Goal: Information Seeking & Learning: Check status

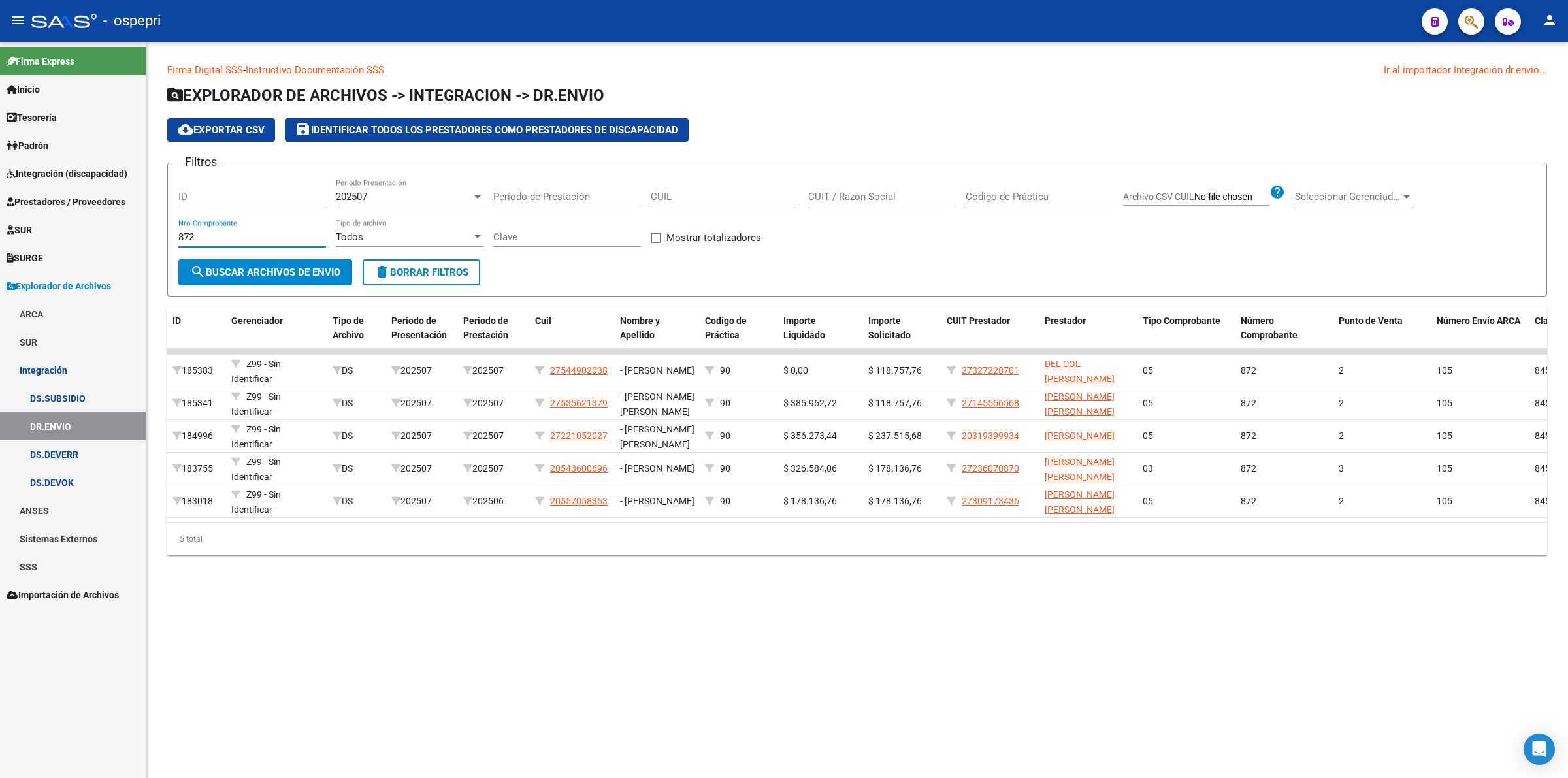
click at [71, 284] on span "Explorador de Archivos" at bounding box center [58, 286] width 105 height 15
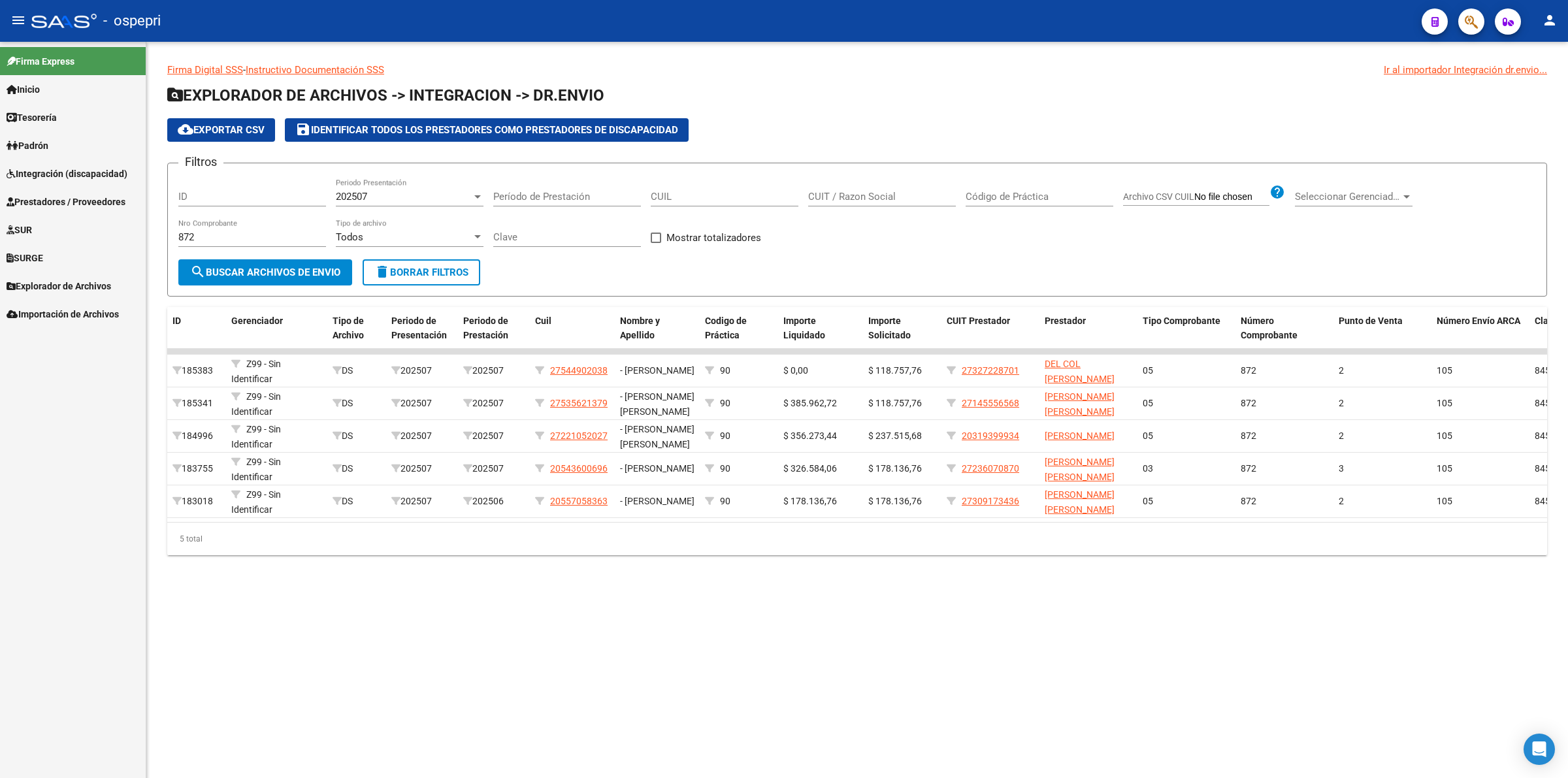
click at [75, 209] on link "Prestadores / Proveedores" at bounding box center [73, 201] width 145 height 28
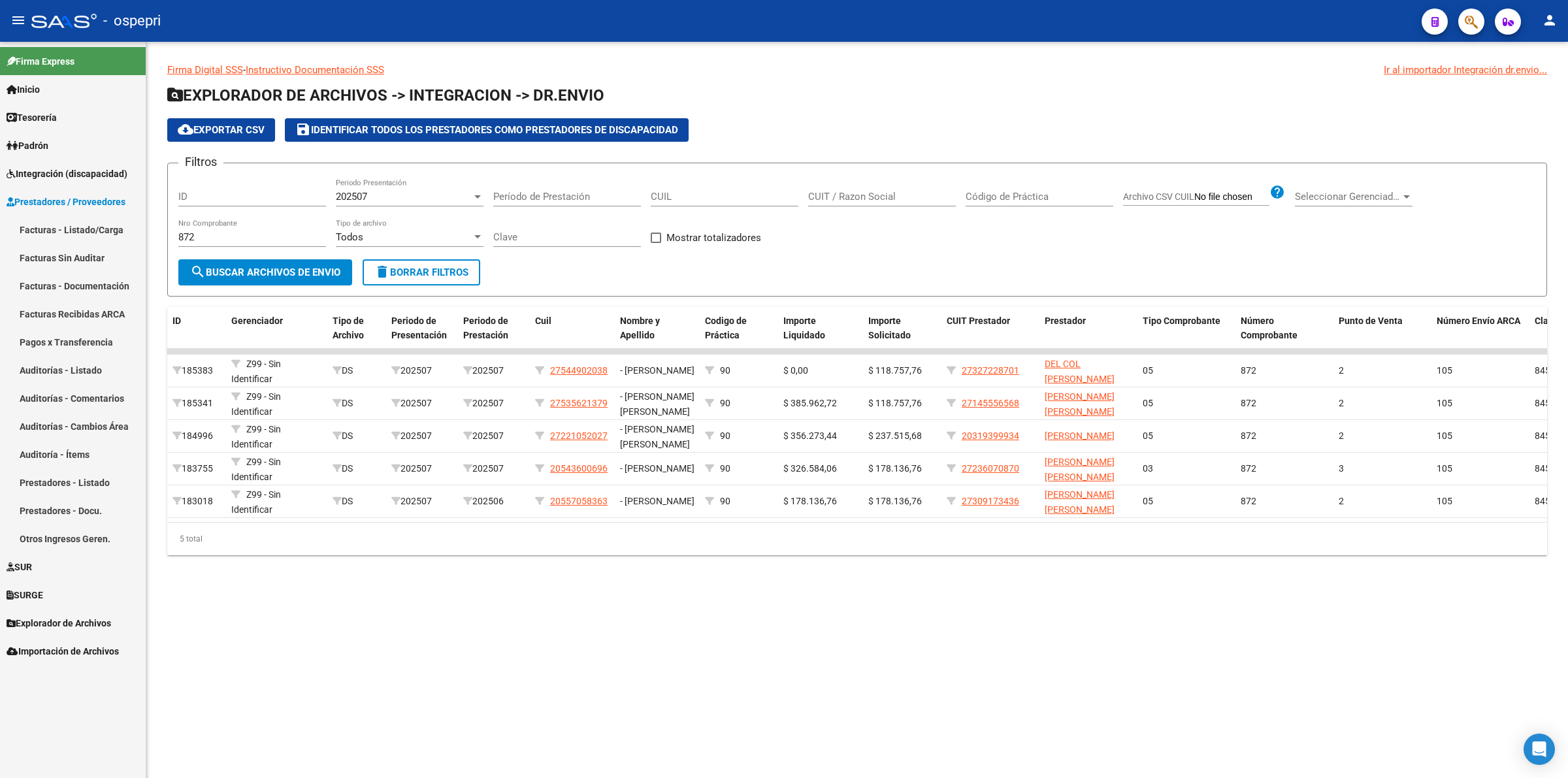
click at [86, 217] on link "Facturas - Listado/Carga" at bounding box center [73, 229] width 145 height 28
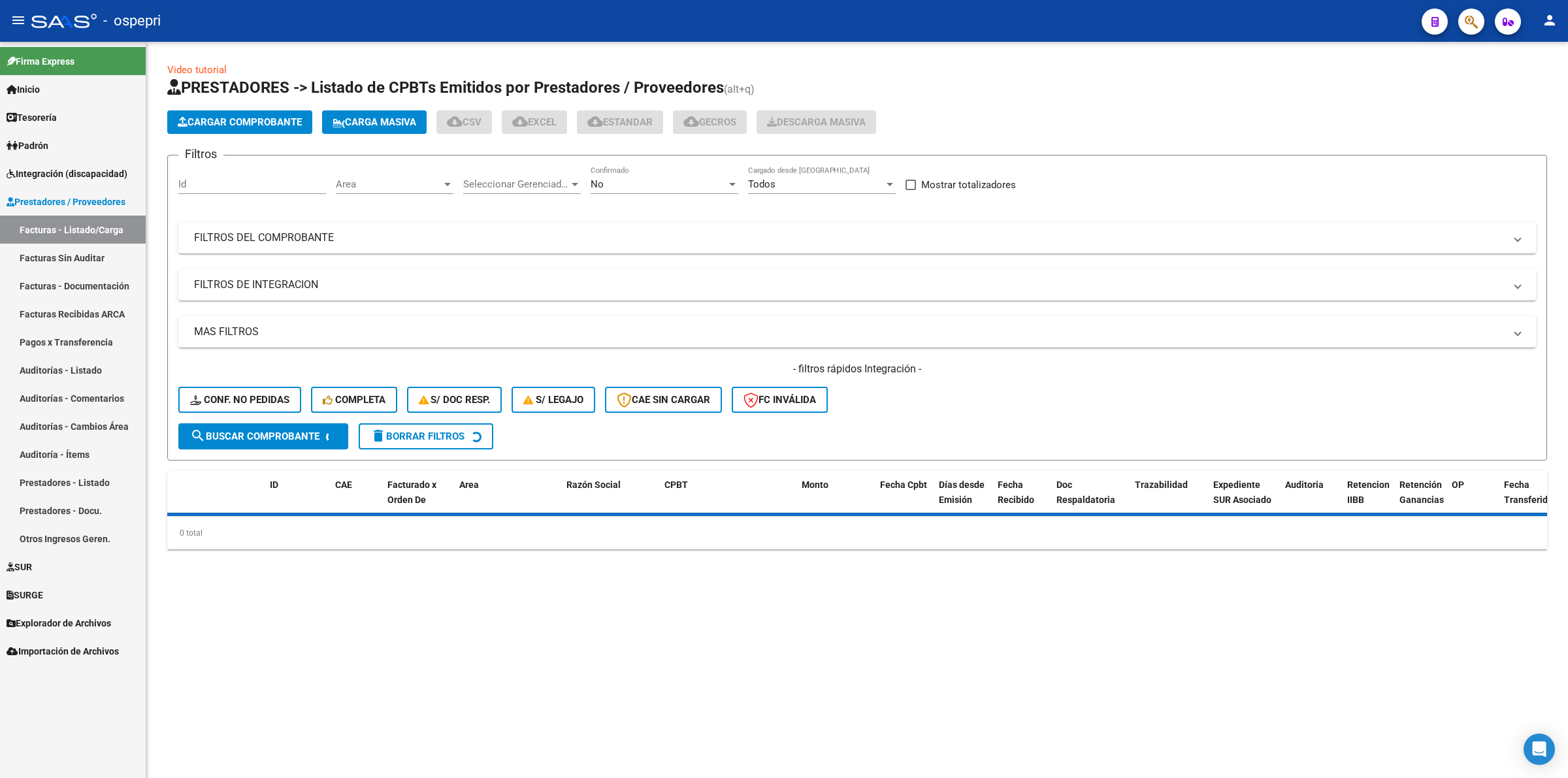
drag, startPoint x: 298, startPoint y: 239, endPoint x: 358, endPoint y: 237, distance: 60.0
click at [301, 239] on mat-panel-title "FILTROS DEL COMPROBANTE" at bounding box center [849, 238] width 1311 height 15
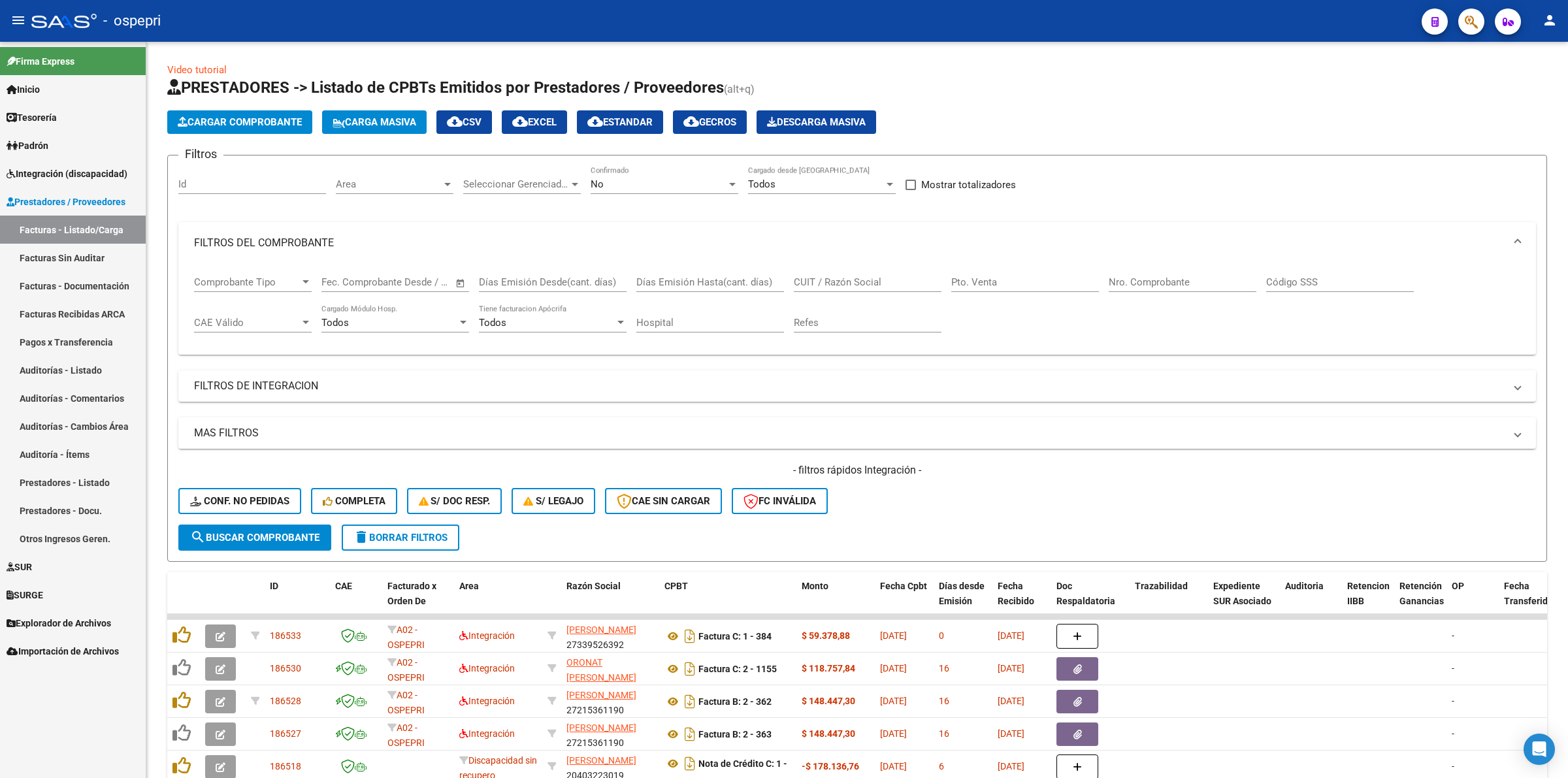
click at [828, 276] on input "CUIT / Razón Social" at bounding box center [867, 282] width 147 height 12
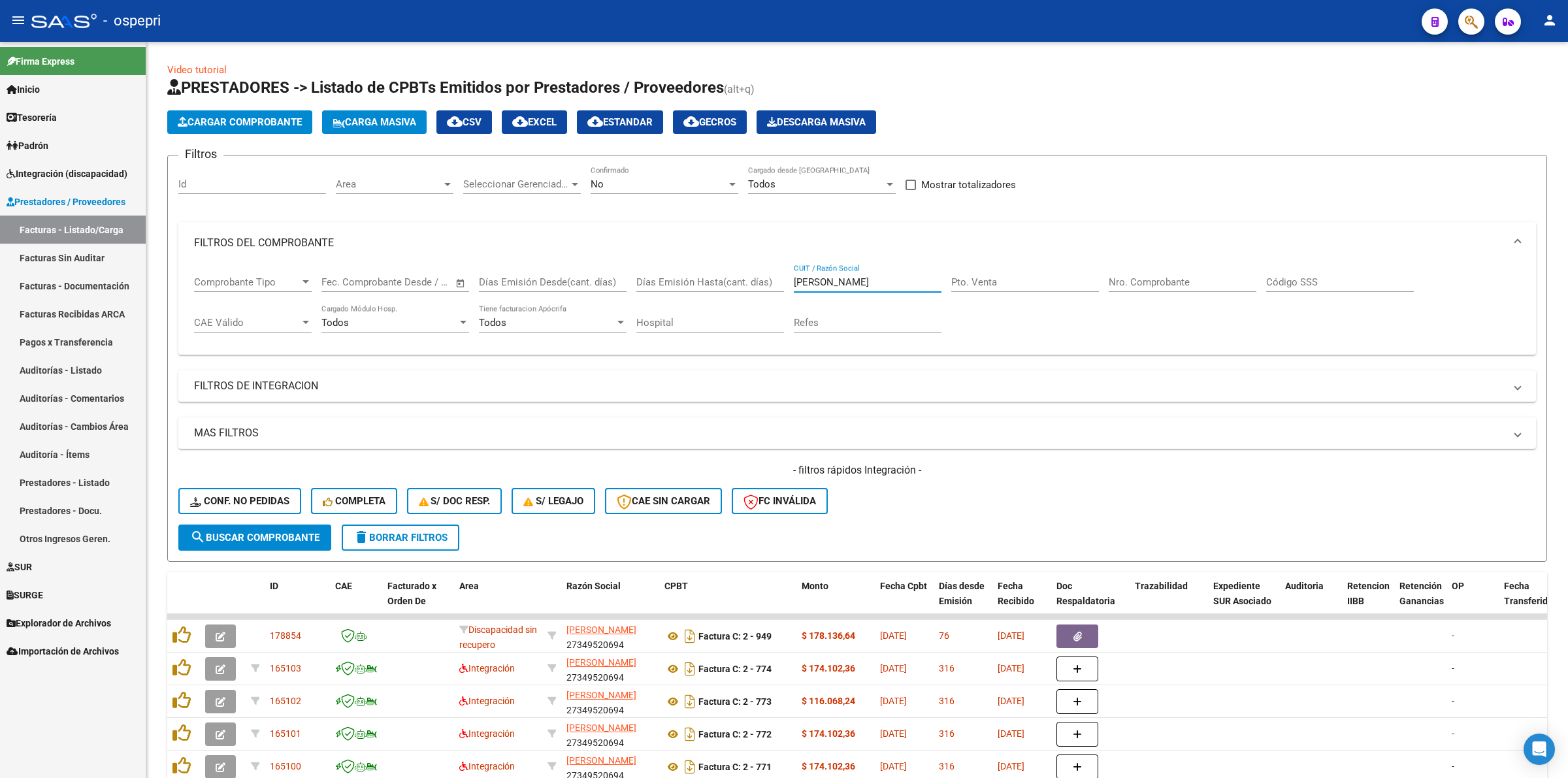
type input "[PERSON_NAME]"
click at [225, 635] on button "button" at bounding box center [221, 636] width 31 height 24
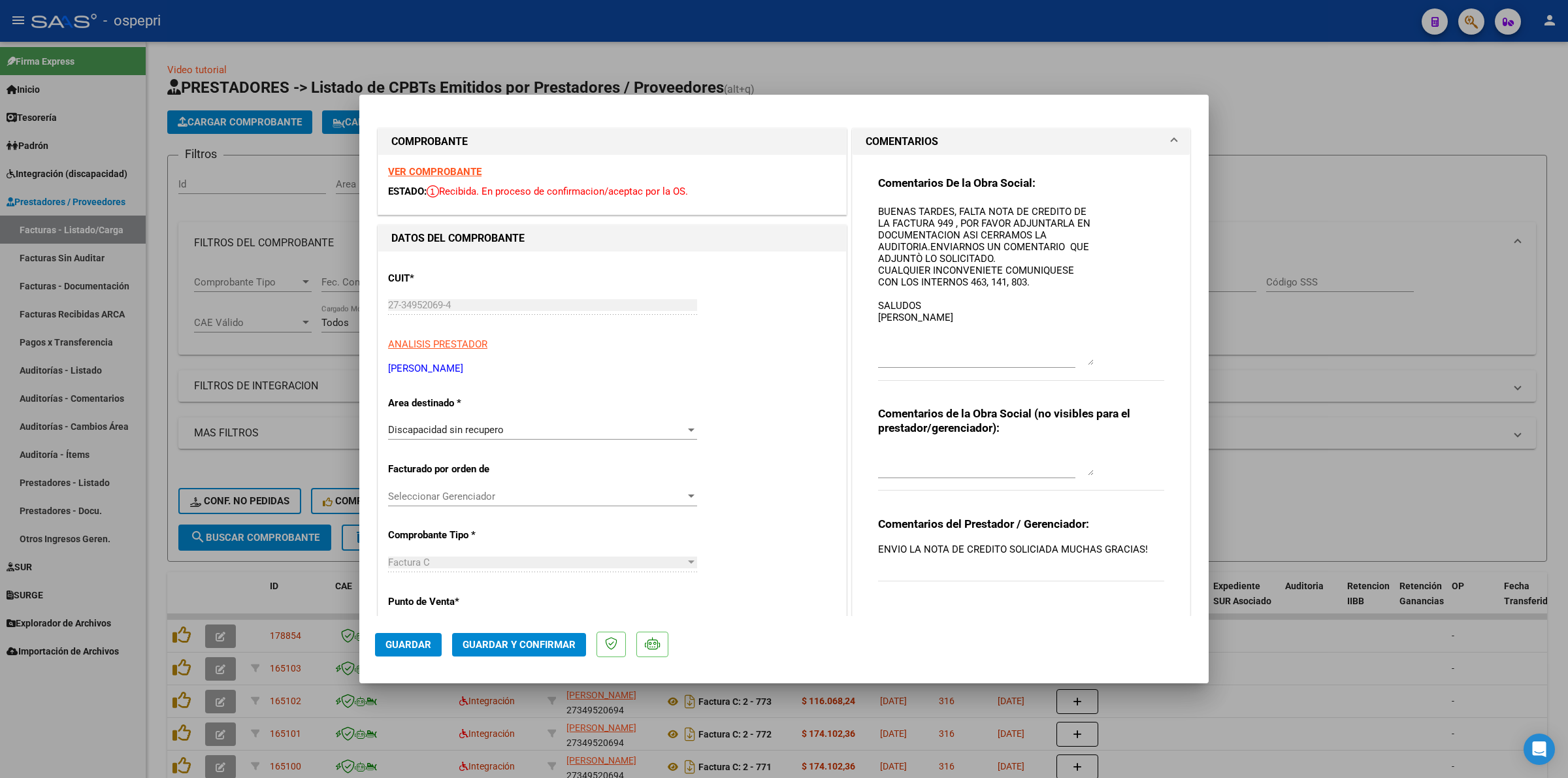
drag, startPoint x: 1084, startPoint y: 224, endPoint x: 1084, endPoint y: 359, distance: 135.0
click at [1084, 359] on textarea "BUENAS TARDES, FALTA NOTA DE CREDITO DE LA FACTURA 949 , POR FAVOR ADJUNTARLA E…" at bounding box center [985, 284] width 215 height 161
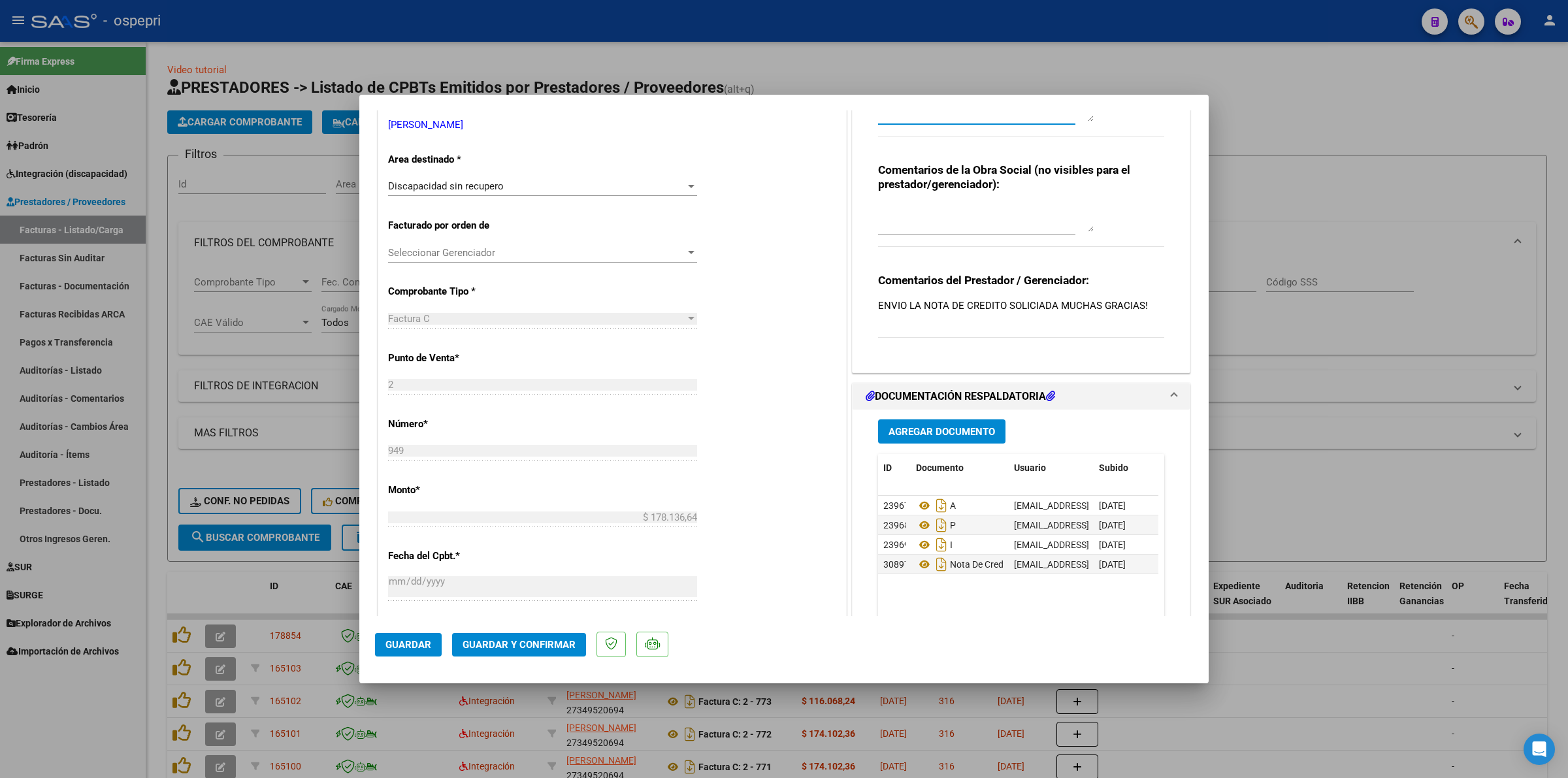
scroll to position [245, 0]
click at [916, 560] on icon at bounding box center [924, 563] width 17 height 15
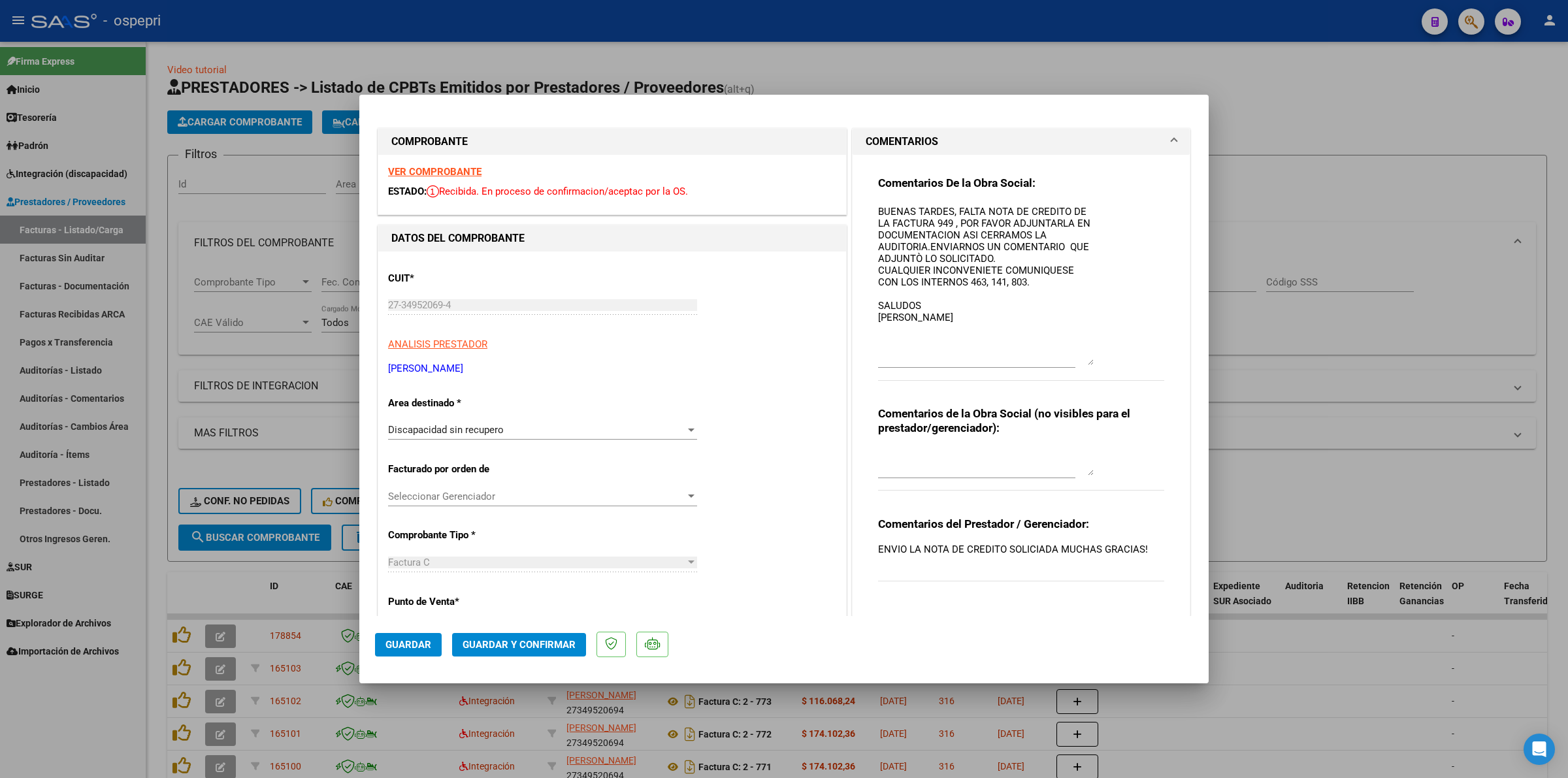
click at [438, 168] on strong "VER COMPROBANTE" at bounding box center [434, 172] width 94 height 12
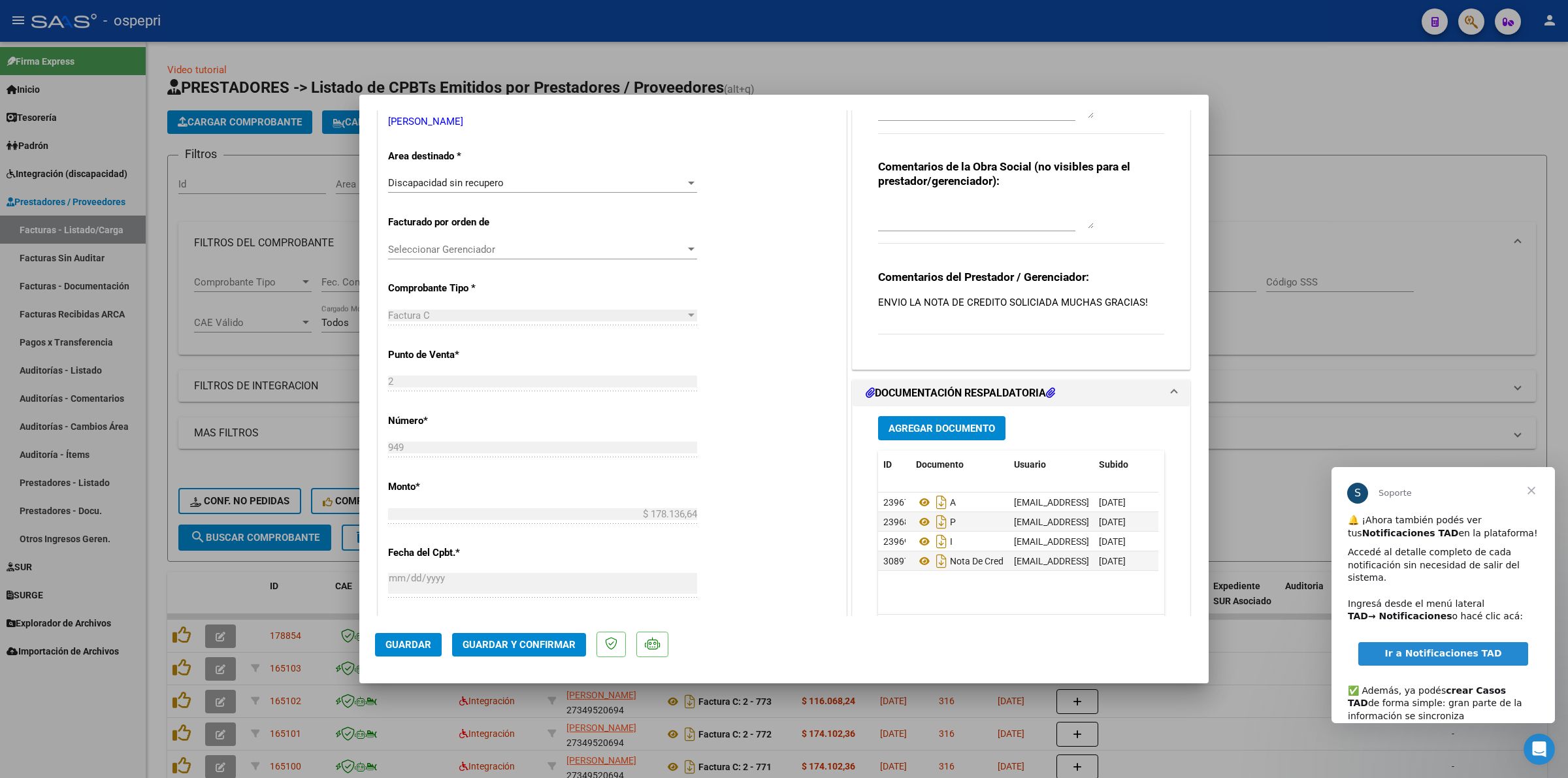
scroll to position [326, 0]
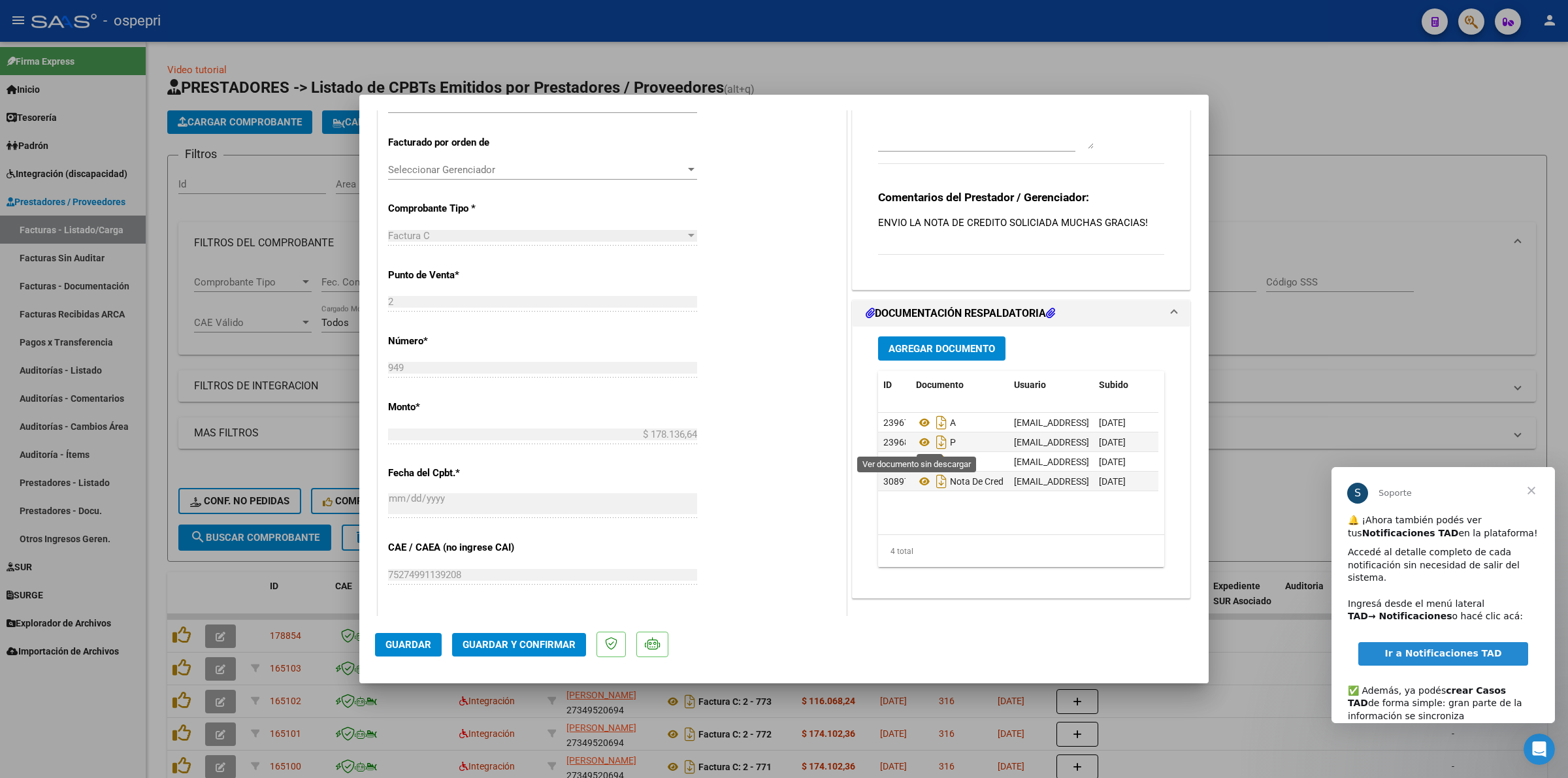
click at [920, 440] on icon at bounding box center [924, 442] width 17 height 15
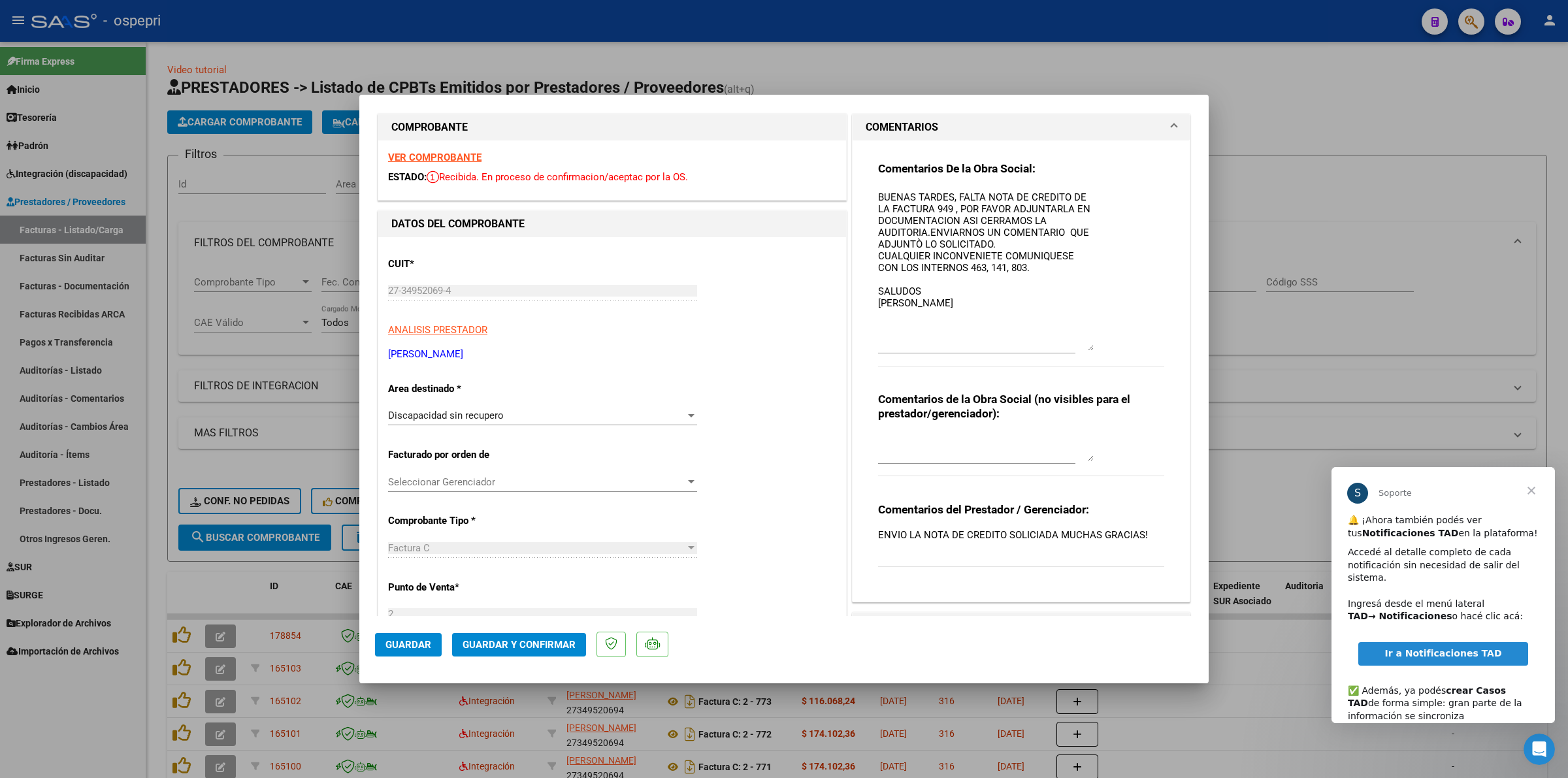
scroll to position [0, 0]
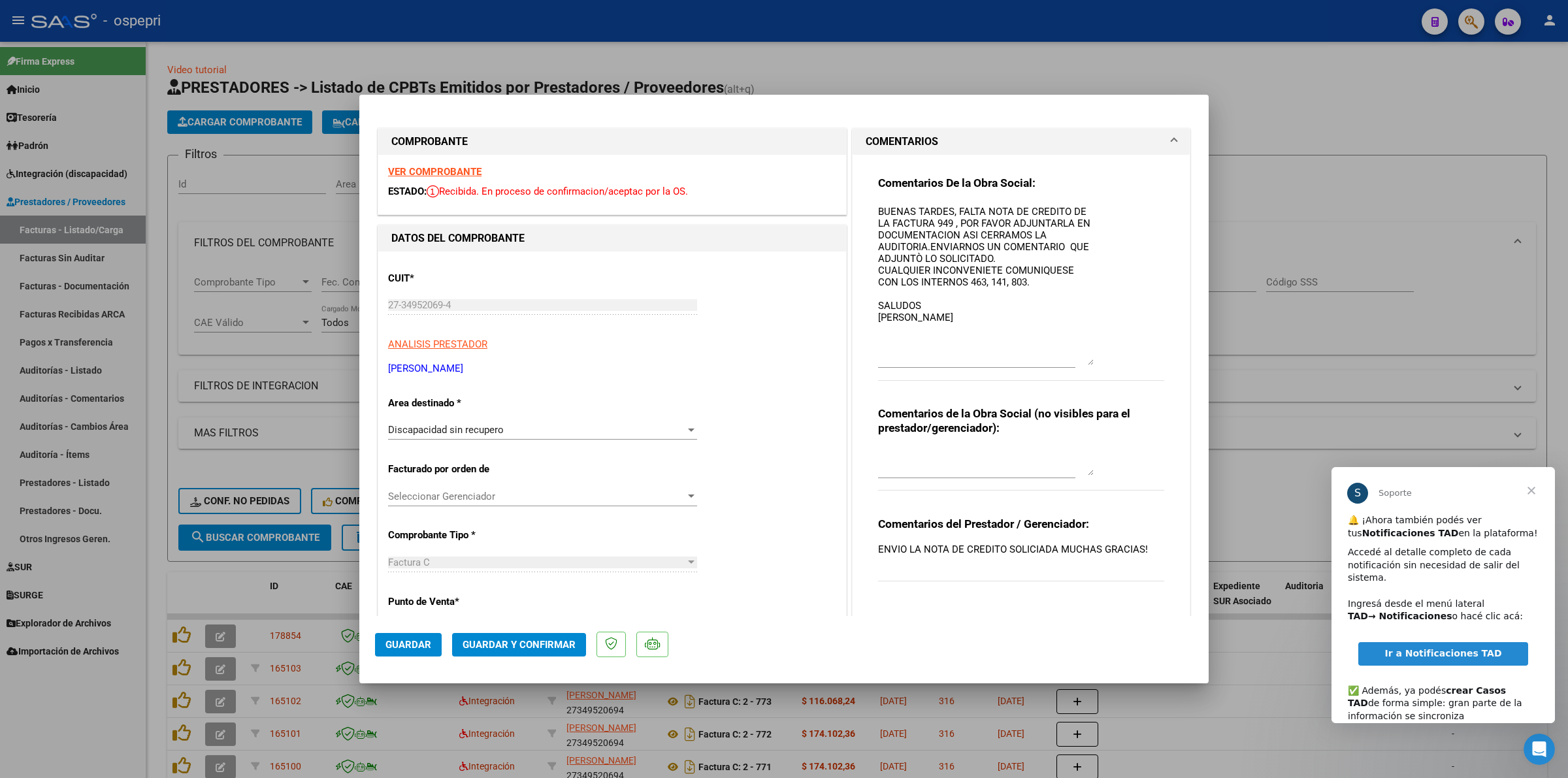
type input "$ 0,00"
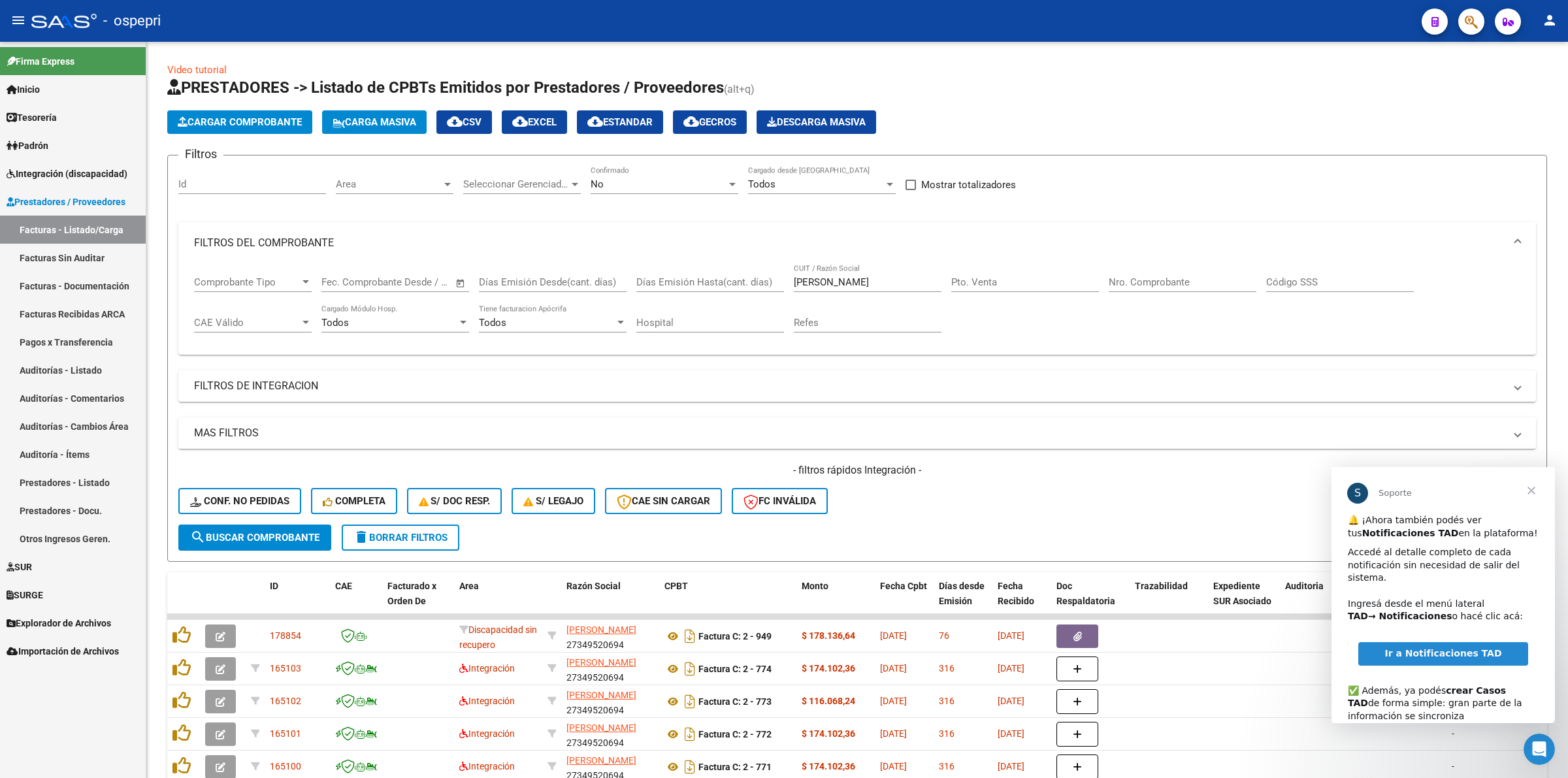
click at [89, 177] on span "Integración (discapacidad)" at bounding box center [66, 174] width 121 height 15
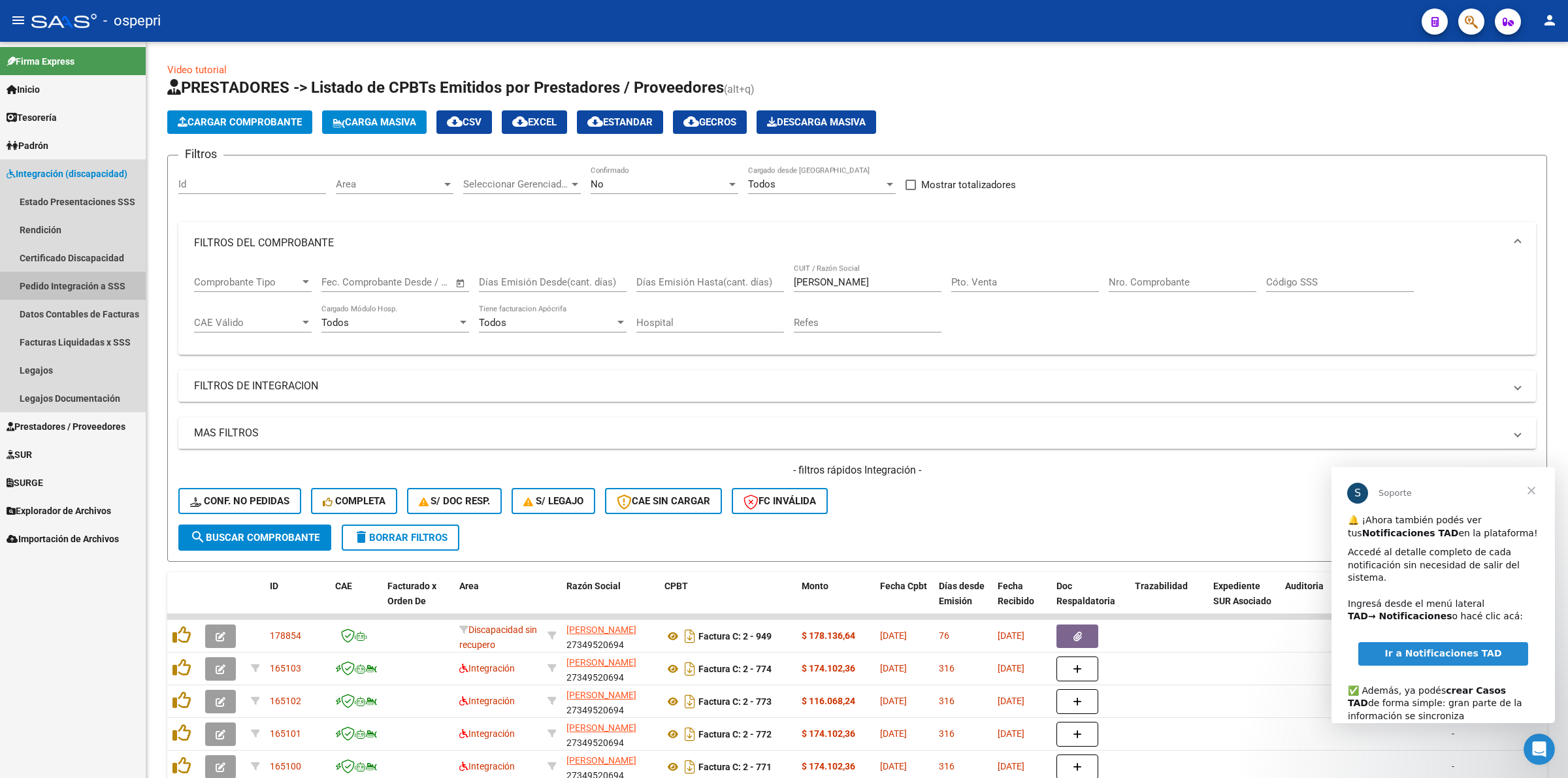
click at [96, 281] on link "Pedido Integración a SSS" at bounding box center [73, 285] width 145 height 28
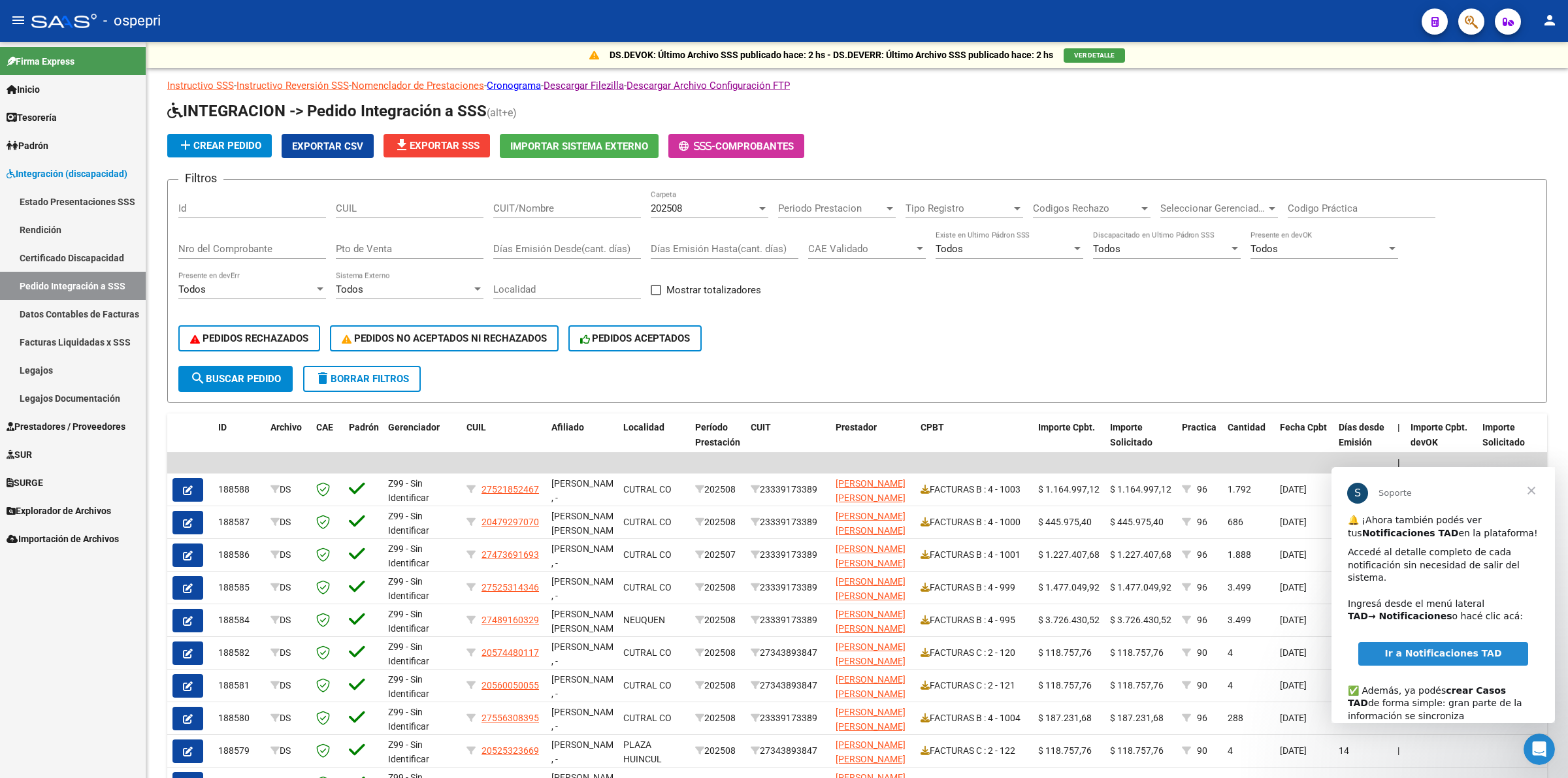
click at [240, 237] on div "Nro del Comprobante" at bounding box center [252, 244] width 147 height 28
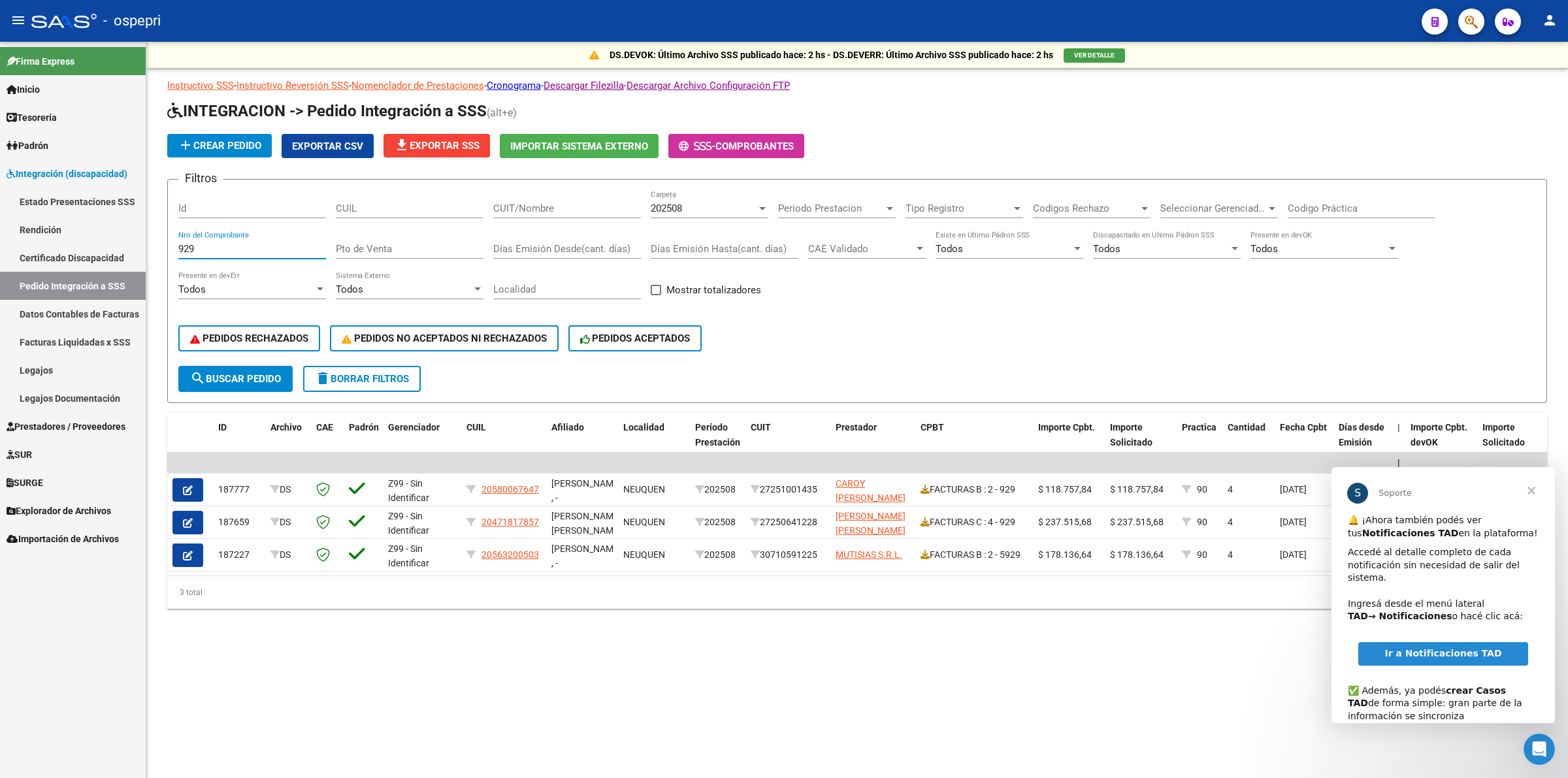
type input "929"
click at [666, 207] on span "202508" at bounding box center [666, 208] width 32 height 12
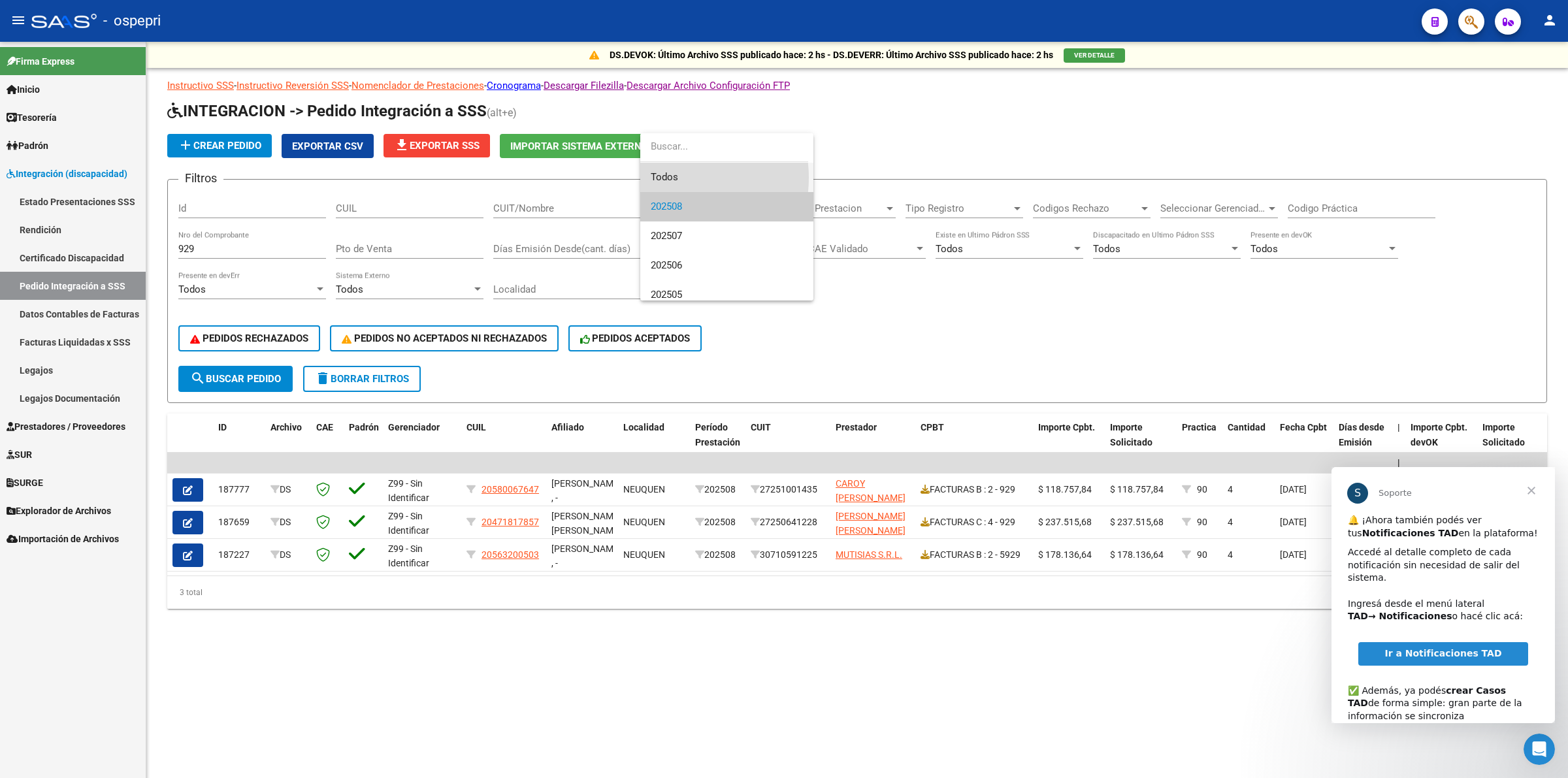
click at [672, 178] on span "Todos" at bounding box center [726, 177] width 152 height 29
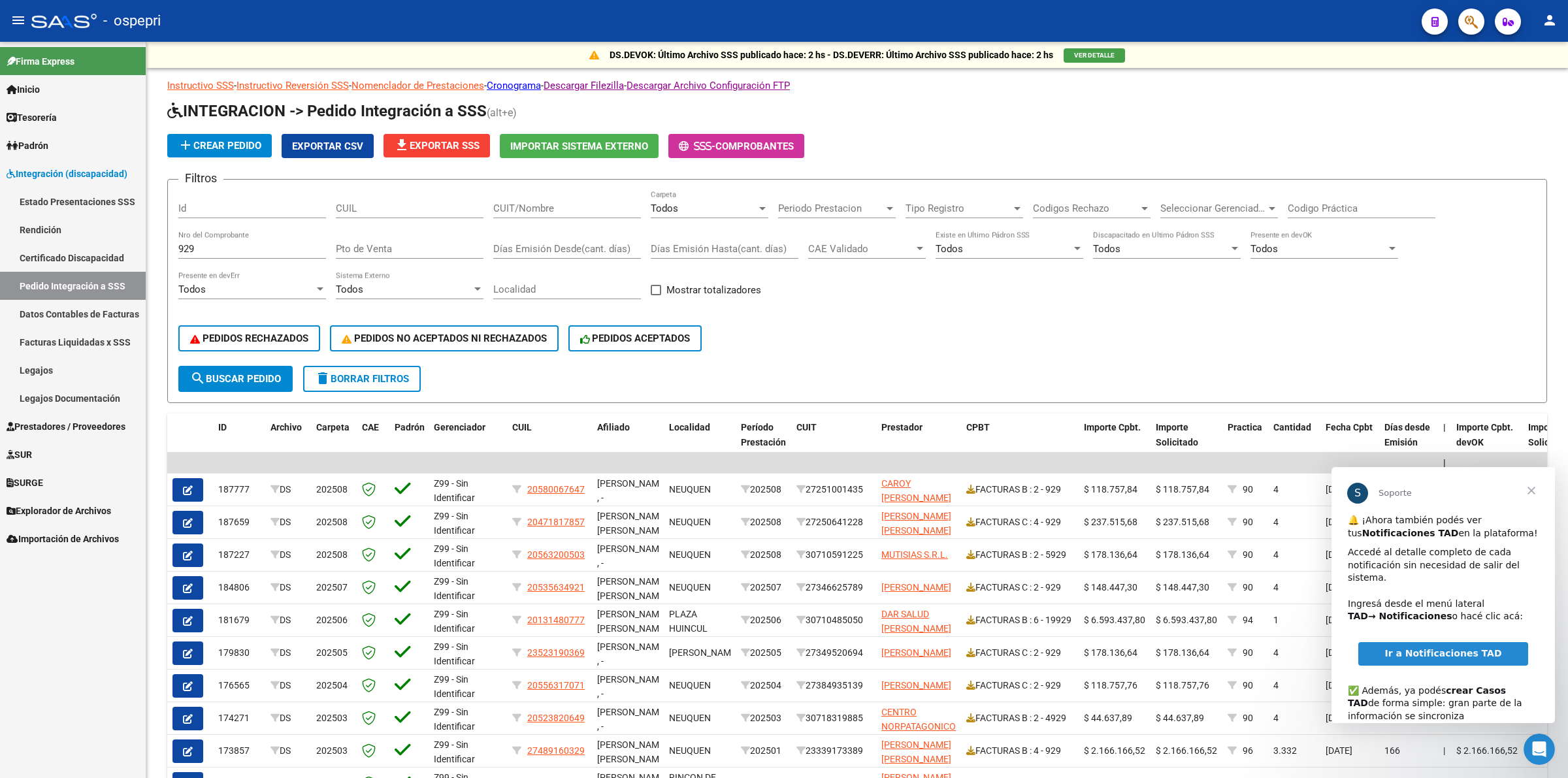
click at [974, 648] on icon at bounding box center [971, 653] width 9 height 9
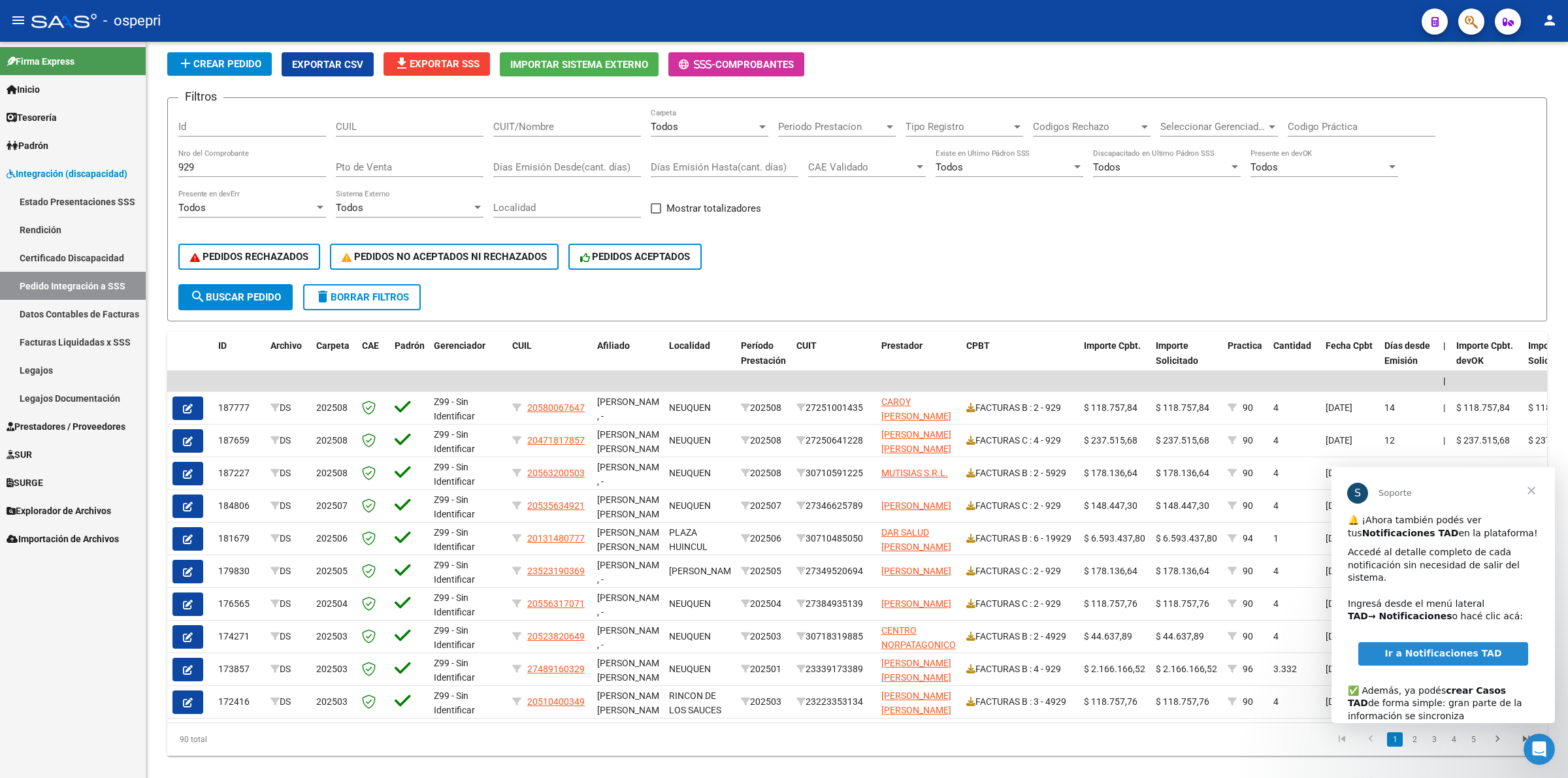
scroll to position [110, 0]
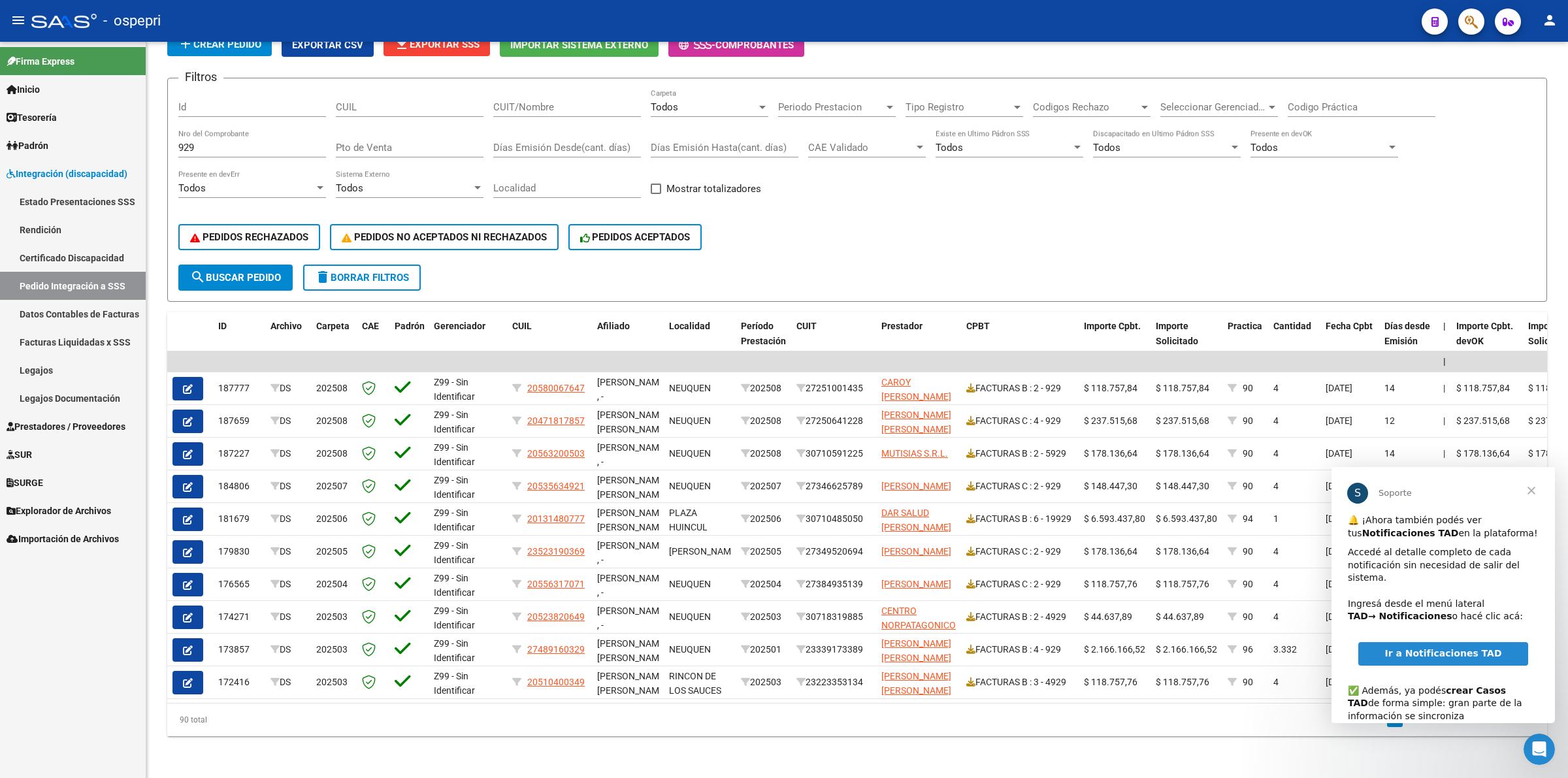
click at [193, 540] on button "button" at bounding box center [188, 552] width 31 height 24
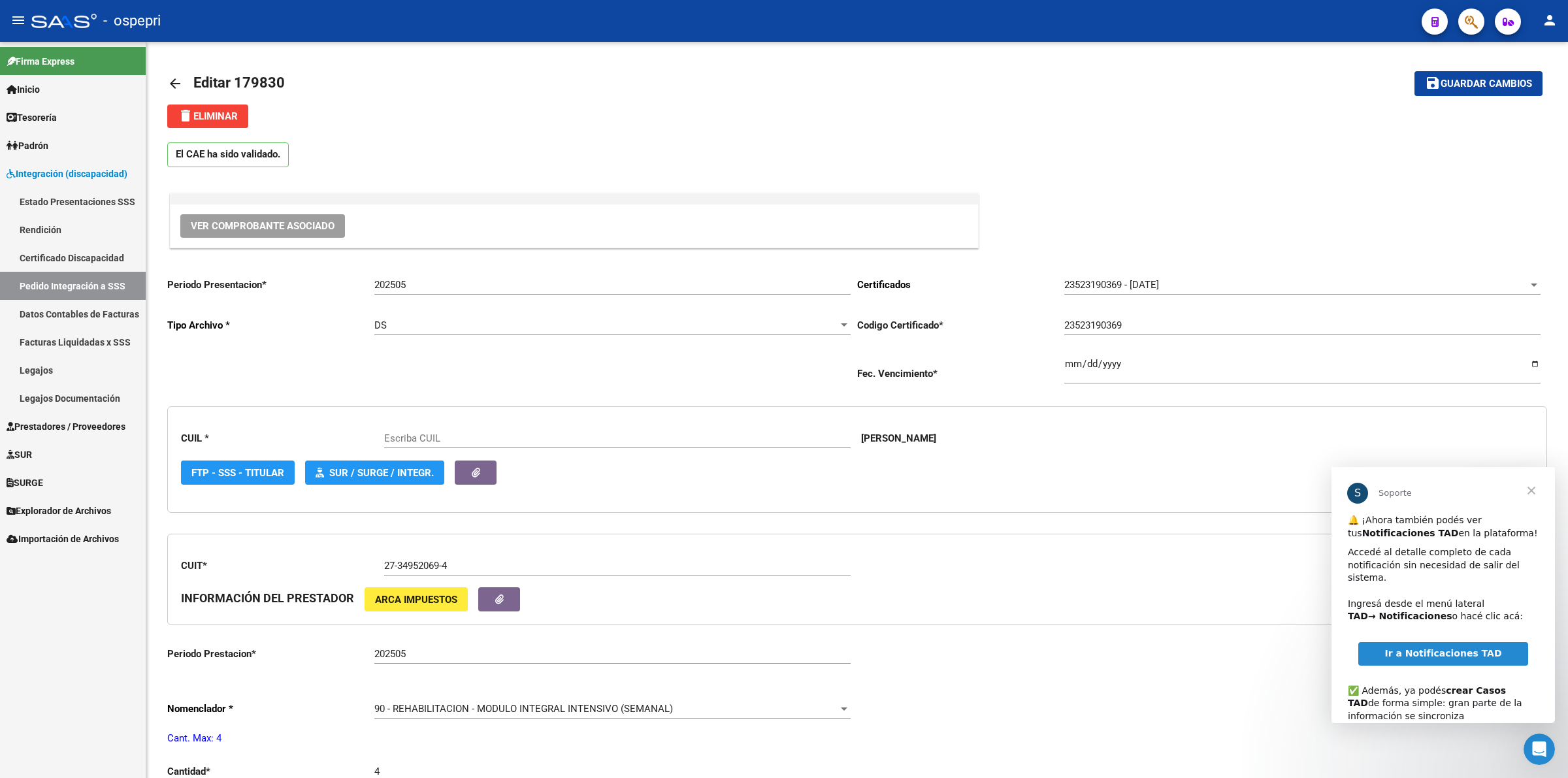
type input "23523190369"
click at [319, 226] on span "Ver Comprobante Asociado" at bounding box center [263, 225] width 144 height 12
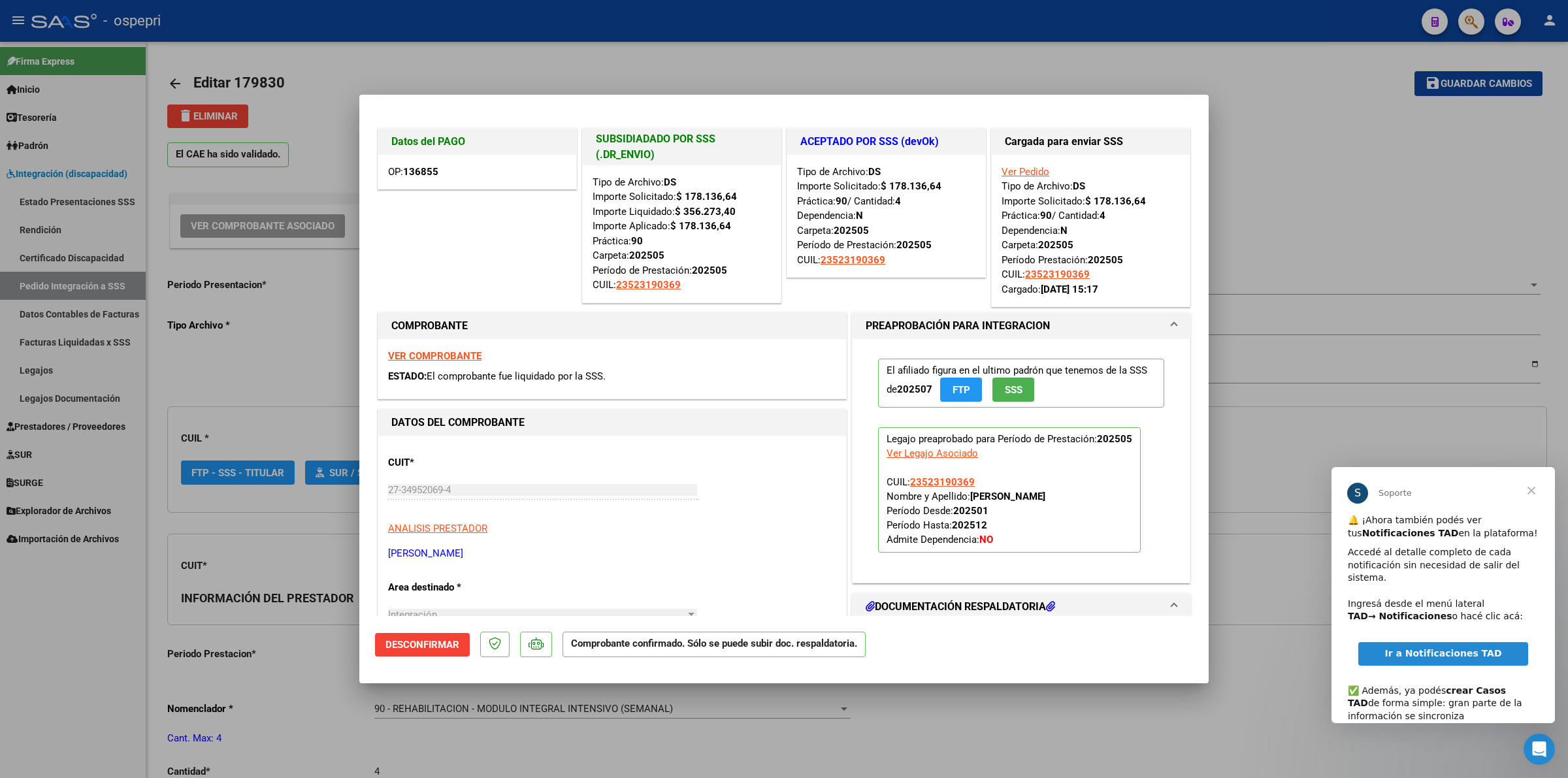
type input "$ 0,00"
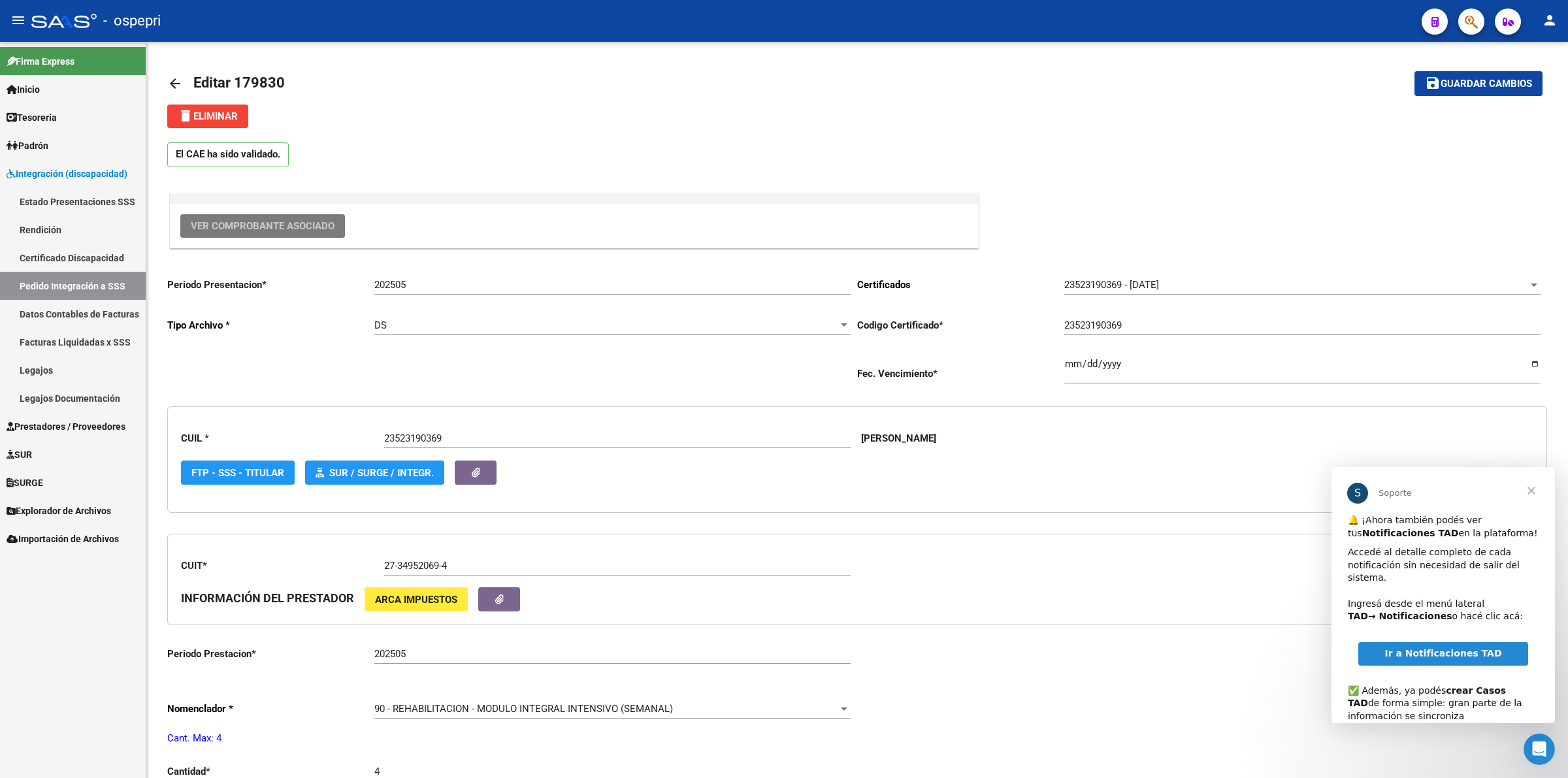
click at [298, 223] on span "Ver Comprobante Asociado" at bounding box center [263, 225] width 144 height 12
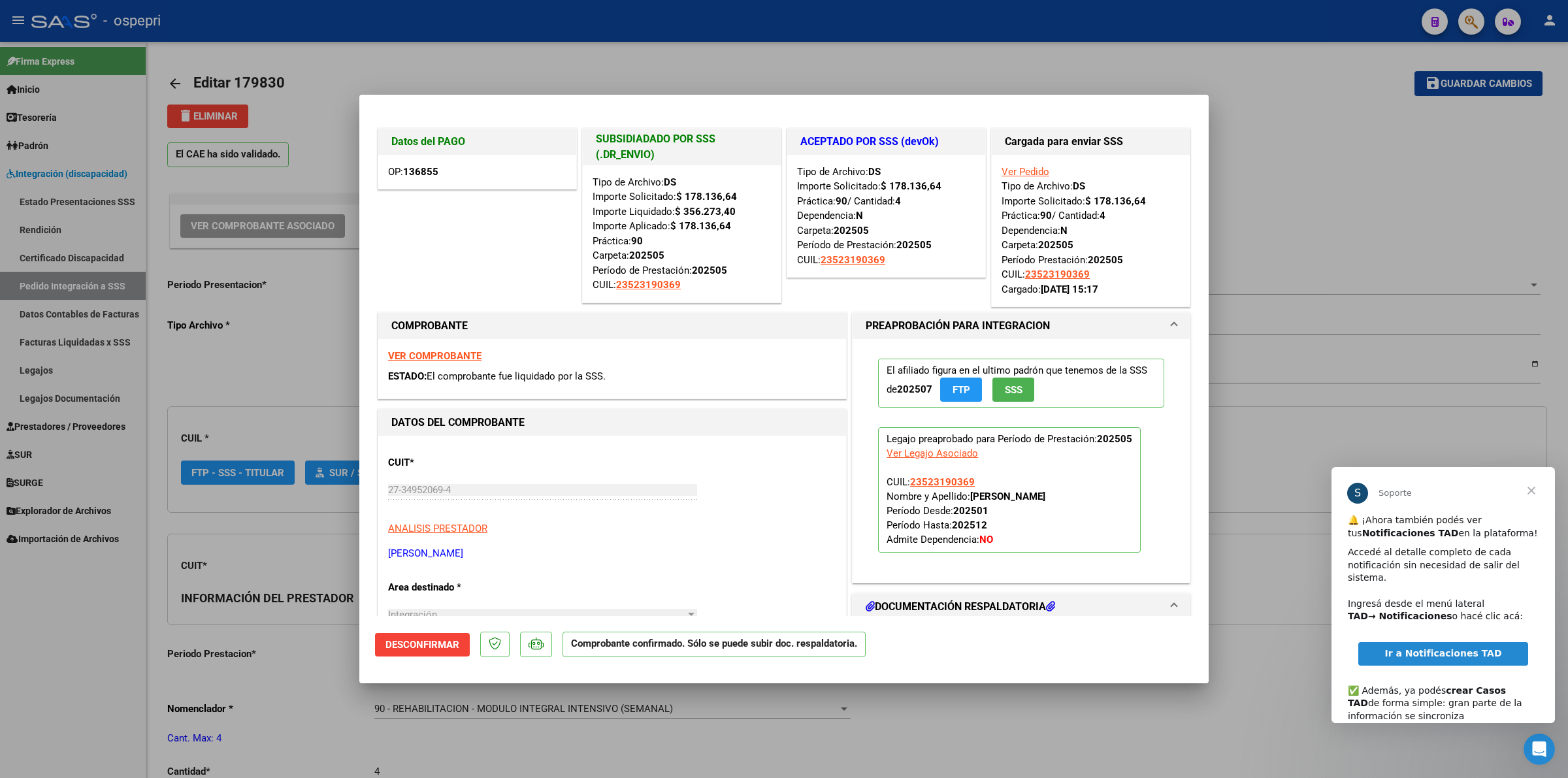
click at [468, 175] on div "OP: 136855" at bounding box center [477, 172] width 198 height 35
type input "$ 0,00"
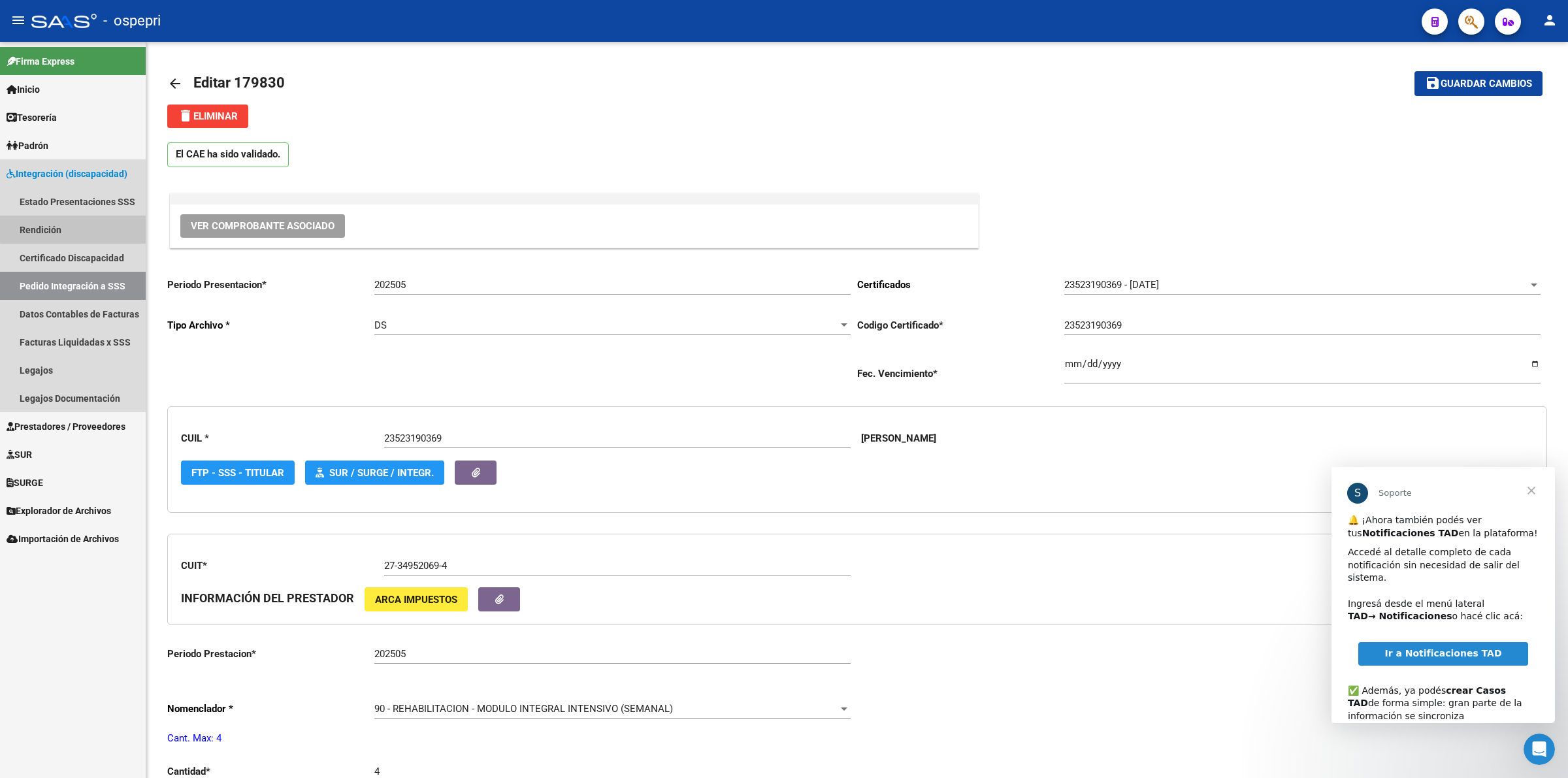
click at [77, 224] on link "Rendición" at bounding box center [73, 229] width 145 height 28
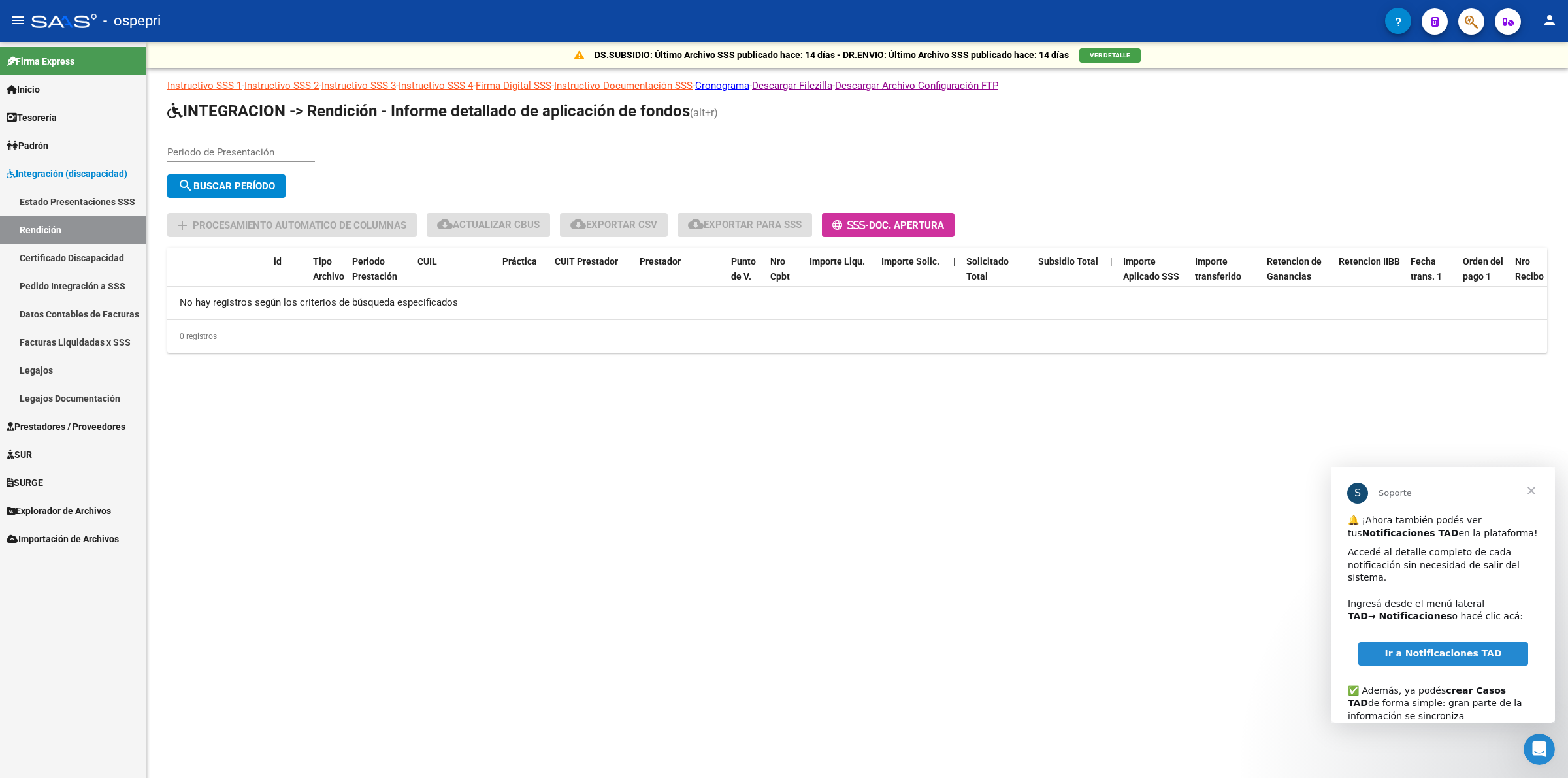
click at [296, 152] on input "Periodo de Presentación" at bounding box center [241, 152] width 147 height 12
type input "202505"
click at [269, 185] on span "search Buscar Período" at bounding box center [226, 185] width 97 height 12
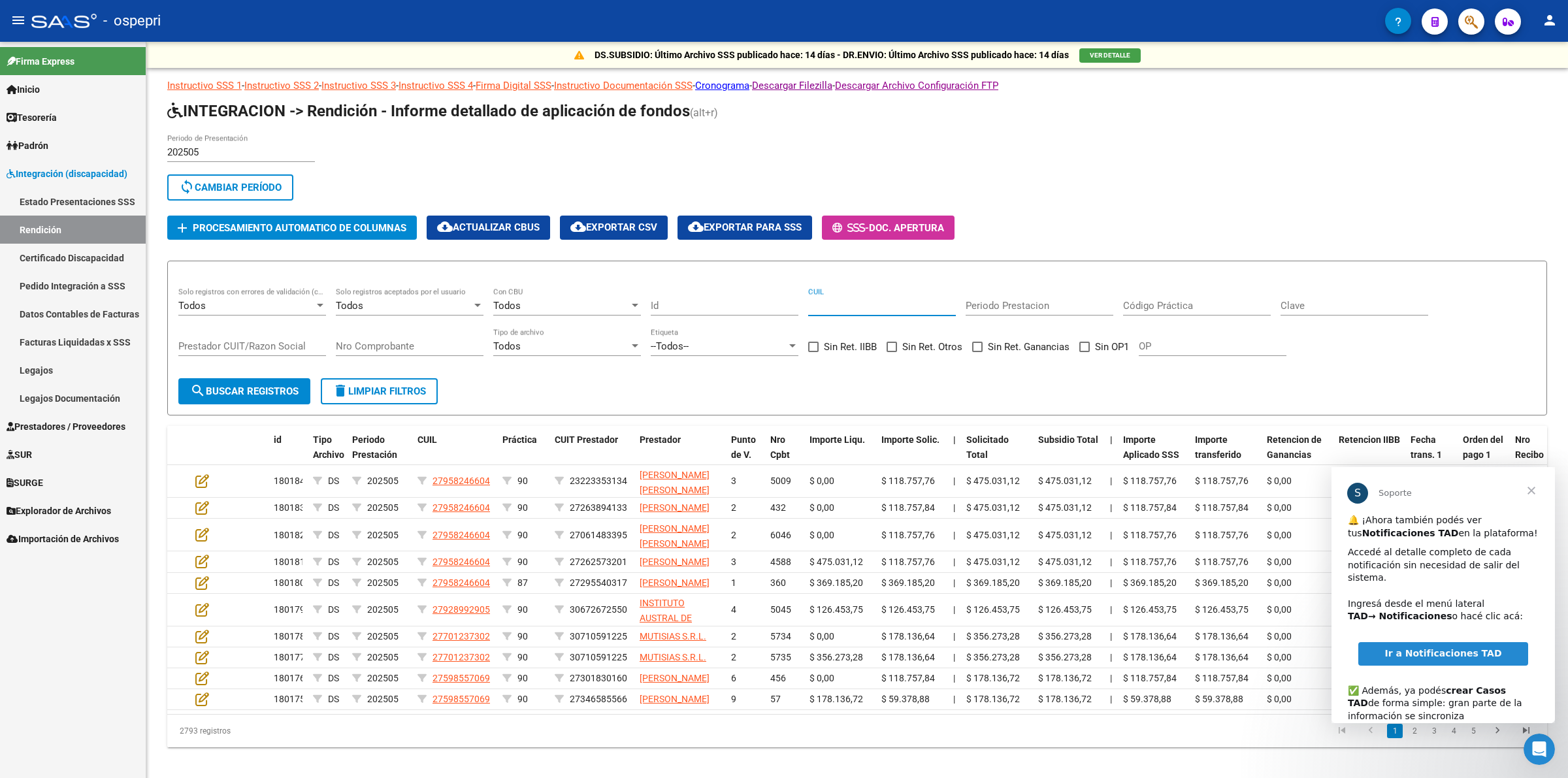
click at [894, 304] on input "CUIL" at bounding box center [882, 305] width 147 height 12
click at [403, 342] on input "Nro Comprobante" at bounding box center [409, 345] width 147 height 12
type input "929"
click at [229, 385] on span "search Buscar registros" at bounding box center [244, 391] width 108 height 12
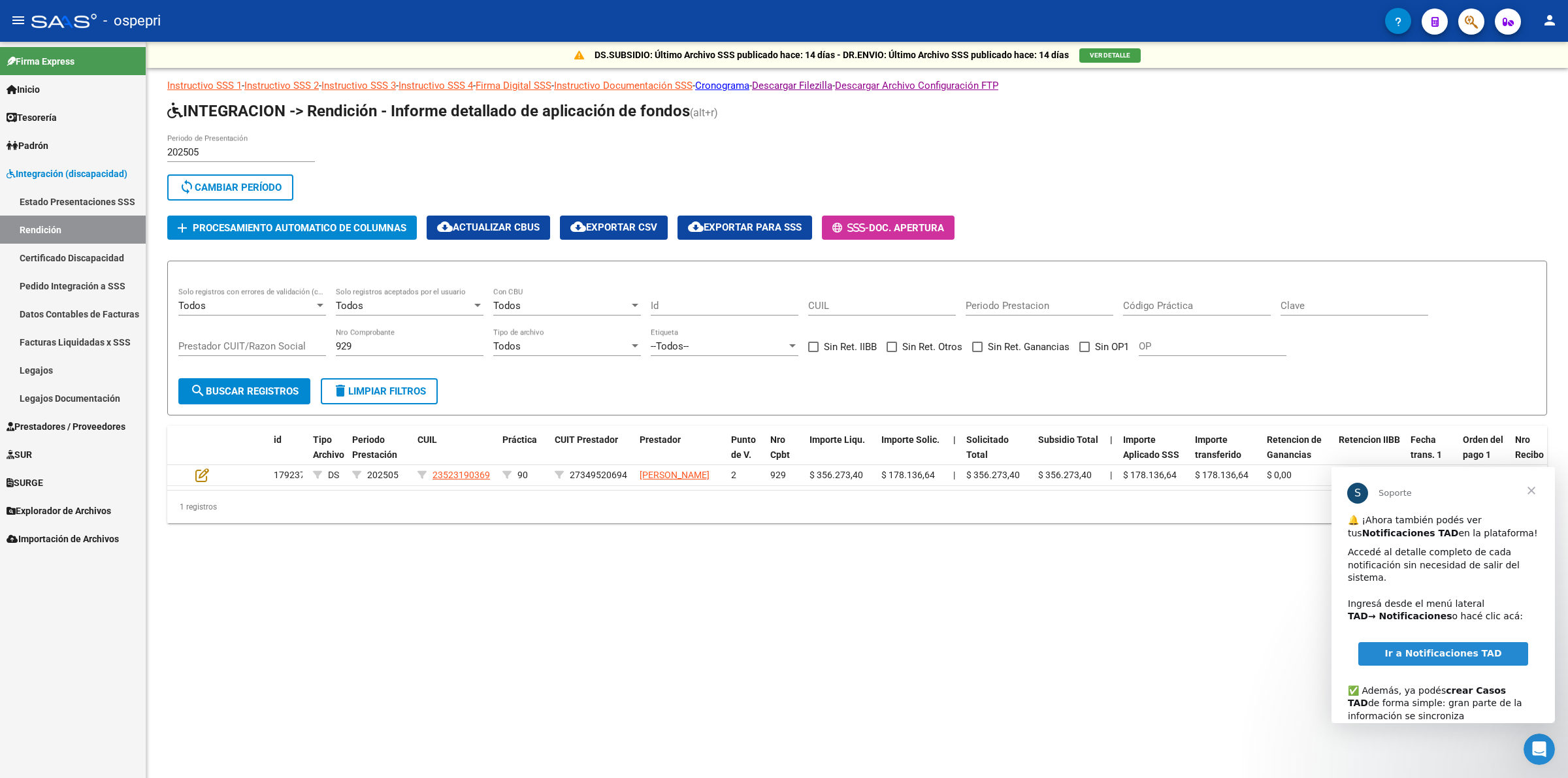
click at [1533, 492] on span "Cerrar" at bounding box center [1532, 491] width 47 height 47
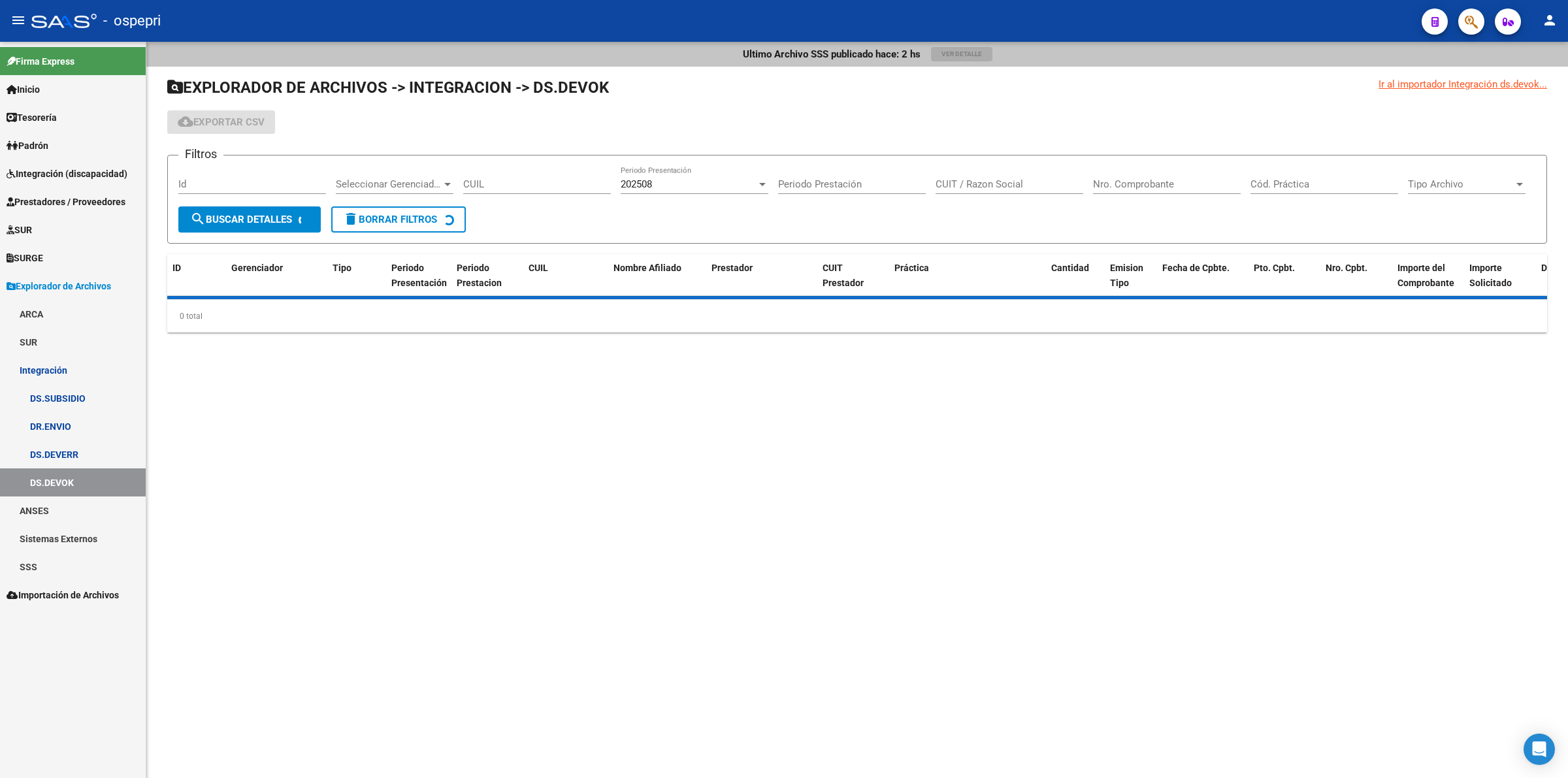
click at [82, 173] on span "Integración (discapacidad)" at bounding box center [66, 174] width 121 height 15
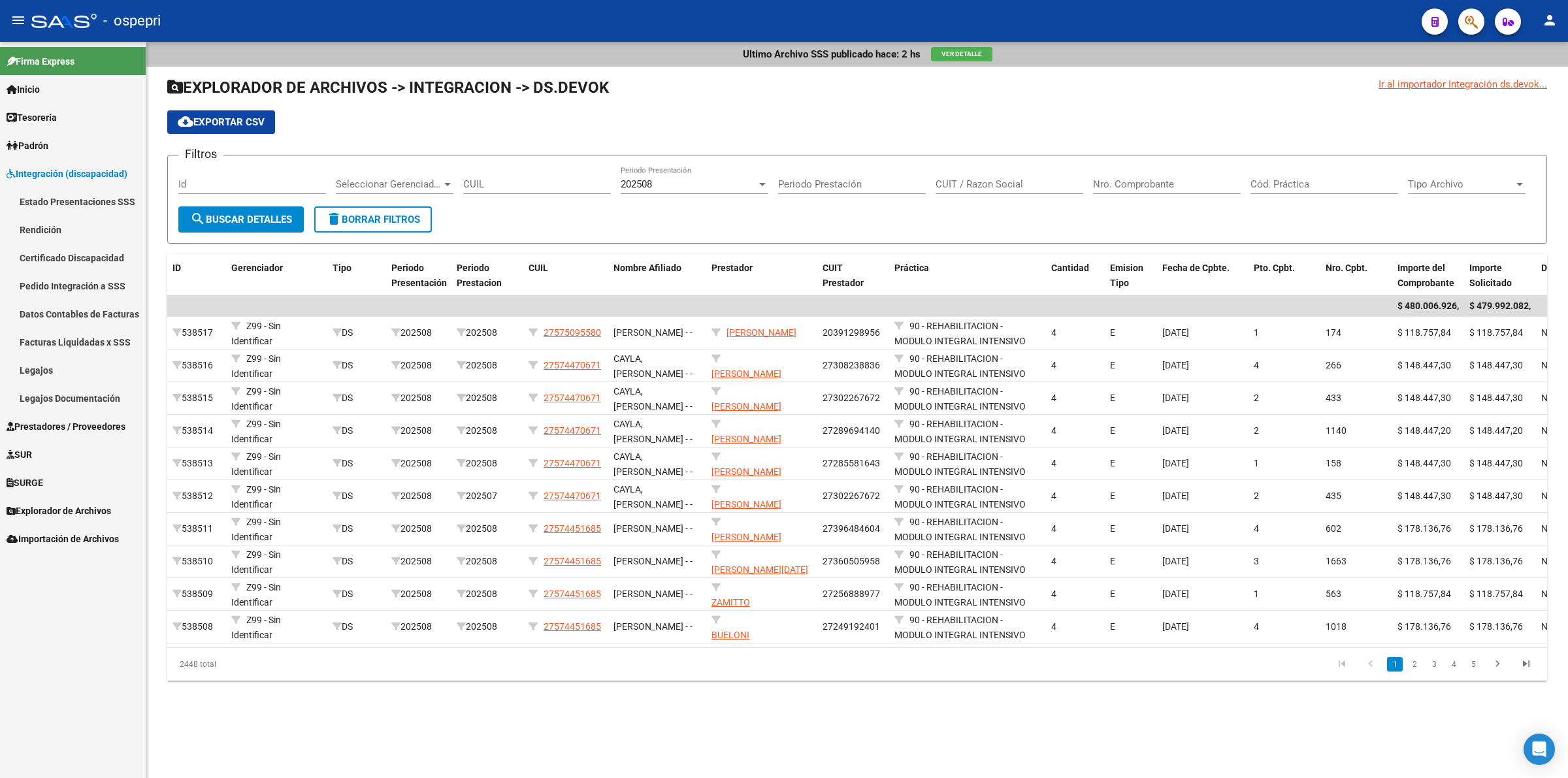
click at [76, 373] on link "Legajos" at bounding box center [73, 370] width 145 height 28
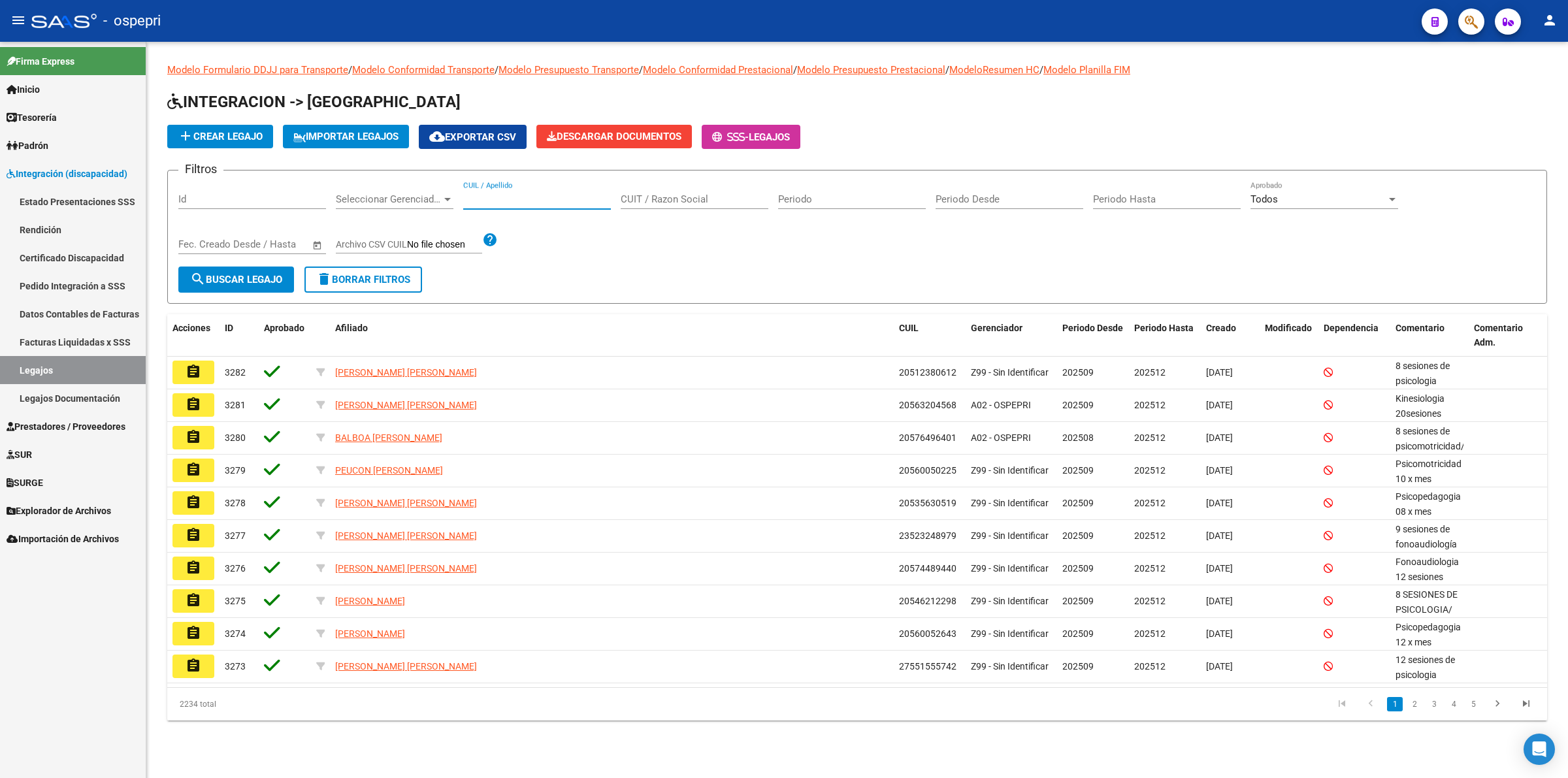
click at [517, 194] on input "CUIL / Apellido" at bounding box center [537, 199] width 147 height 12
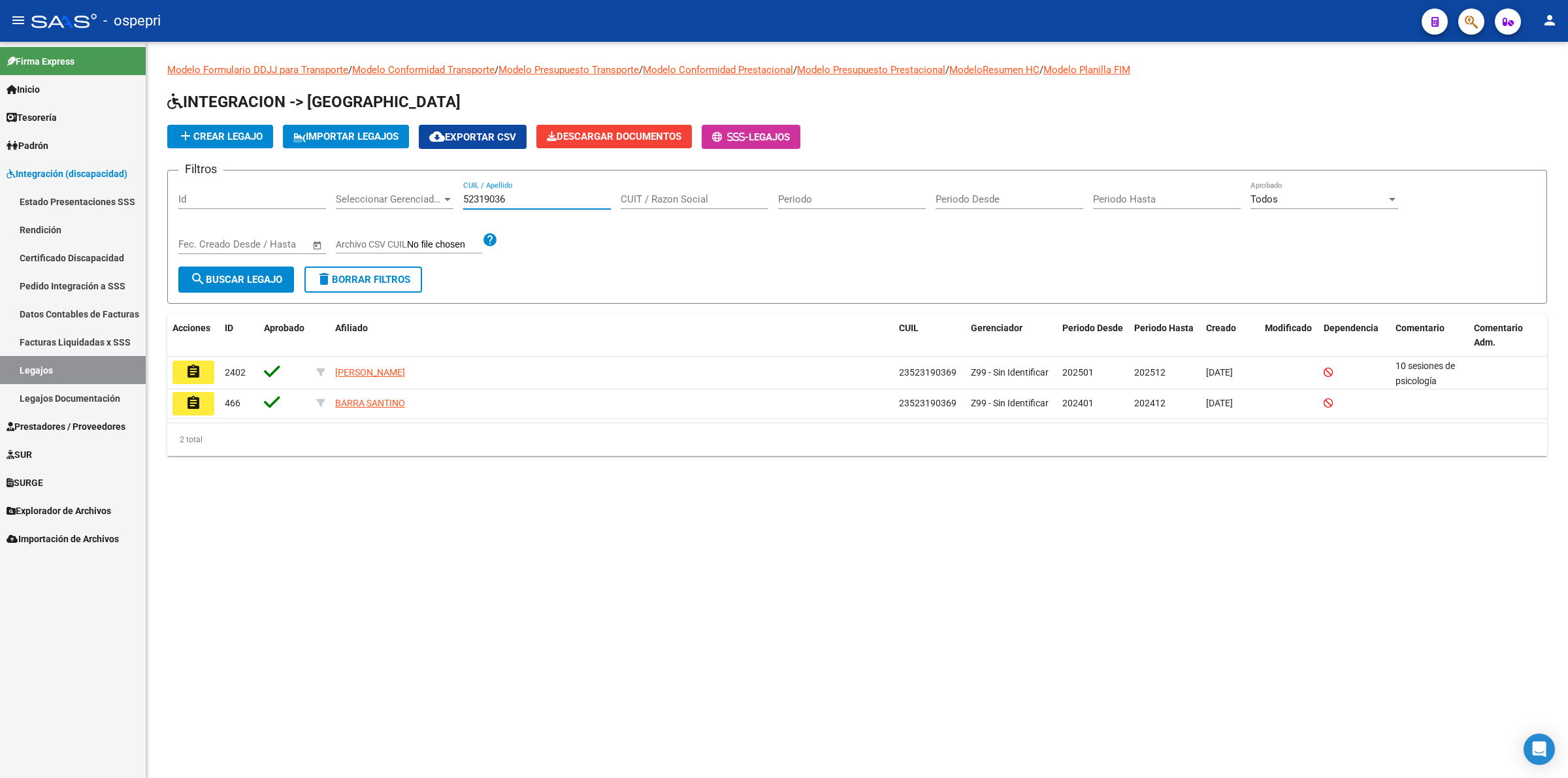
type input "52319036"
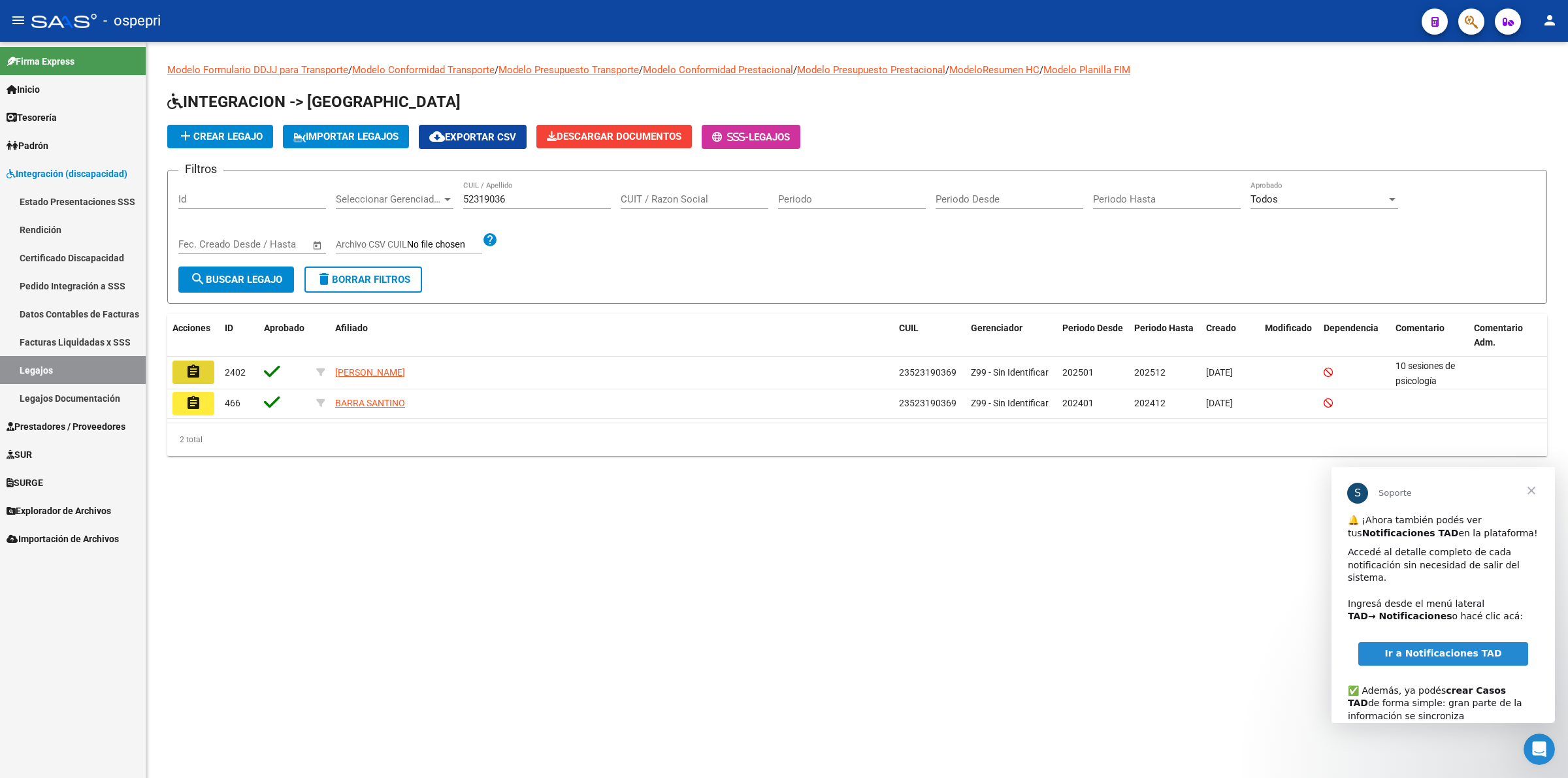
click at [194, 371] on mat-icon "assignment" at bounding box center [193, 371] width 15 height 15
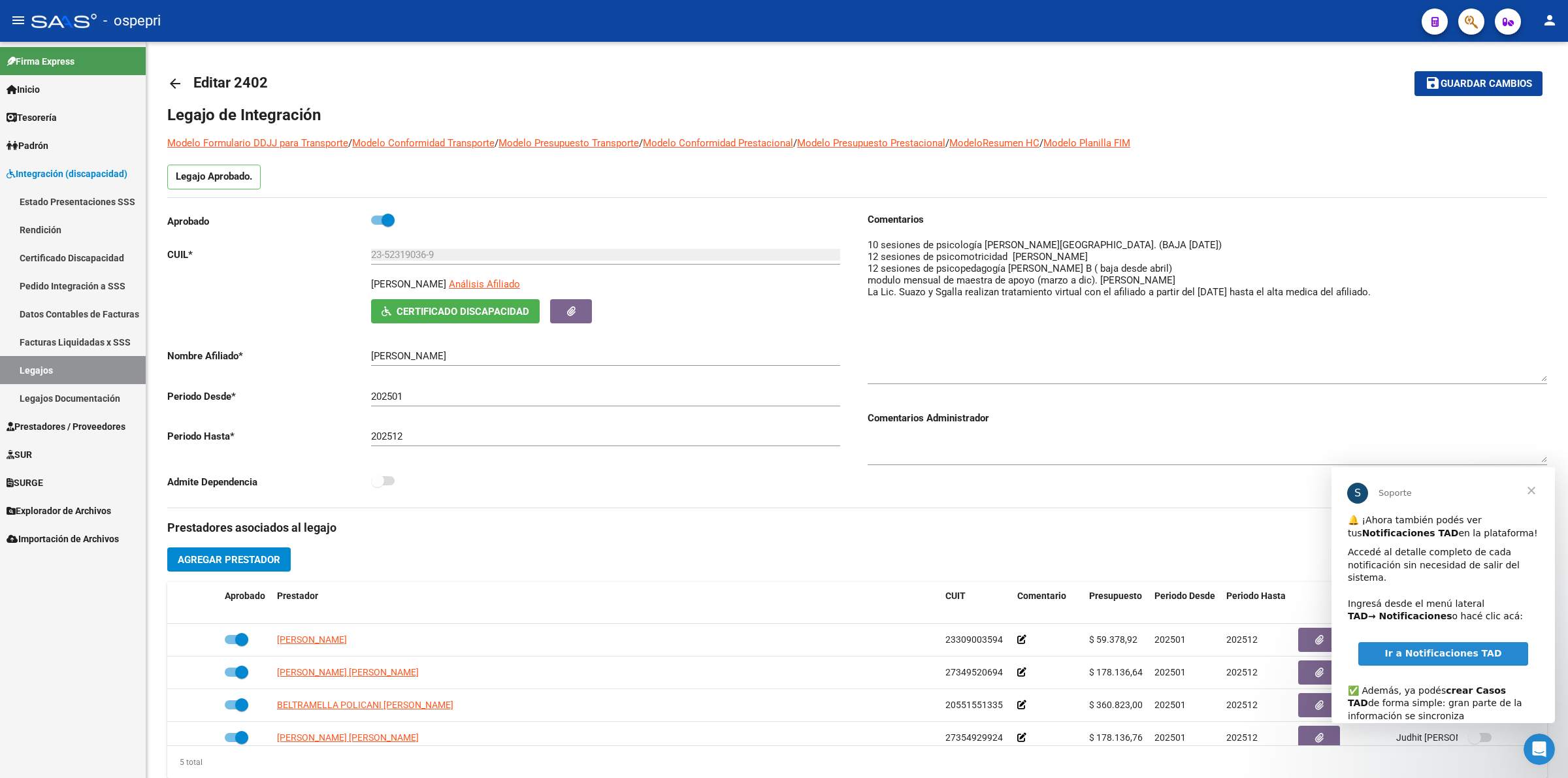
drag, startPoint x: 1540, startPoint y: 254, endPoint x: 1537, endPoint y: 373, distance: 119.0
click at [1537, 373] on textarea at bounding box center [1208, 310] width 680 height 144
click at [39, 292] on link "Pedido Integración a SSS" at bounding box center [73, 285] width 145 height 28
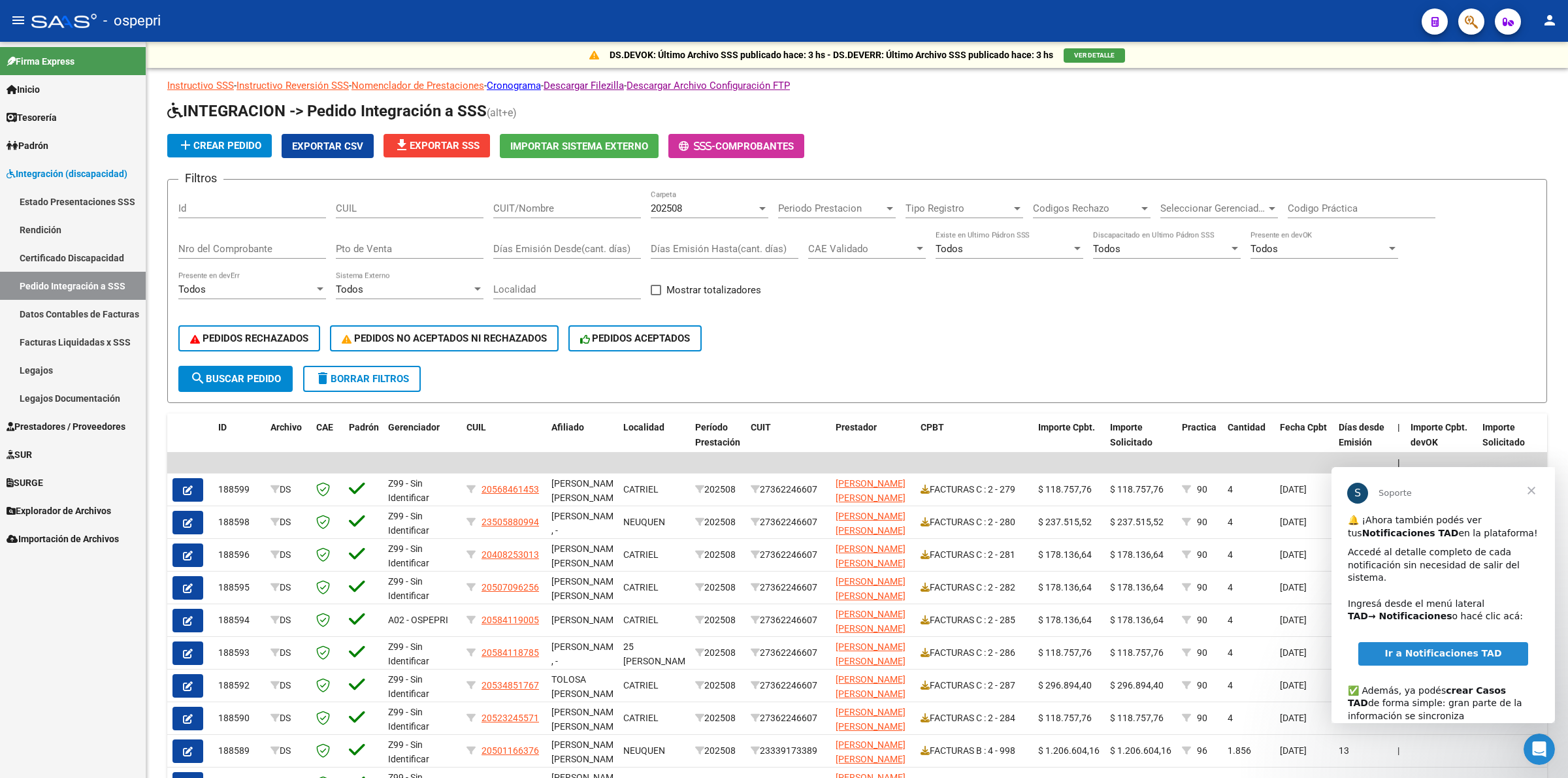
click at [563, 213] on input "CUIT/Nombre" at bounding box center [567, 208] width 147 height 12
click at [442, 203] on input "CUIL" at bounding box center [409, 208] width 147 height 12
click at [85, 432] on span "Prestadores / Proveedores" at bounding box center [65, 426] width 119 height 15
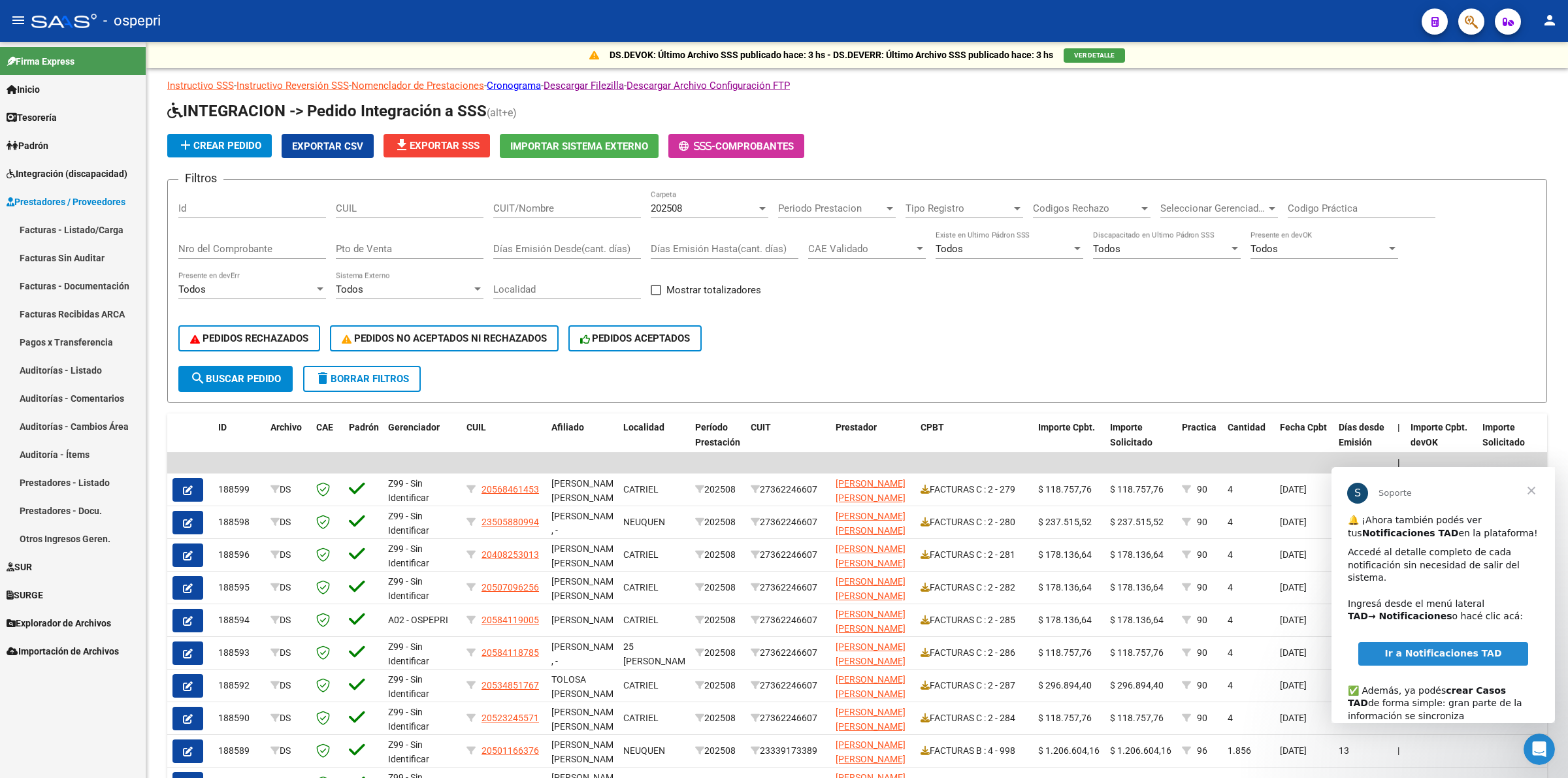
click at [54, 612] on link "Explorador de Archivos" at bounding box center [73, 623] width 145 height 28
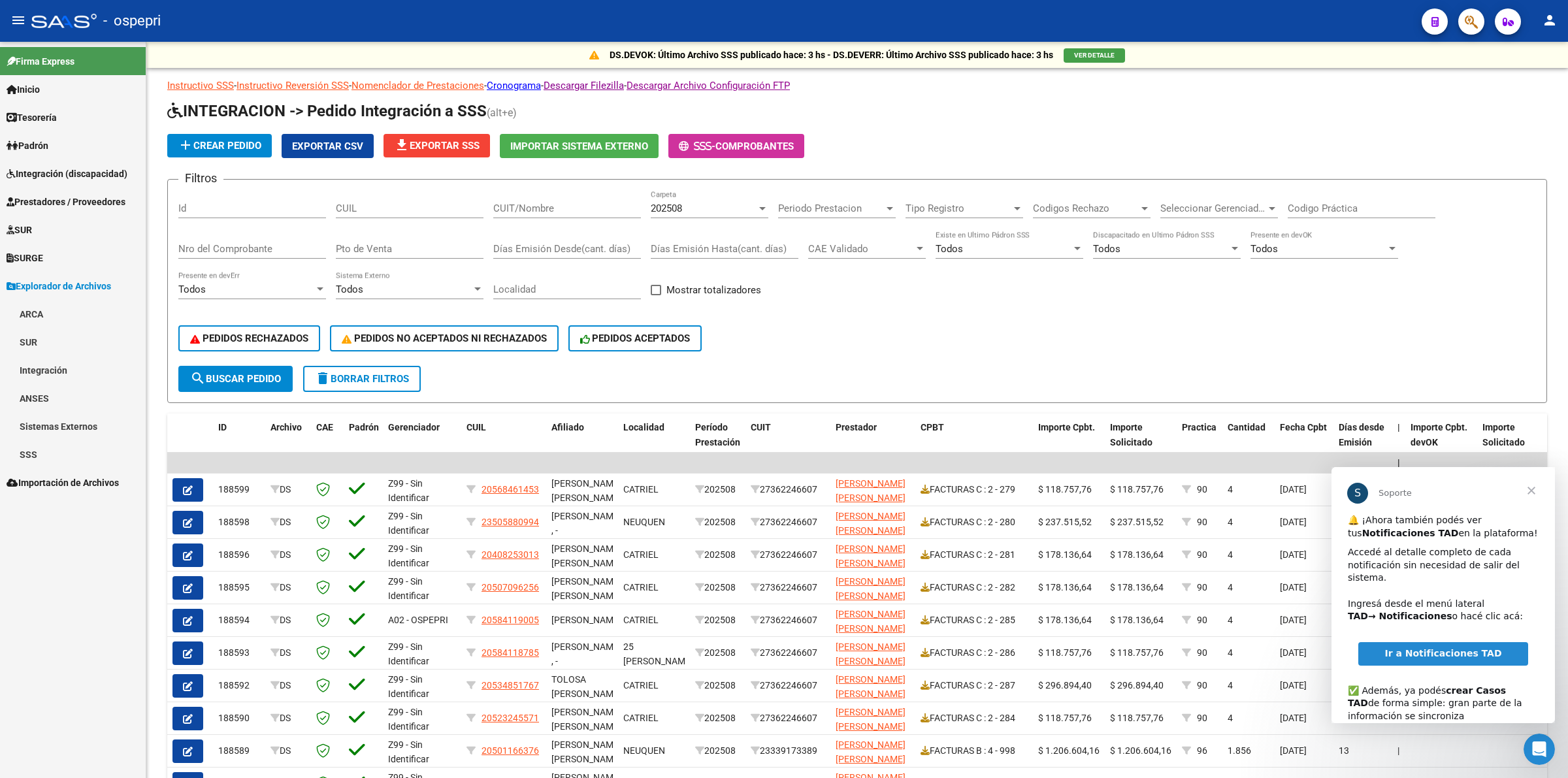
click at [64, 376] on link "Integración" at bounding box center [73, 370] width 145 height 28
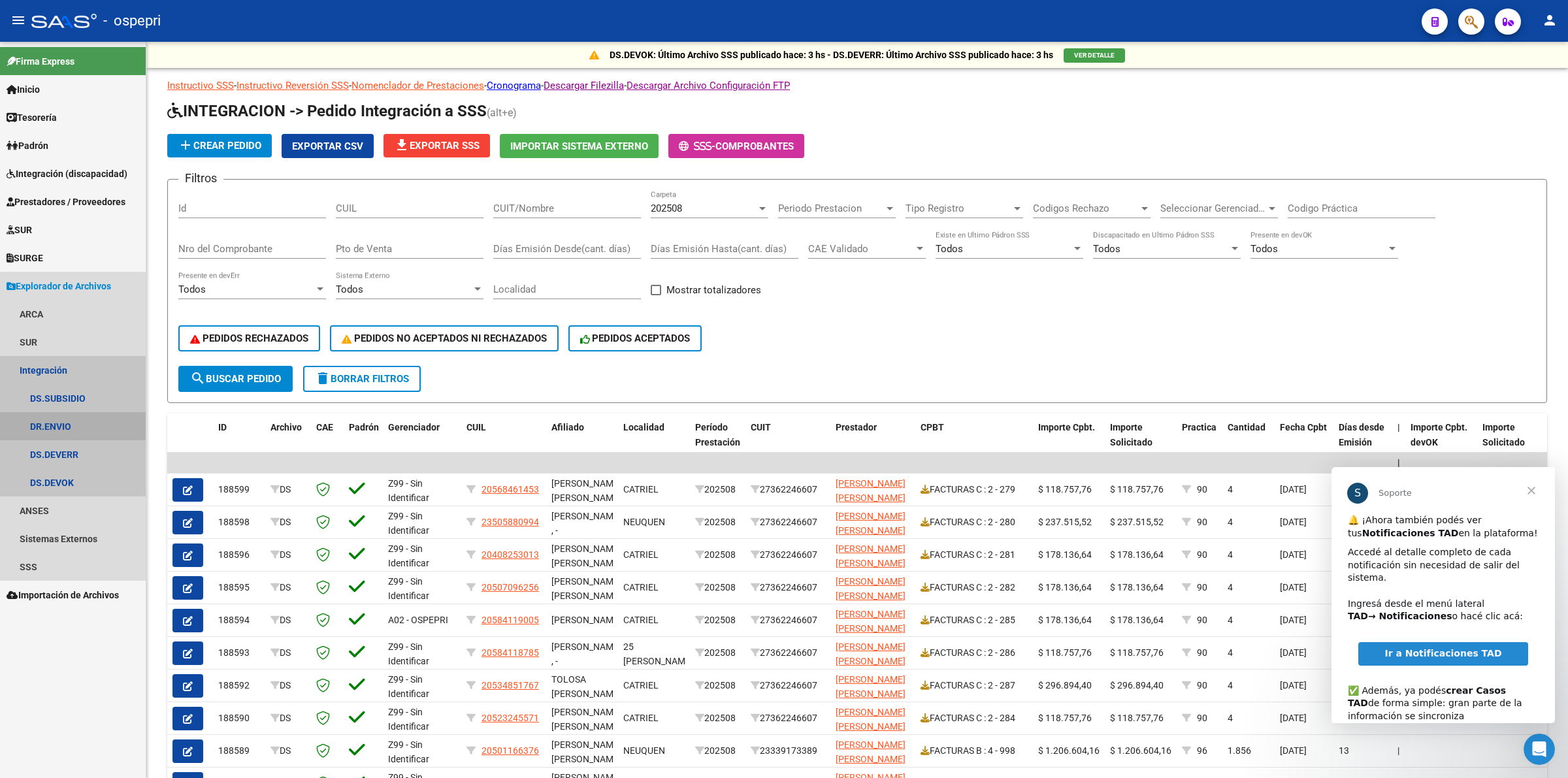
click at [59, 419] on link "DR.ENVIO" at bounding box center [73, 426] width 145 height 28
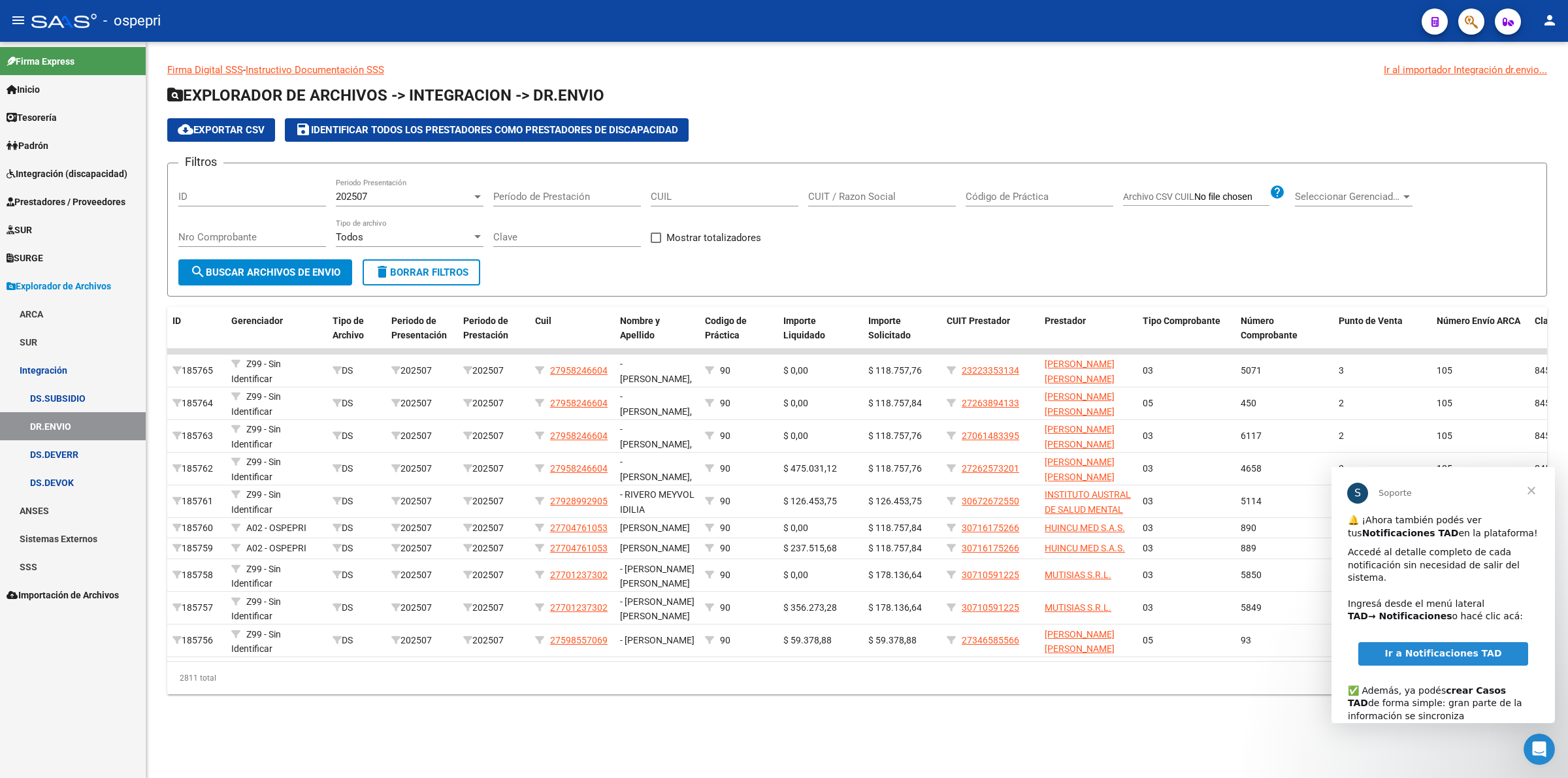
click at [684, 200] on input "CUIL" at bounding box center [724, 196] width 147 height 12
paste input "20-13968048-1"
type input "20-13968048-1"
click at [386, 199] on div "202507" at bounding box center [404, 196] width 136 height 12
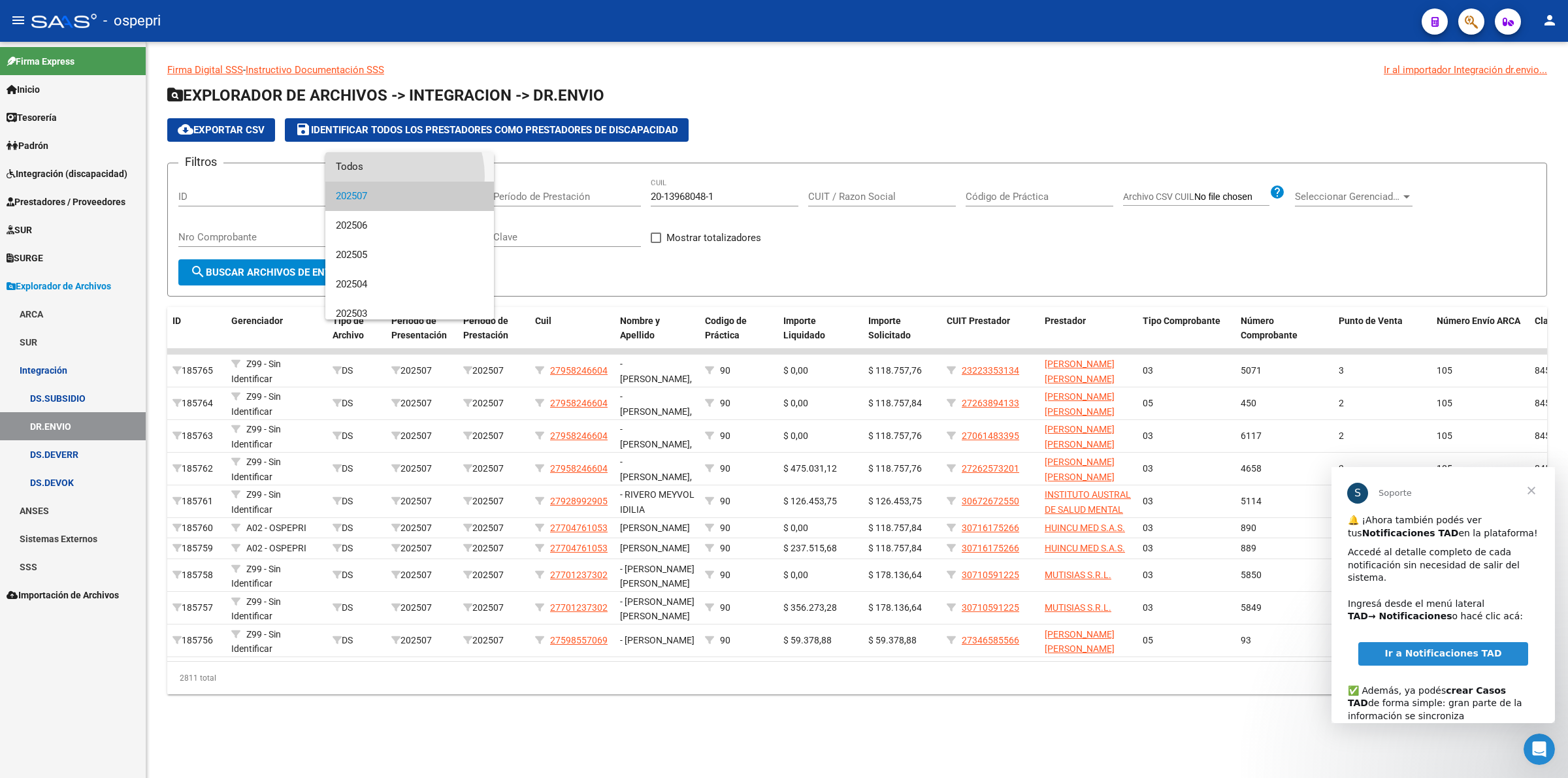
click at [386, 176] on span "Todos" at bounding box center [409, 166] width 147 height 29
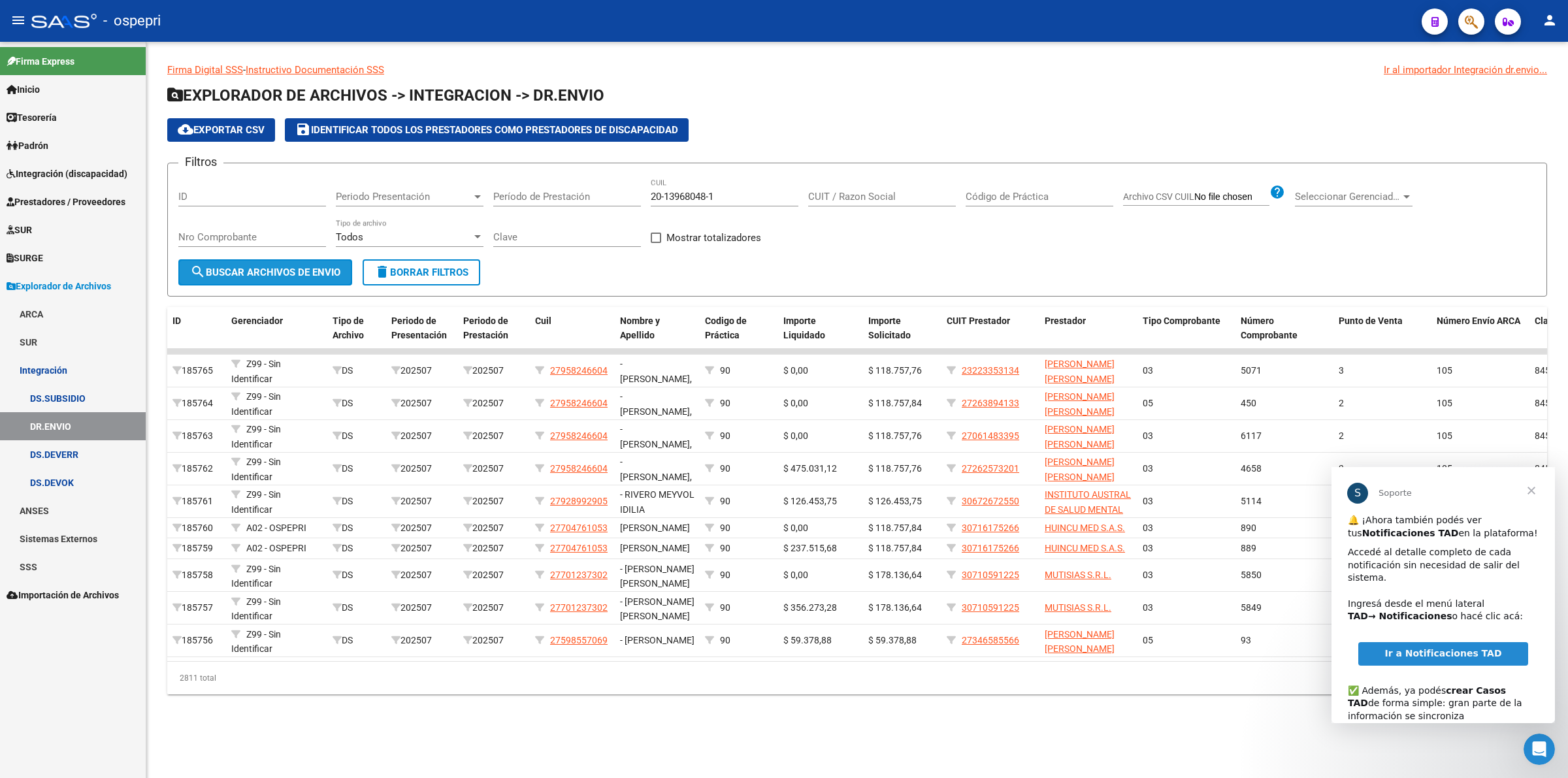
click at [307, 264] on button "search Buscar Archivos de Envio" at bounding box center [265, 272] width 174 height 26
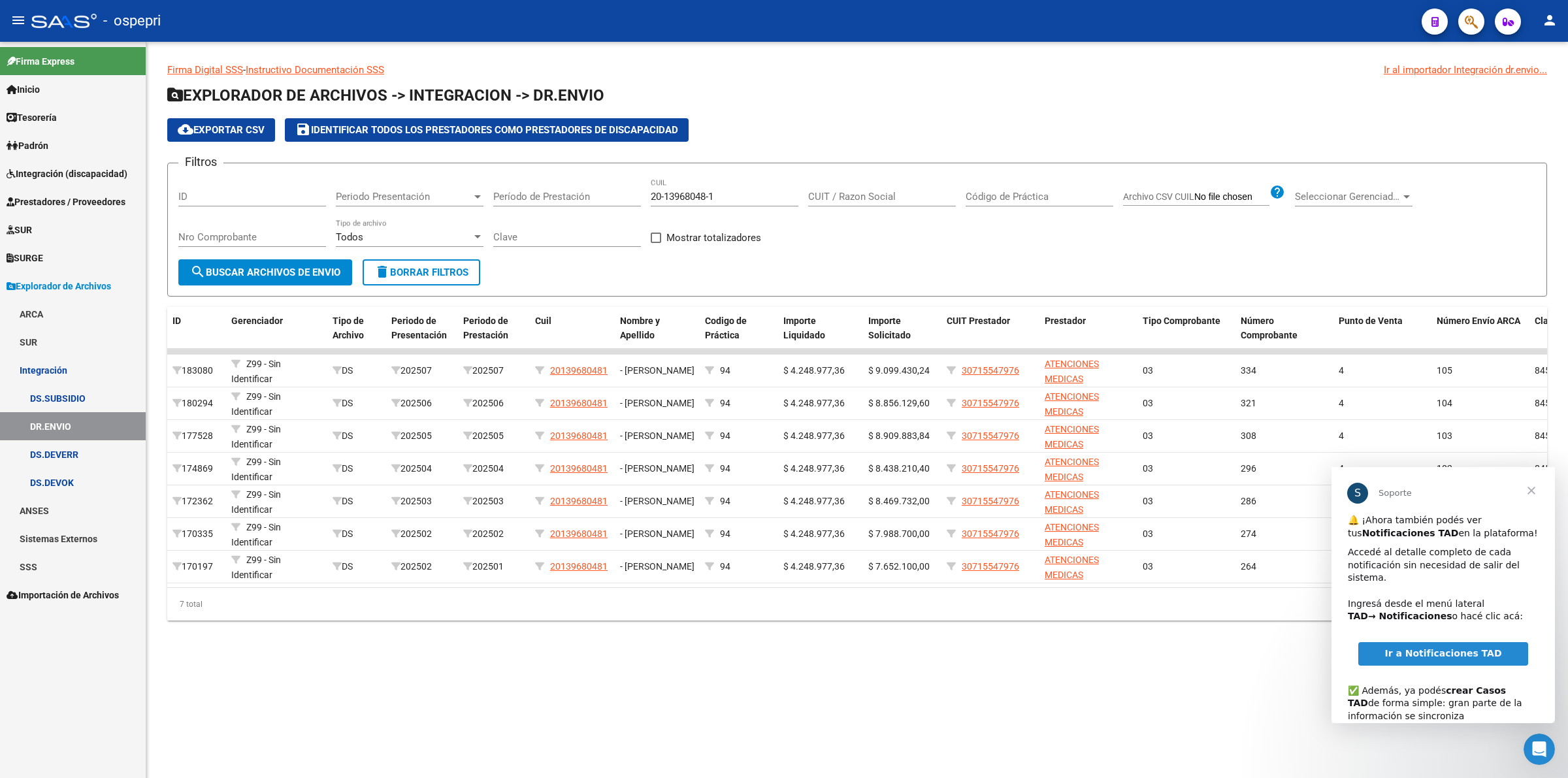
click at [1536, 489] on span "Cerrar" at bounding box center [1532, 491] width 47 height 47
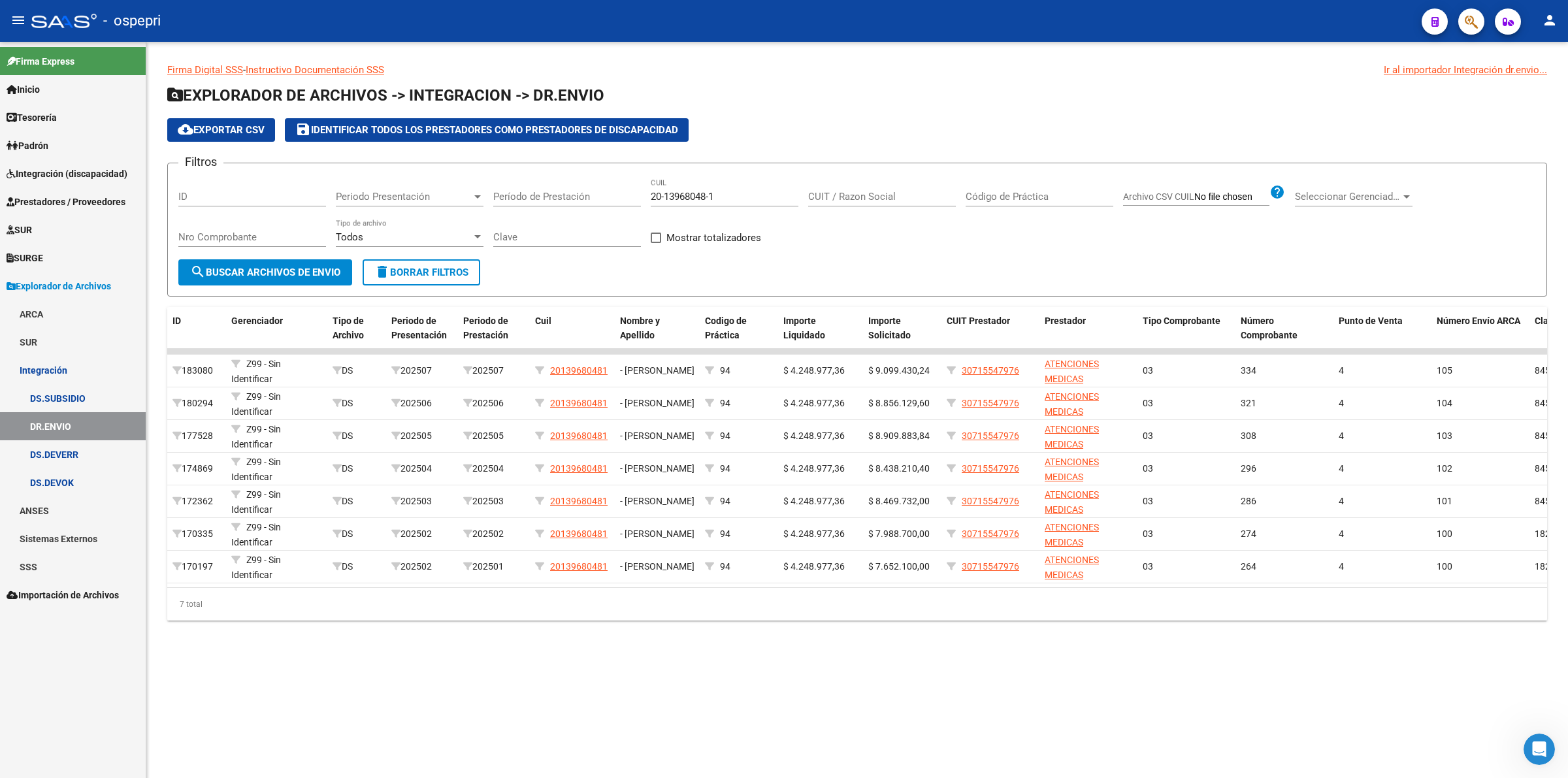
click at [57, 175] on span "Integración (discapacidad)" at bounding box center [66, 174] width 121 height 15
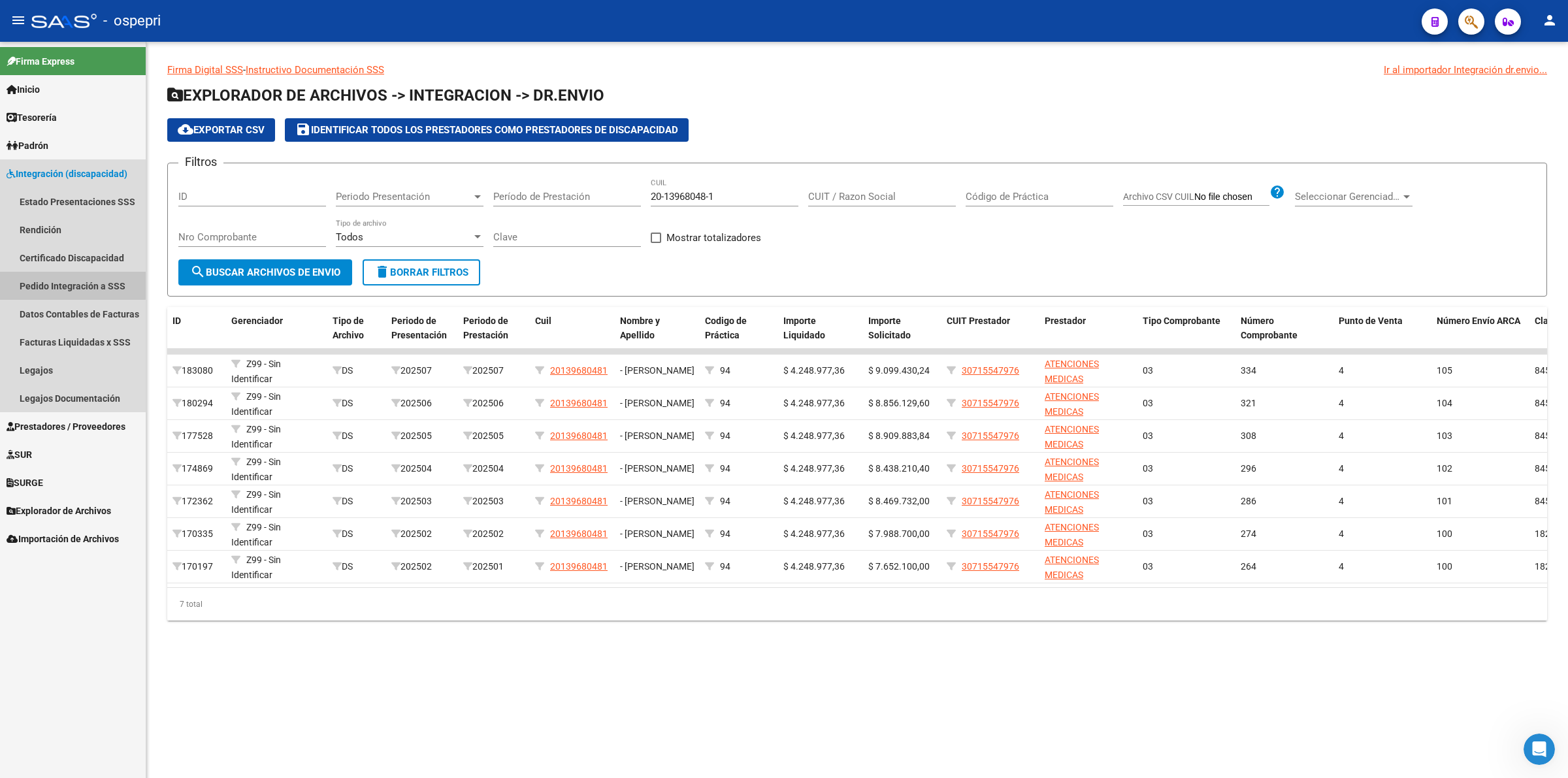
click at [73, 279] on link "Pedido Integración a SSS" at bounding box center [73, 285] width 145 height 28
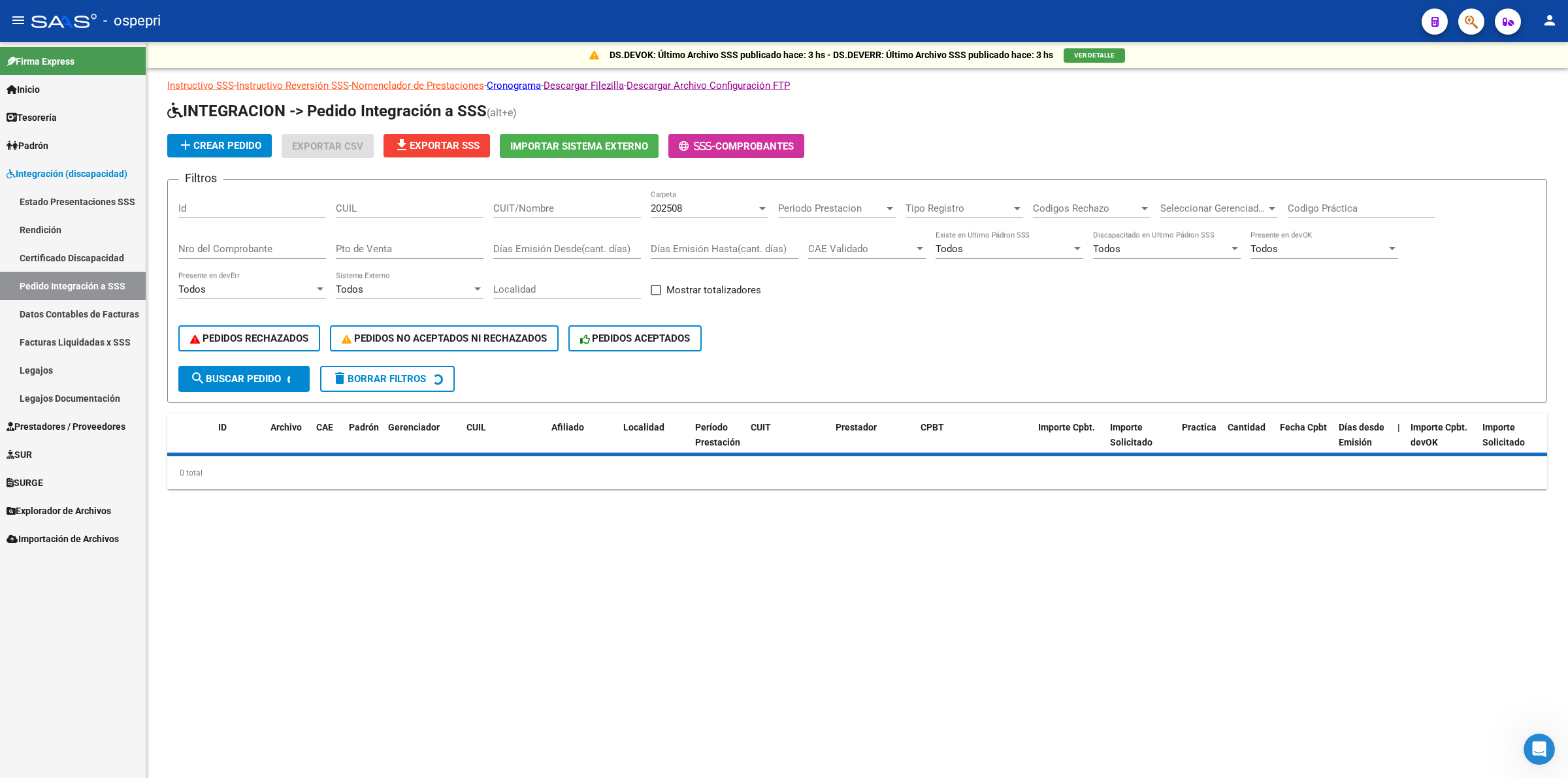
drag, startPoint x: 375, startPoint y: 196, endPoint x: 384, endPoint y: 207, distance: 14.2
click at [375, 197] on div "CUIL" at bounding box center [409, 204] width 147 height 28
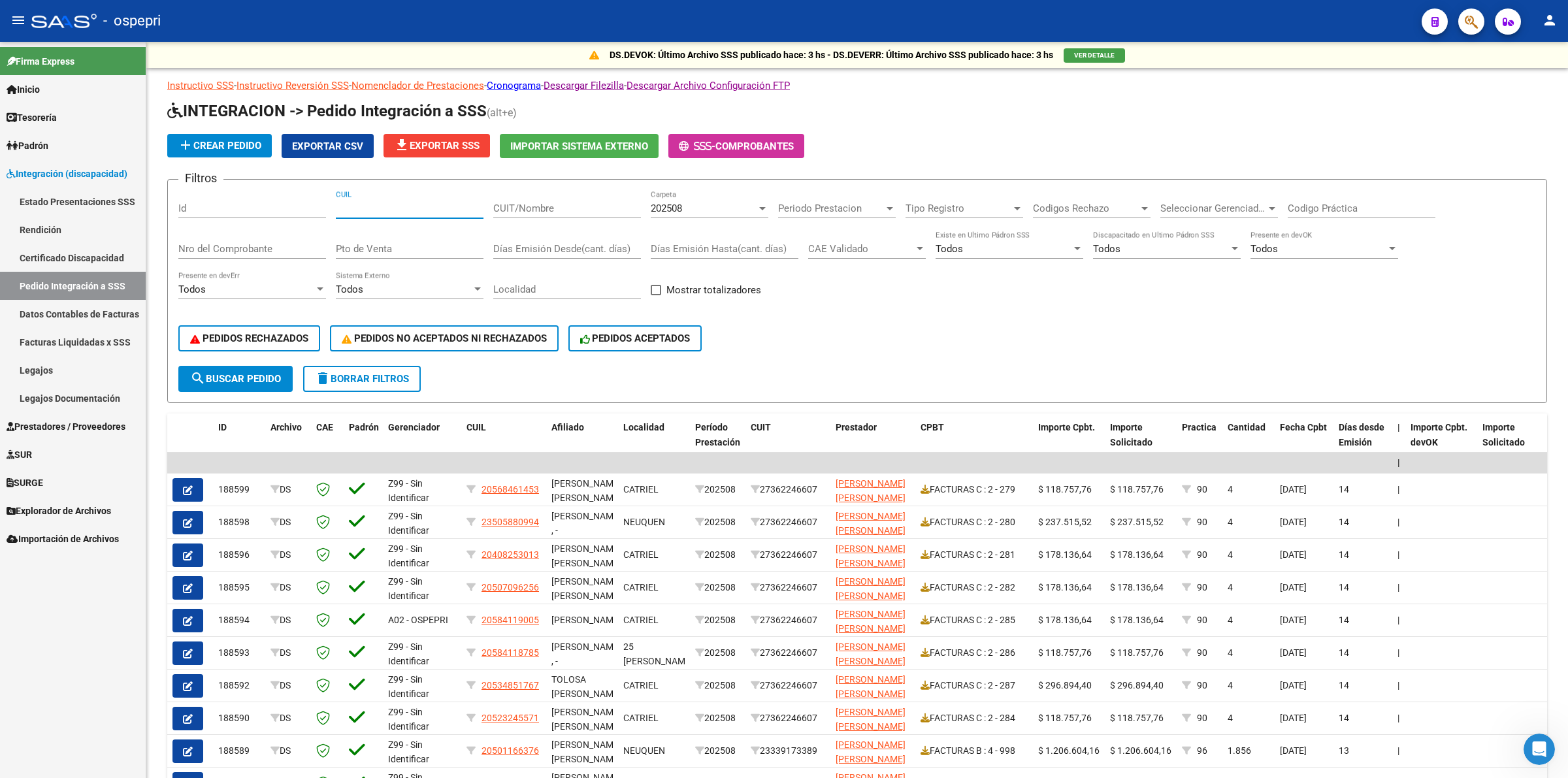
paste input "20139680481"
type input "20139680481"
click at [255, 373] on span "search Buscar Pedido" at bounding box center [235, 378] width 91 height 12
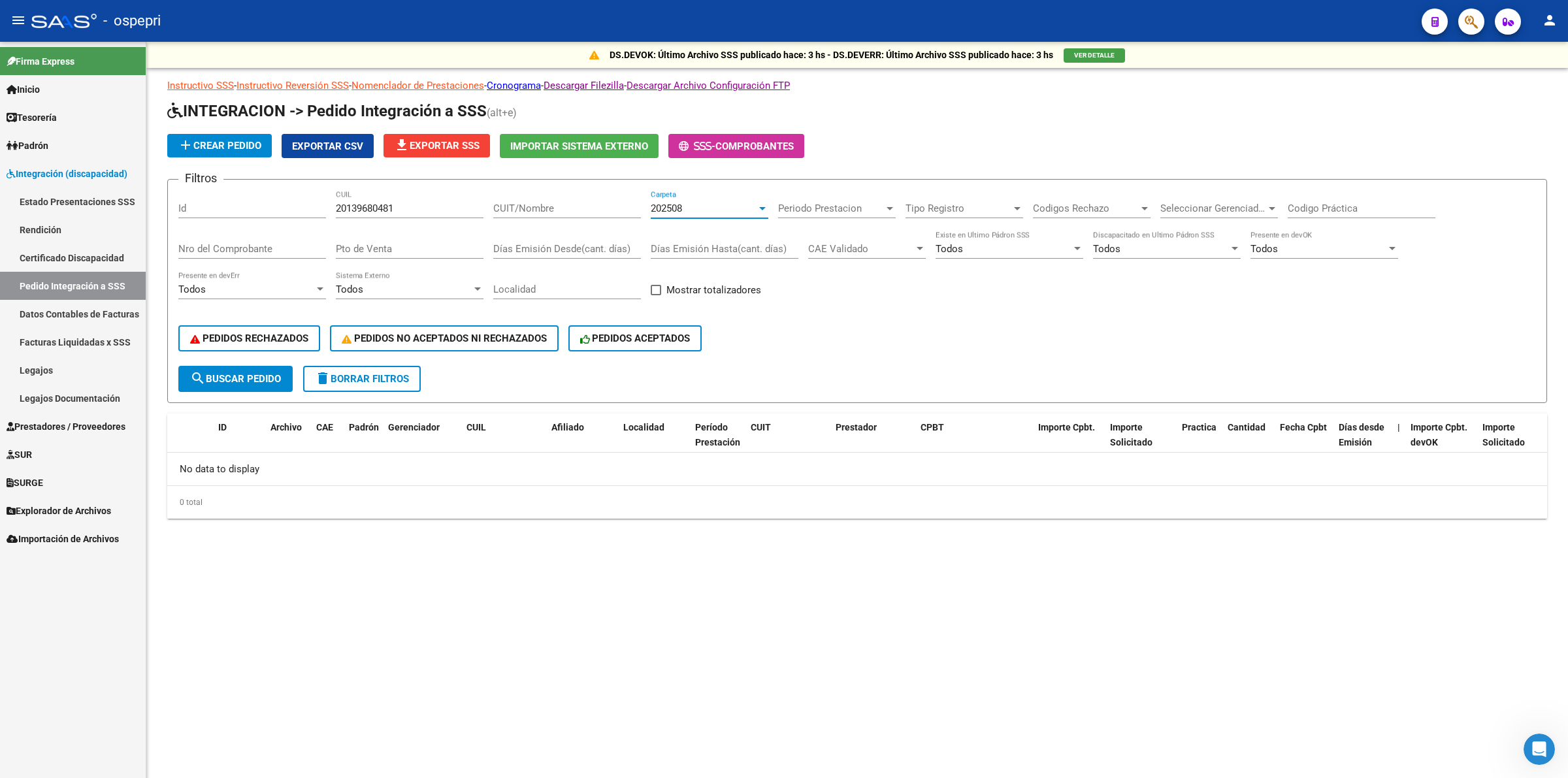
click at [667, 204] on span "202508" at bounding box center [666, 208] width 32 height 12
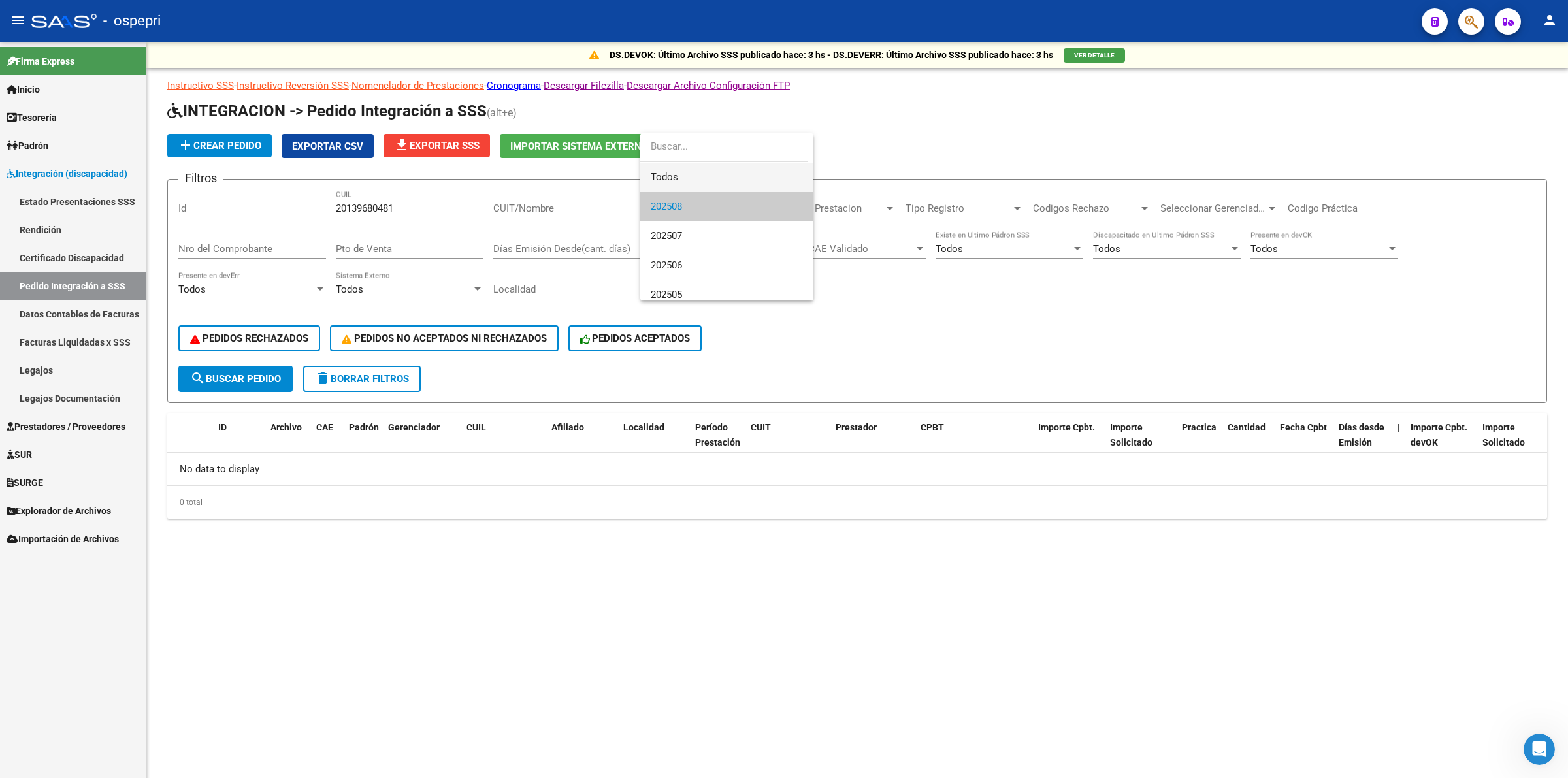
click at [676, 176] on span "Todos" at bounding box center [726, 177] width 152 height 29
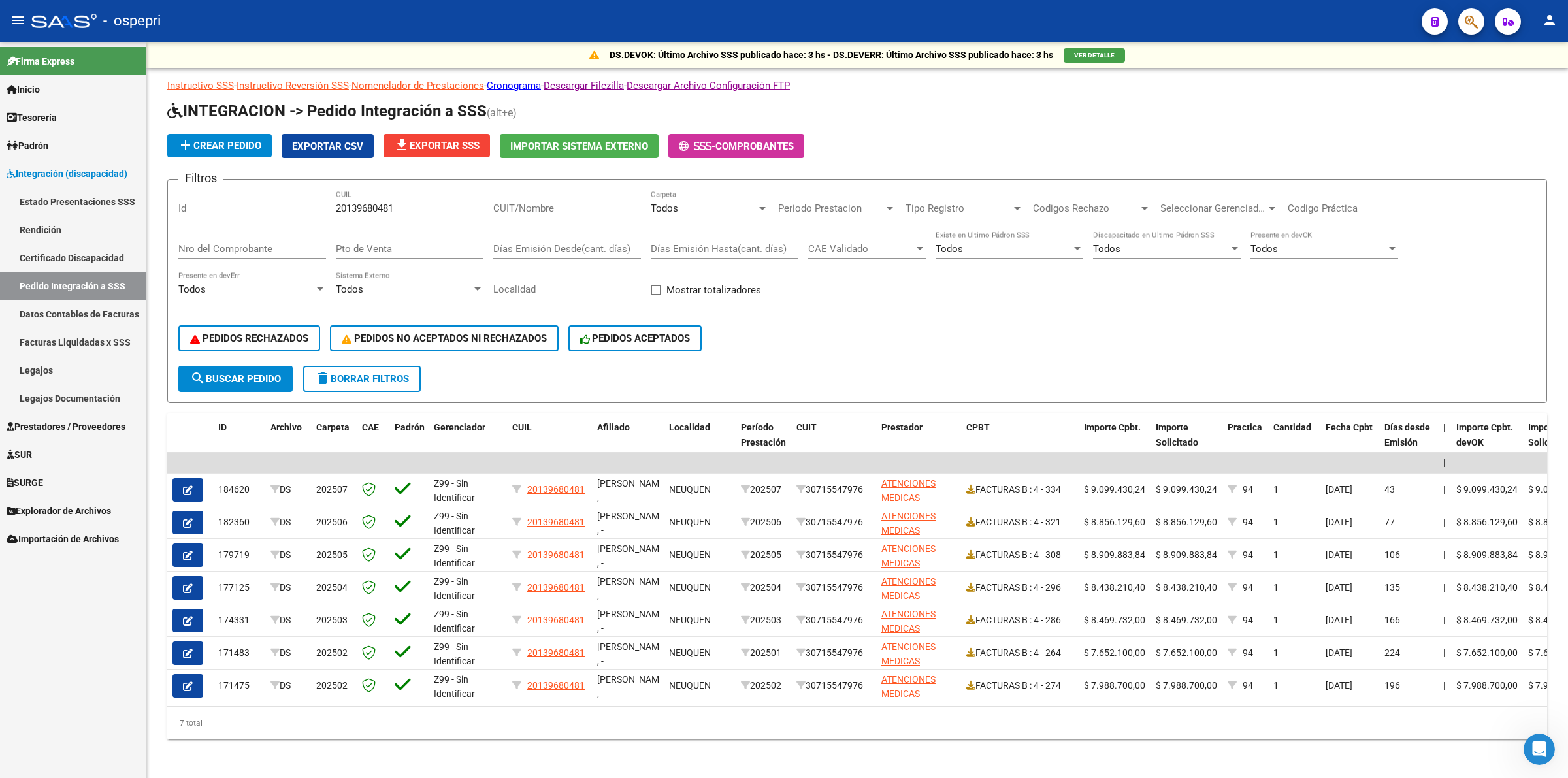
click at [969, 484] on icon at bounding box center [971, 489] width 9 height 9
drag, startPoint x: 405, startPoint y: 210, endPoint x: 281, endPoint y: 198, distance: 124.6
click at [281, 201] on div "Filtros Id 20139680481 CUIL CUIT/Nombre Todos Carpeta Periodo Prestacion Period…" at bounding box center [857, 277] width 1358 height 175
paste input "20407071809"
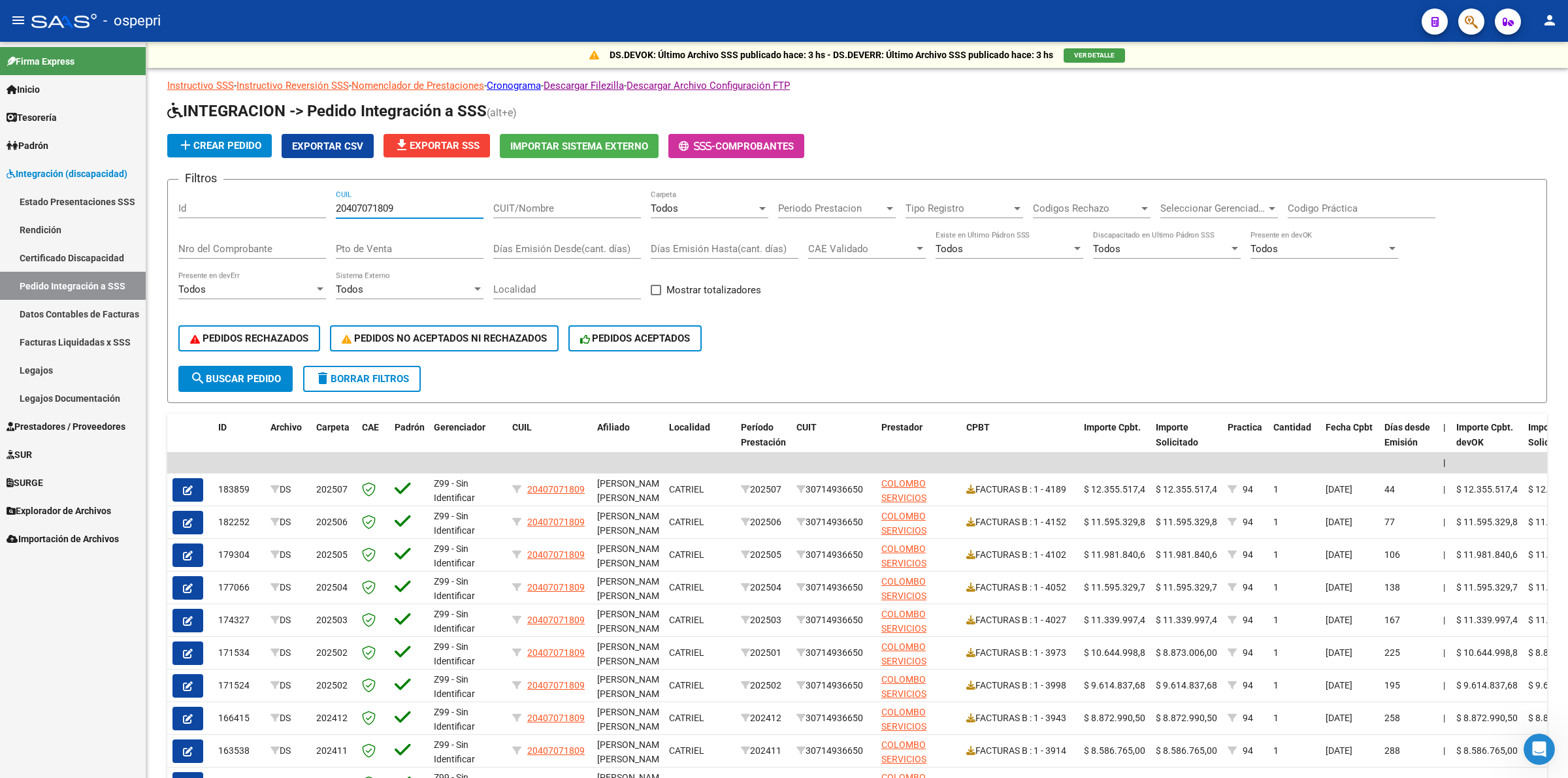
type input "20407071809"
click at [253, 373] on span "search Buscar Pedido" at bounding box center [235, 378] width 91 height 12
click at [275, 373] on span "search Buscar Pedido" at bounding box center [235, 378] width 91 height 12
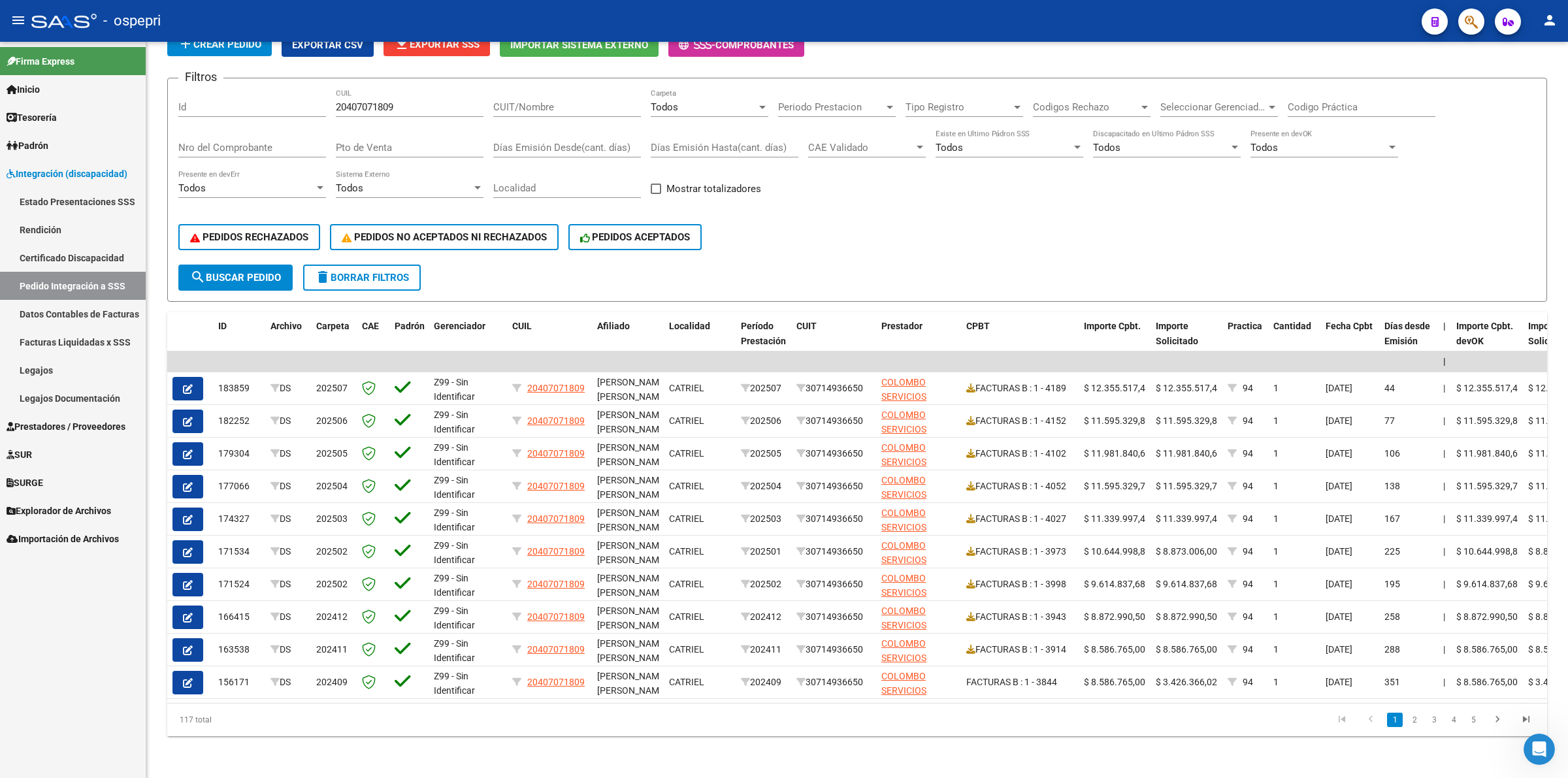
scroll to position [110, 0]
click at [971, 384] on icon at bounding box center [971, 388] width 9 height 9
drag, startPoint x: 403, startPoint y: 96, endPoint x: 178, endPoint y: 96, distance: 225.0
click at [178, 96] on div "Filtros Id 20407071809 CUIL CUIT/Nombre Todos Carpeta Periodo Prestacion Period…" at bounding box center [857, 176] width 1358 height 175
click at [598, 101] on input "CUIT/Nombre" at bounding box center [567, 106] width 147 height 12
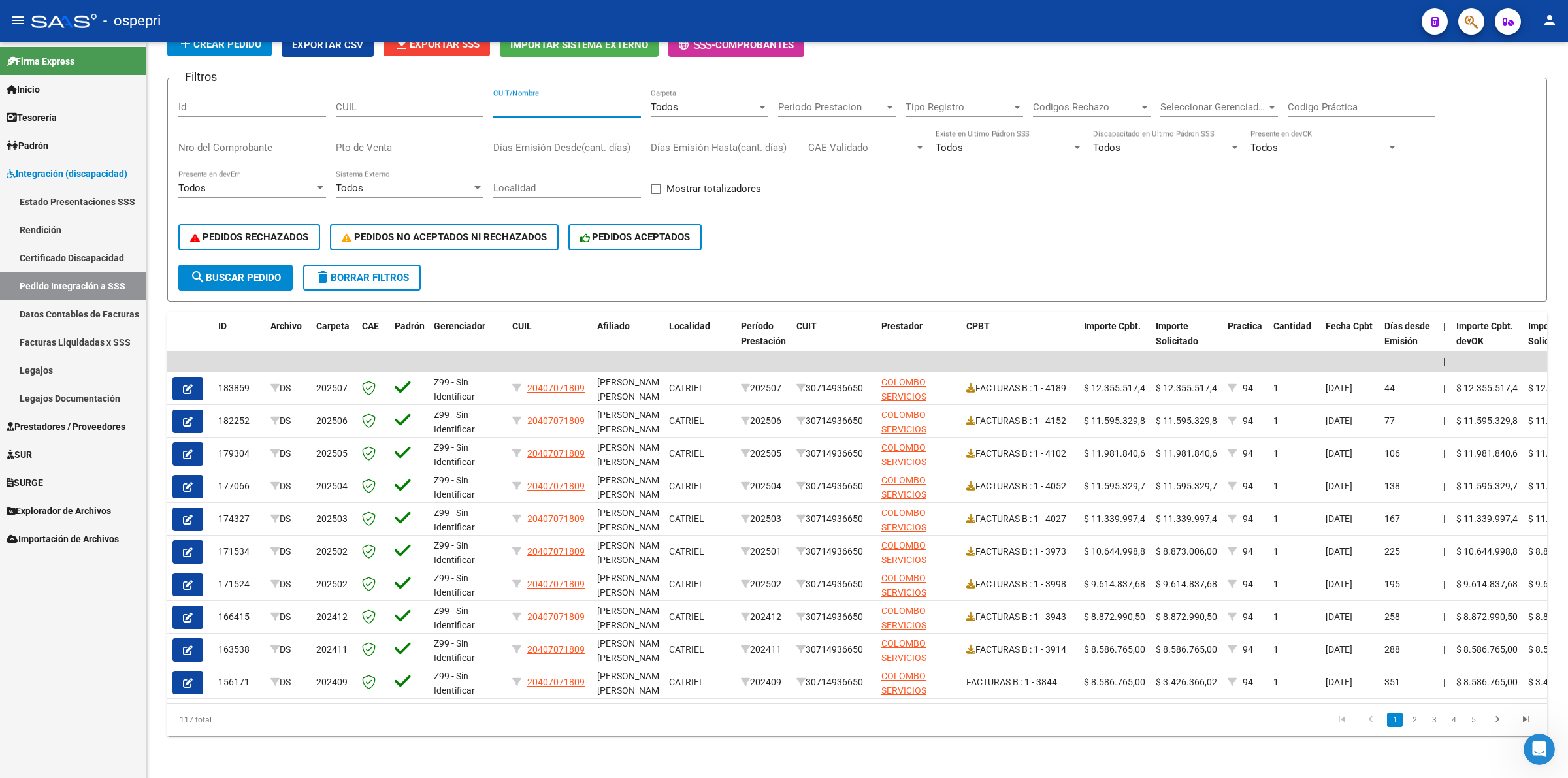
paste input "30716051818"
type input "30716051818"
click at [244, 272] on span "search Buscar Pedido" at bounding box center [235, 277] width 91 height 12
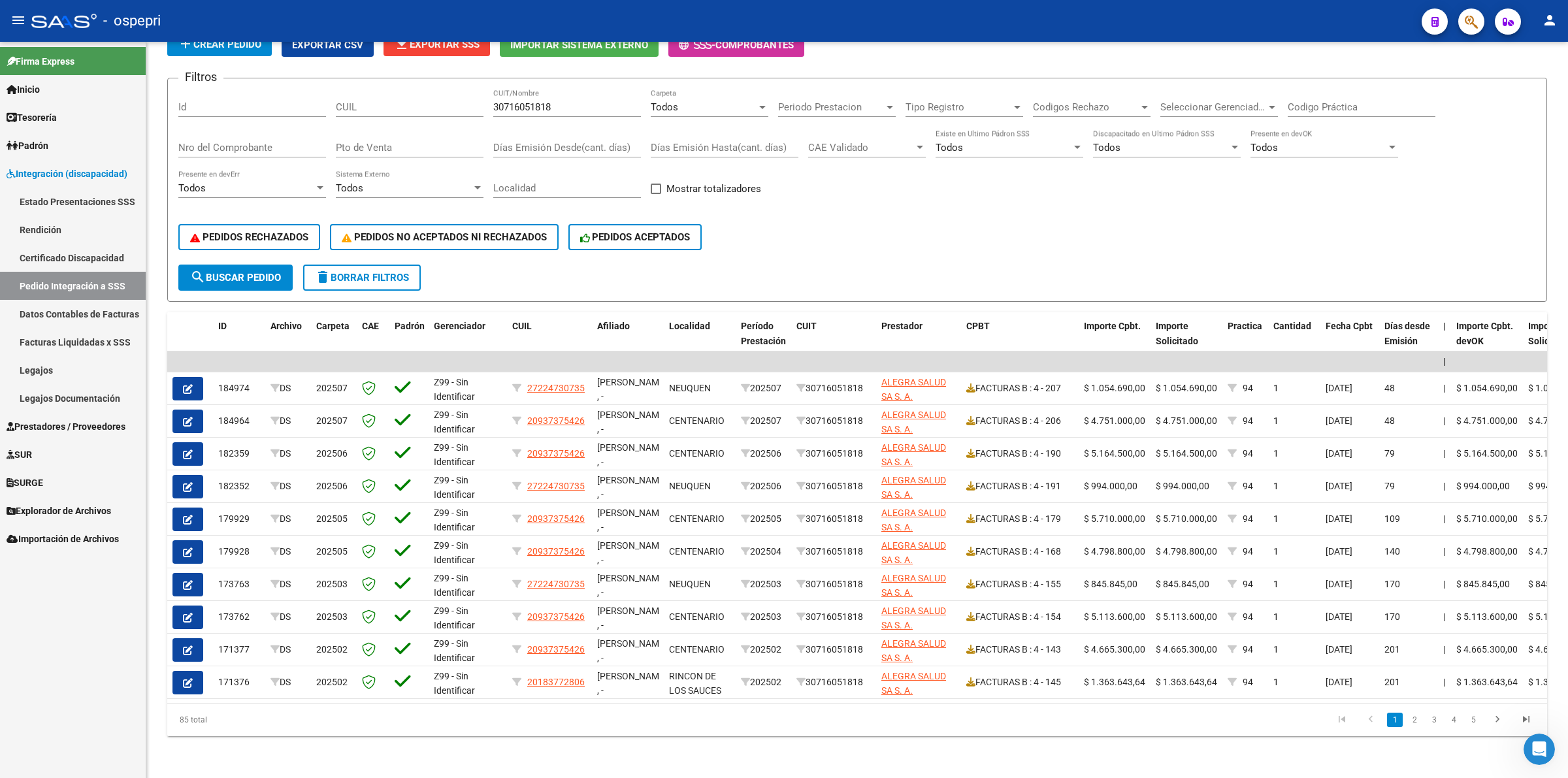
click at [969, 384] on icon at bounding box center [971, 388] width 9 height 9
drag, startPoint x: 564, startPoint y: 95, endPoint x: 322, endPoint y: 85, distance: 242.2
click at [322, 89] on div "Filtros Id CUIL 30716051818 CUIT/Nombre Todos Carpeta Periodo Prestacion Period…" at bounding box center [857, 176] width 1358 height 175
paste input "30708751622"
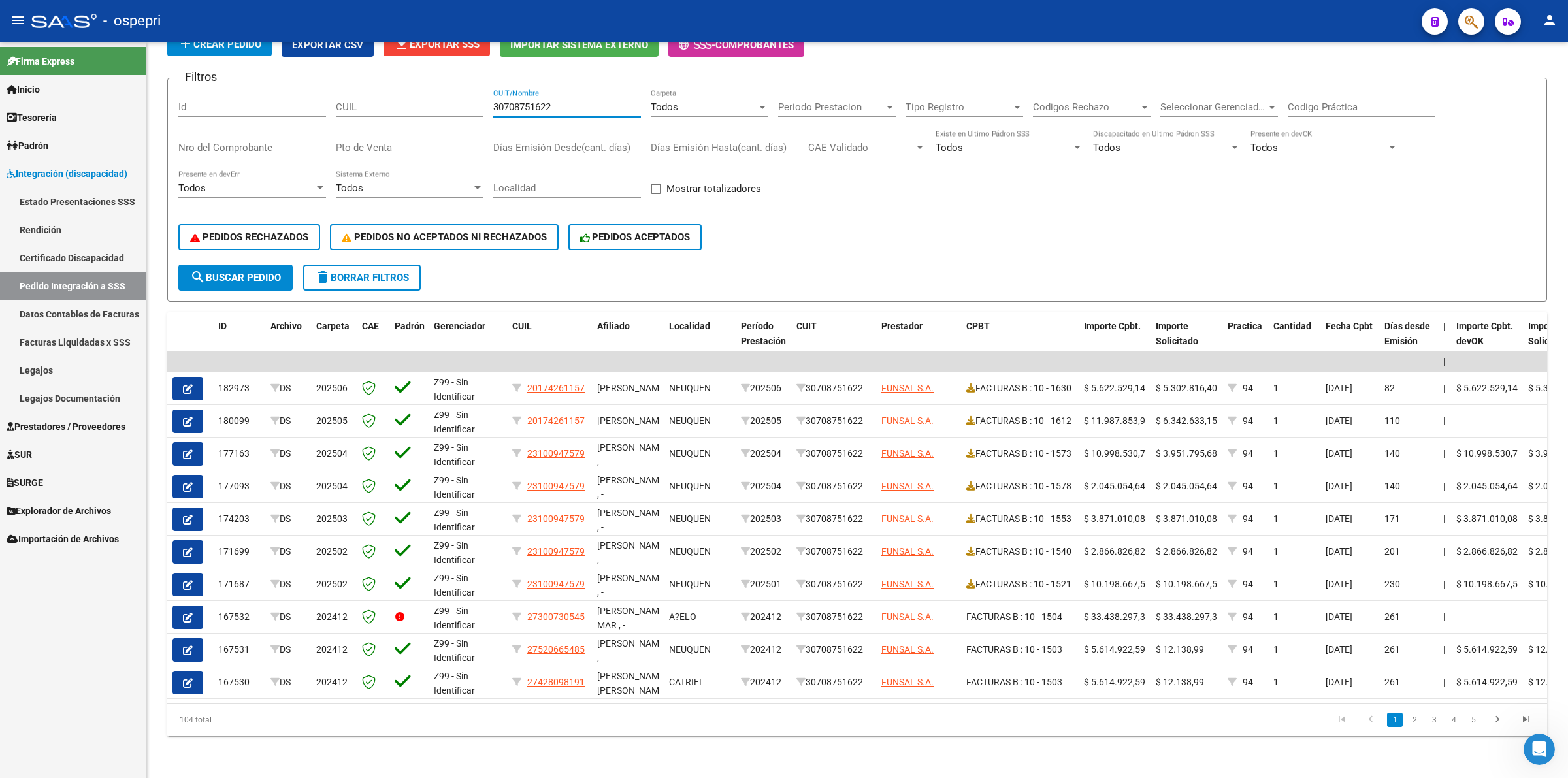
type input "30708751622"
click at [974, 384] on icon at bounding box center [971, 388] width 9 height 9
drag, startPoint x: 563, startPoint y: 95, endPoint x: 275, endPoint y: 82, distance: 288.3
click at [275, 89] on div "Filtros Id CUIL 30708751622 CUIT/Nombre Todos Carpeta Periodo Prestacion Period…" at bounding box center [857, 176] width 1358 height 175
paste input "30710485050"
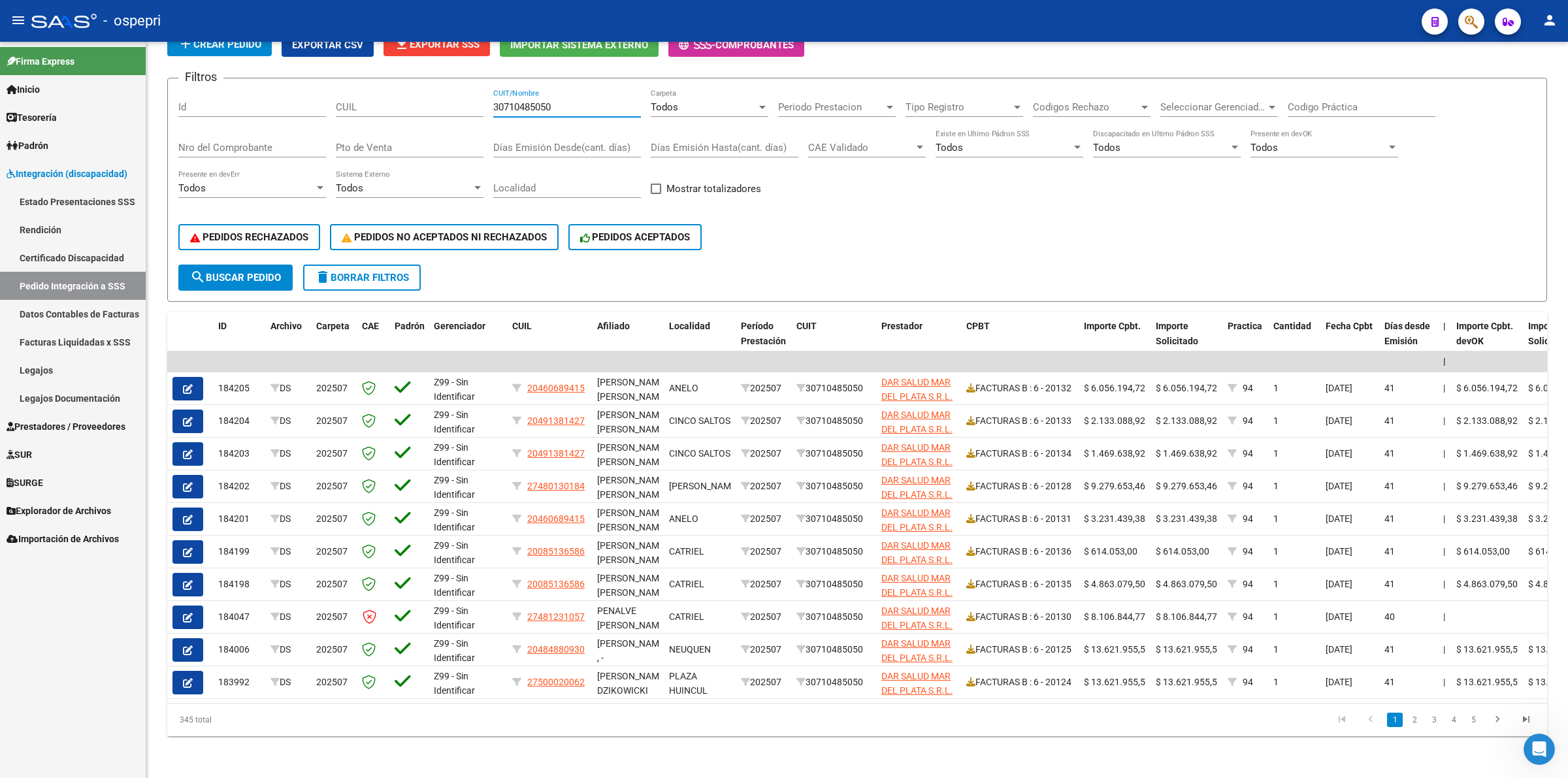
type input "30710485050"
click at [967, 384] on icon at bounding box center [971, 388] width 9 height 9
drag, startPoint x: 573, startPoint y: 90, endPoint x: 190, endPoint y: 84, distance: 383.0
click at [190, 89] on div "Filtros Id CUIL 30710485050 CUIT/Nombre Todos Carpeta Periodo Prestacion Period…" at bounding box center [857, 176] width 1358 height 175
paste input "30716051818"
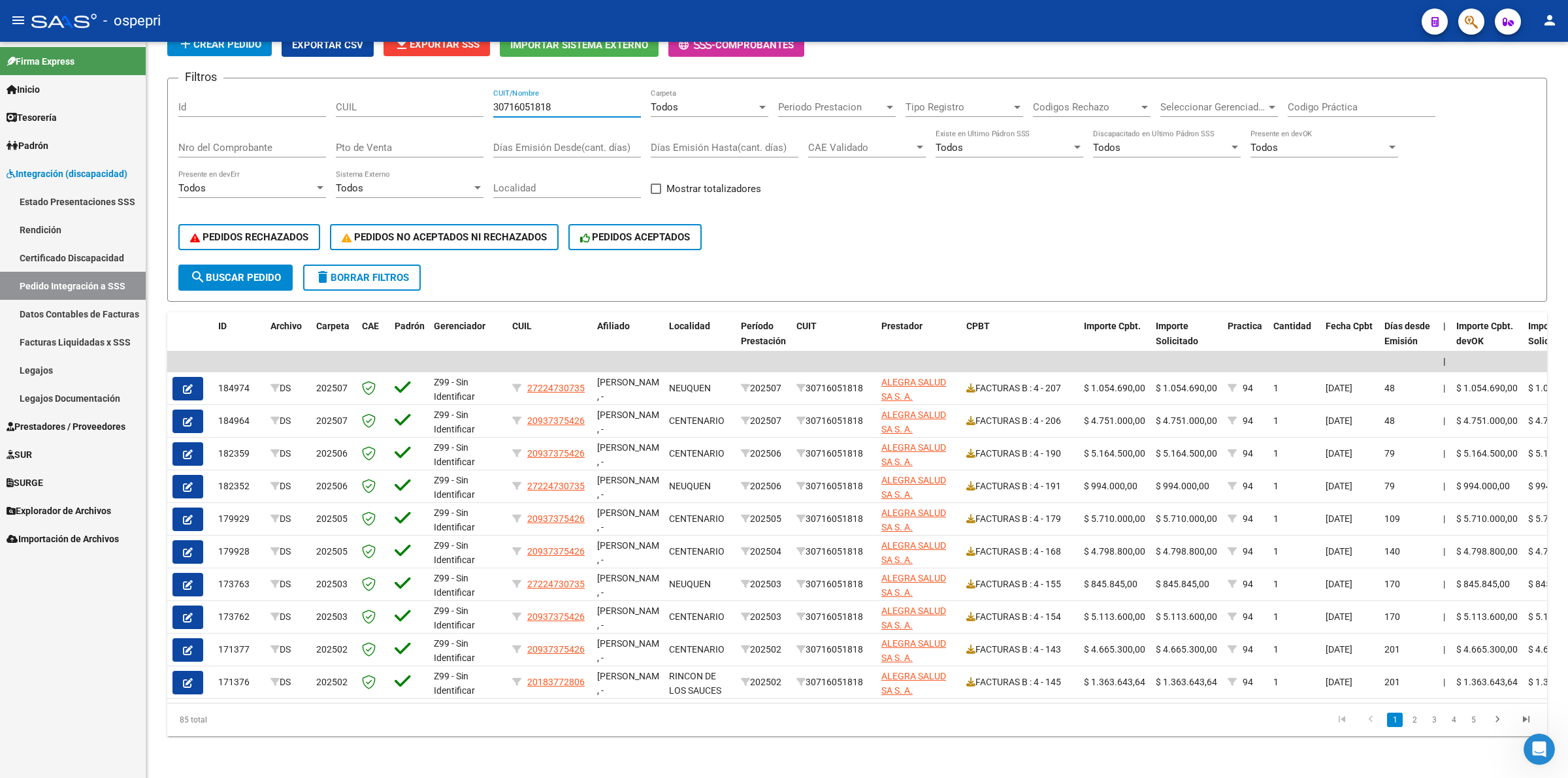
type input "30716051818"
drag, startPoint x: 591, startPoint y: 101, endPoint x: 162, endPoint y: 94, distance: 429.1
click at [162, 94] on div "DS.DEVOK: Último Archivo SSS publicado hace: 3 hs - DS.DEVERR: Último Archivo S…" at bounding box center [857, 359] width 1422 height 837
paste input "30709867926"
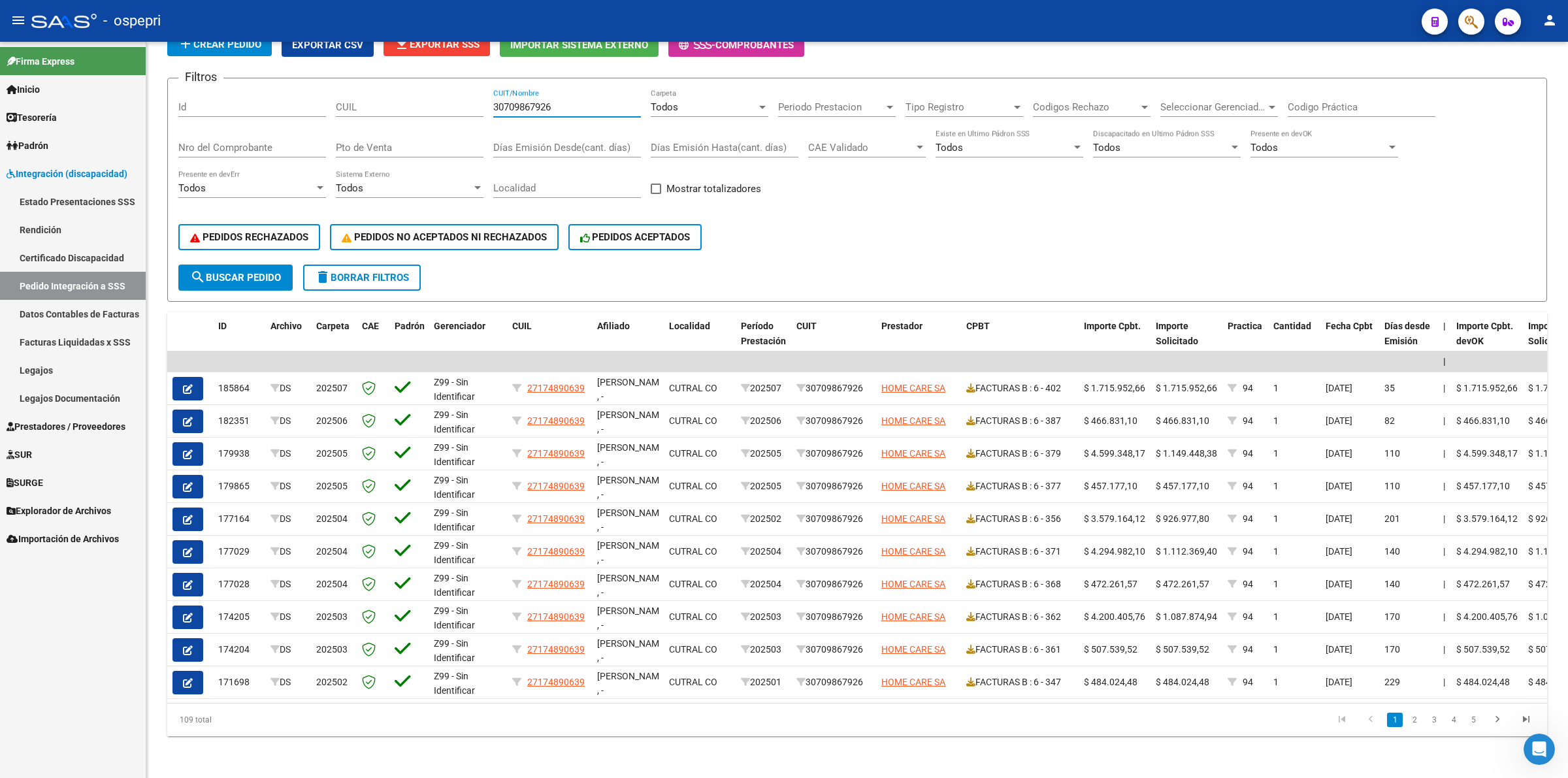
type input "30709867926"
click at [967, 384] on icon at bounding box center [971, 388] width 9 height 9
drag, startPoint x: 567, startPoint y: 99, endPoint x: 317, endPoint y: 83, distance: 250.5
click at [317, 89] on div "Filtros Id CUIL 30709867926 CUIT/Nombre Todos Carpeta Periodo Prestacion Period…" at bounding box center [857, 176] width 1358 height 175
paste input "30715547976"
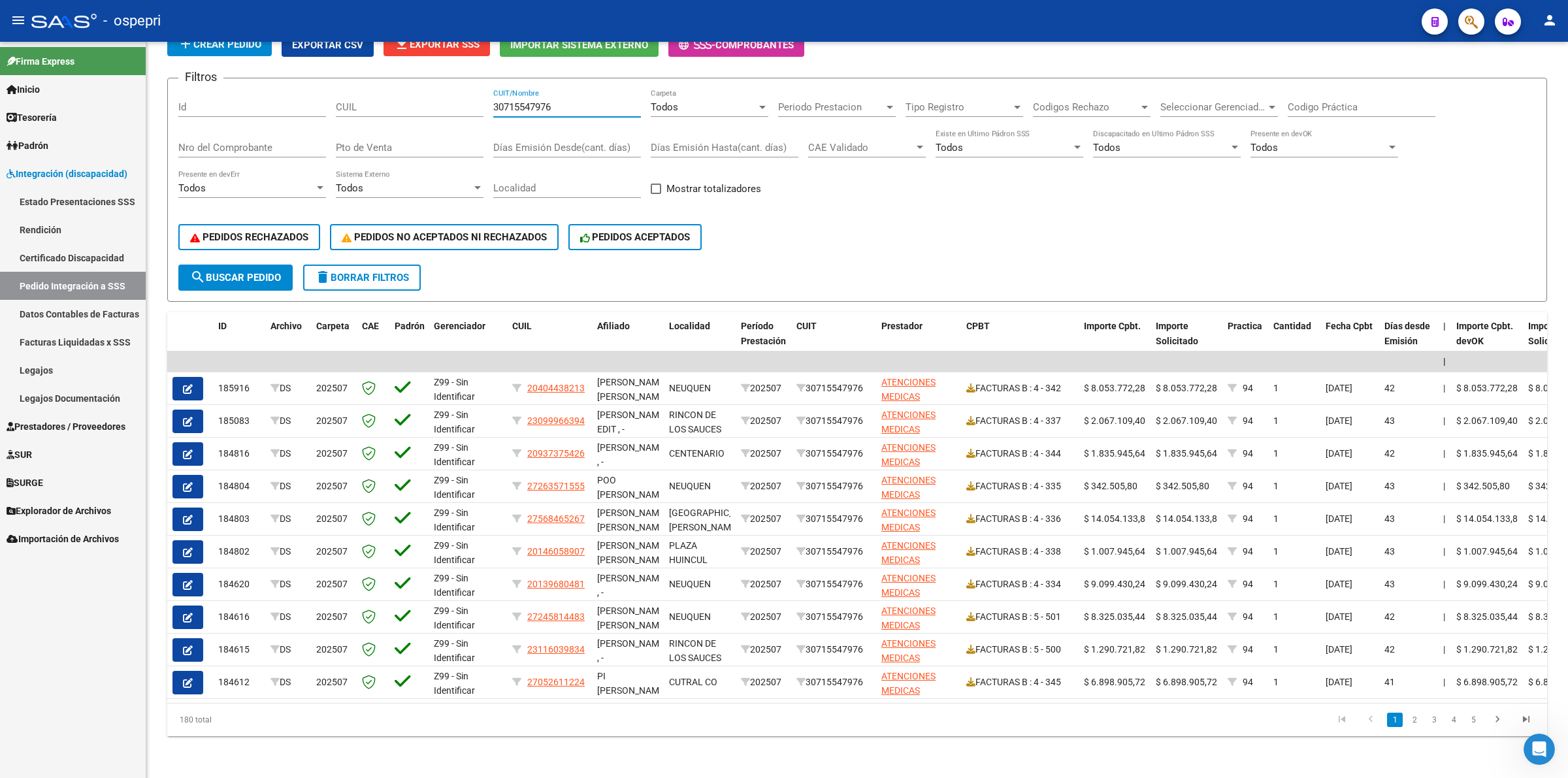
type input "30715547976"
click at [971, 384] on icon at bounding box center [971, 388] width 9 height 9
